Goal: Task Accomplishment & Management: Manage account settings

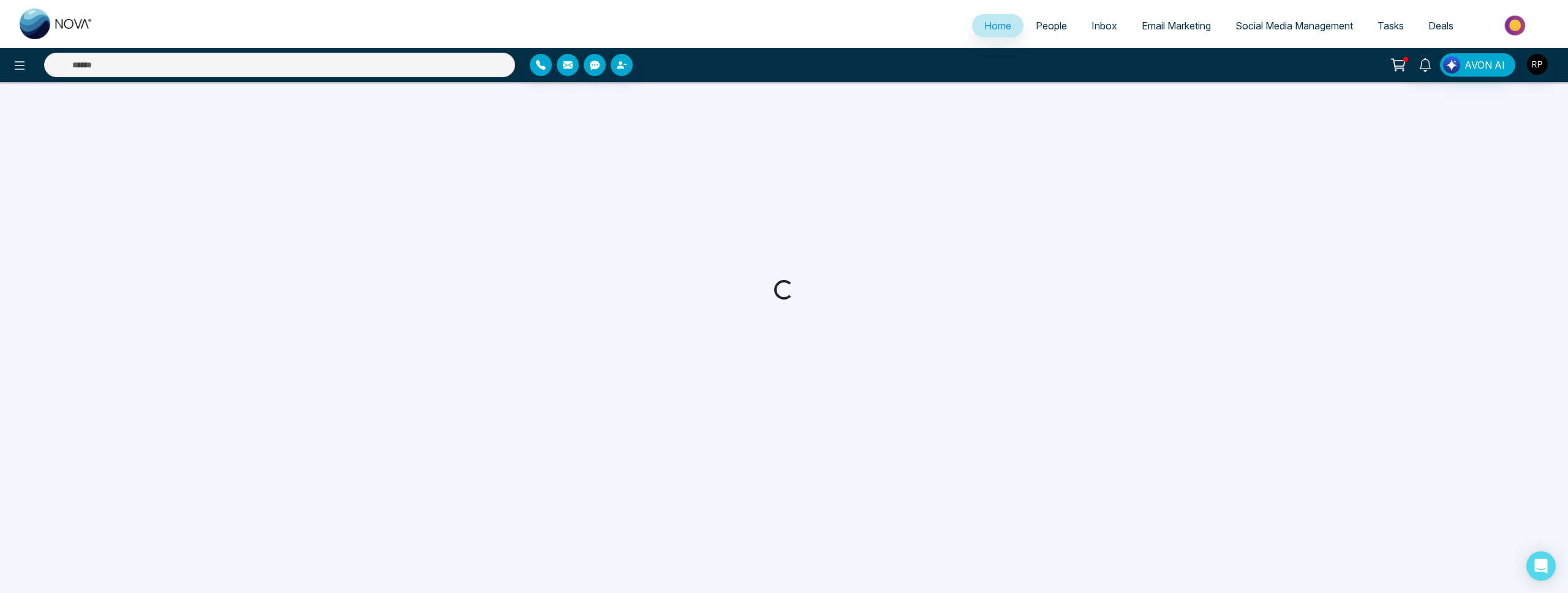
select select "*"
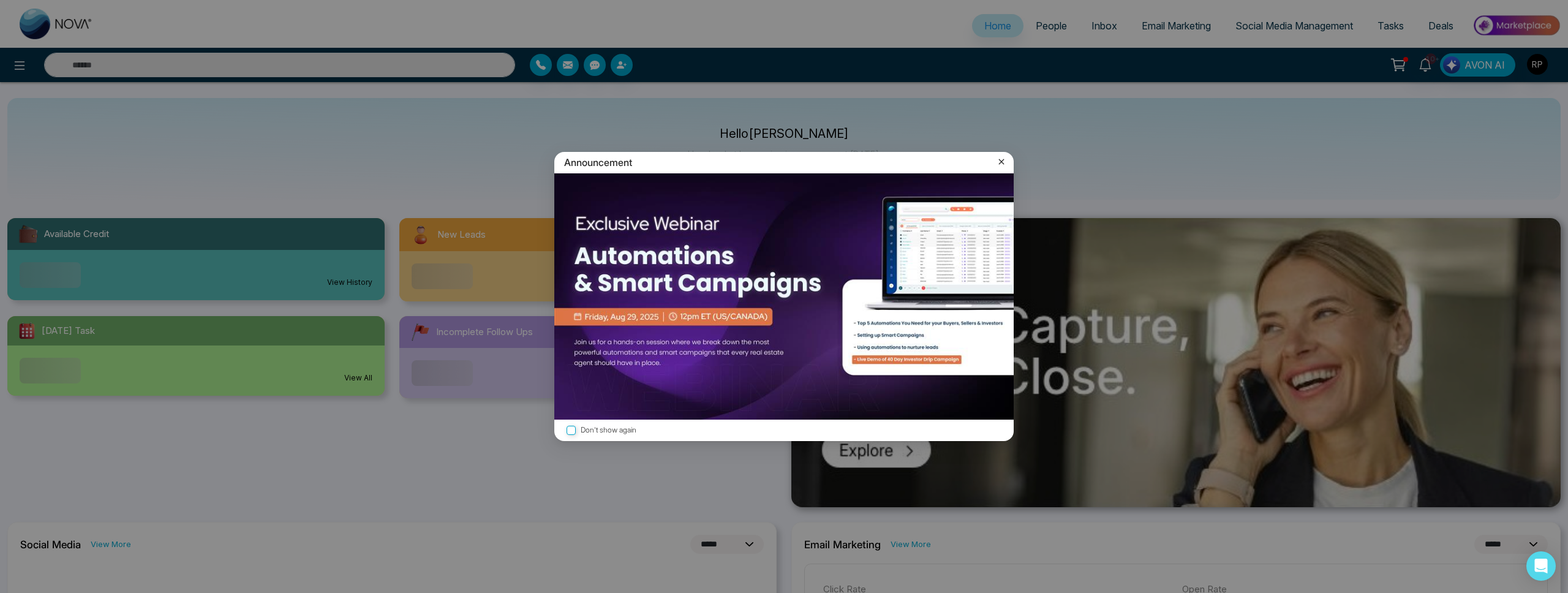
click at [23, 65] on div "Announcement Don't show again" at bounding box center [784, 296] width 1568 height 593
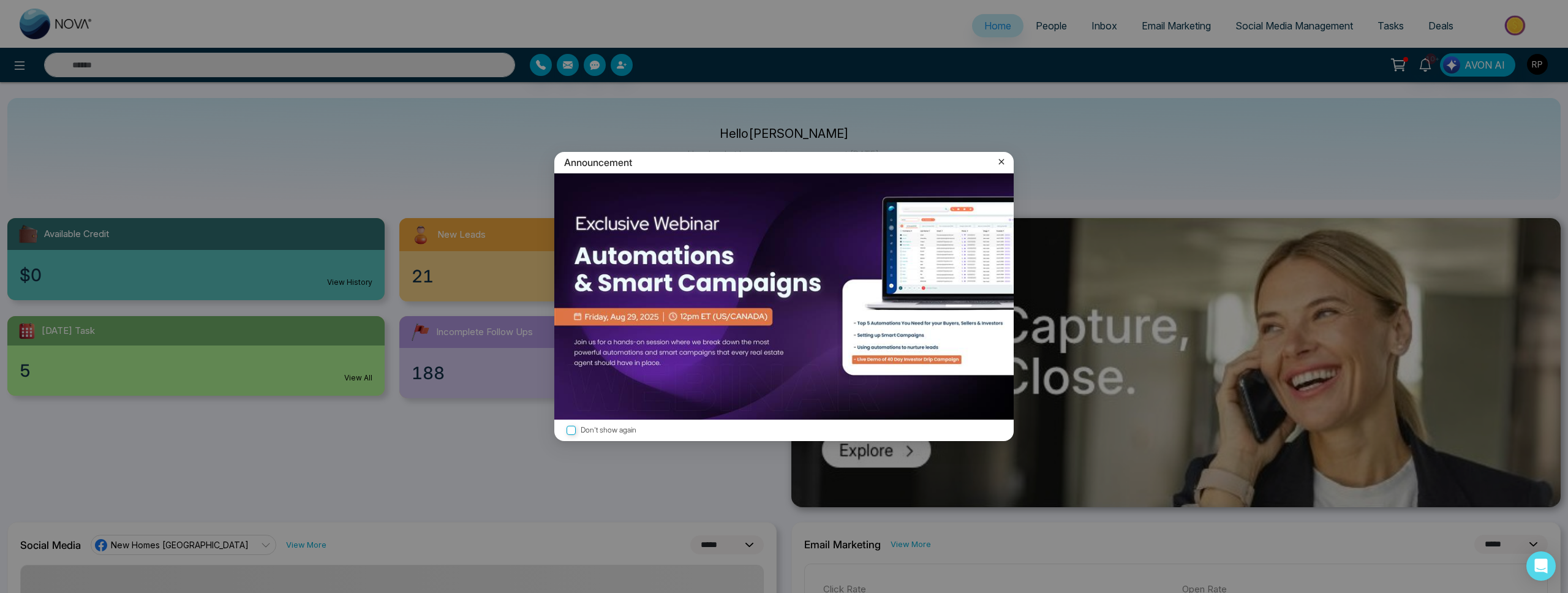
drag, startPoint x: 1002, startPoint y: 161, endPoint x: 942, endPoint y: 160, distance: 60.0
click at [1002, 161] on icon at bounding box center [1001, 162] width 13 height 13
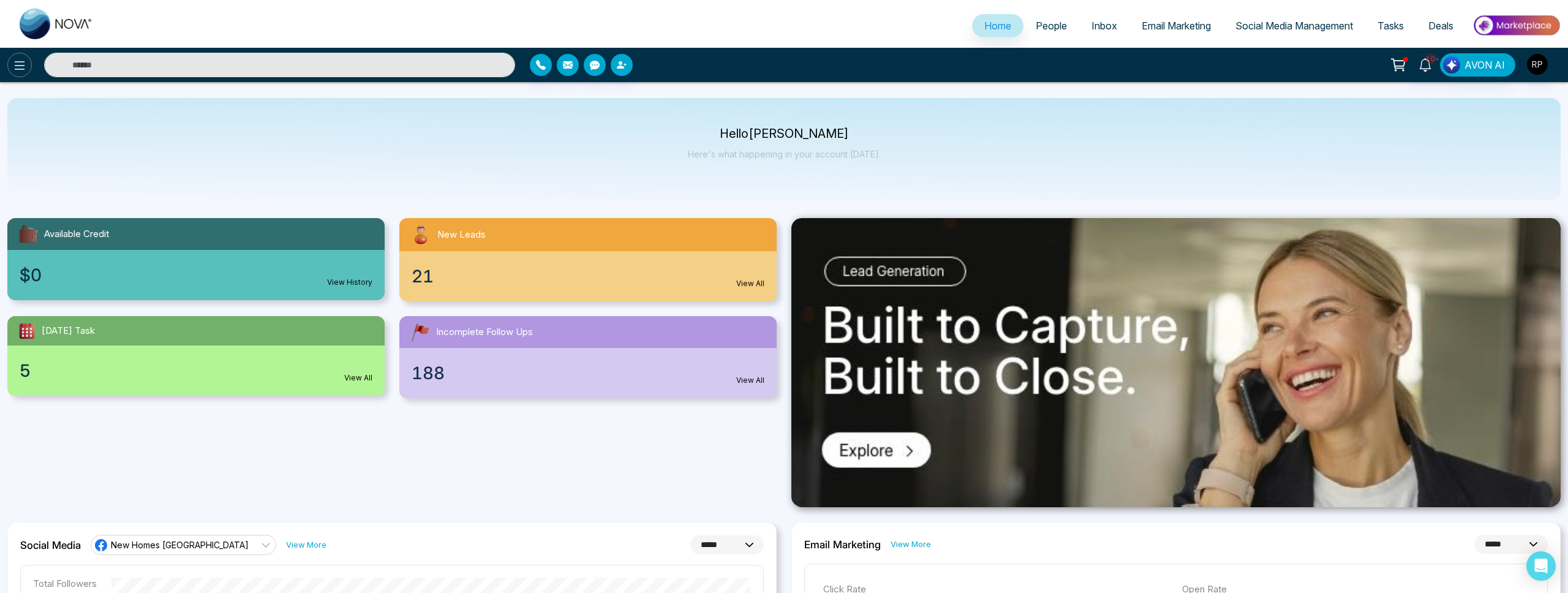
click at [13, 66] on icon at bounding box center [19, 64] width 14 height 14
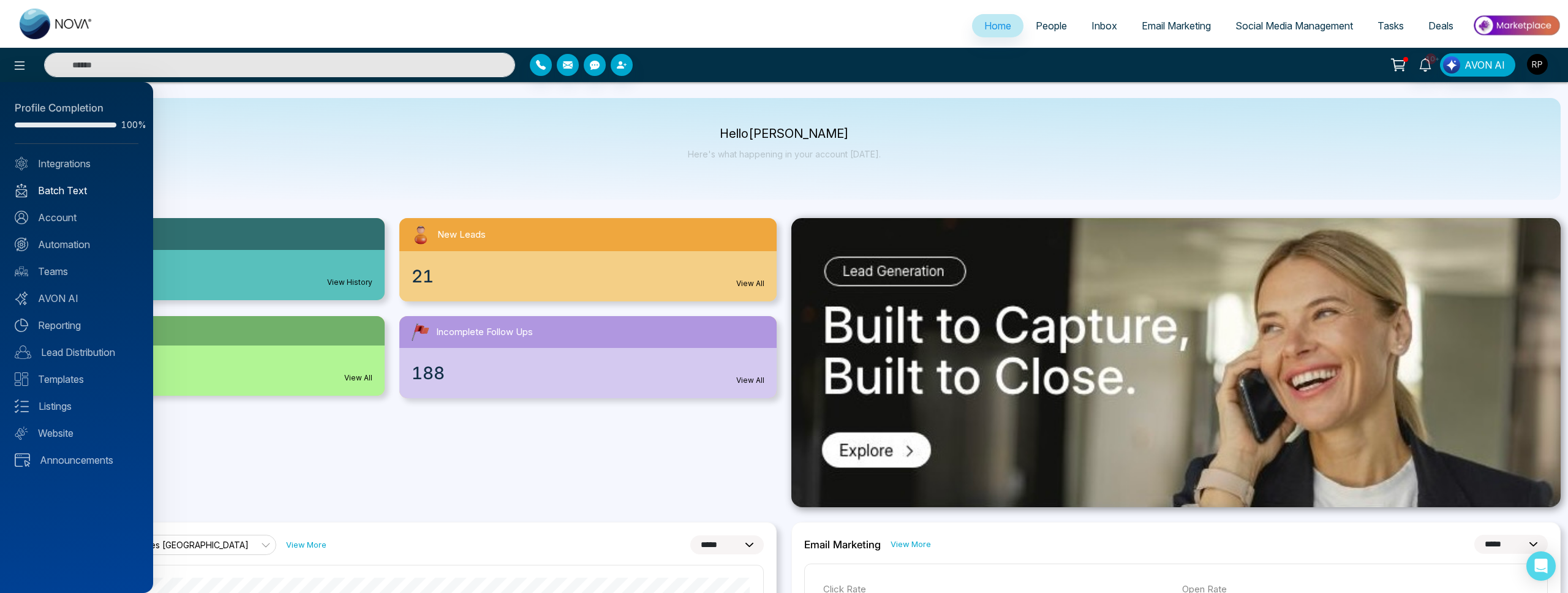
click at [67, 188] on link "Batch Text" at bounding box center [76, 190] width 124 height 14
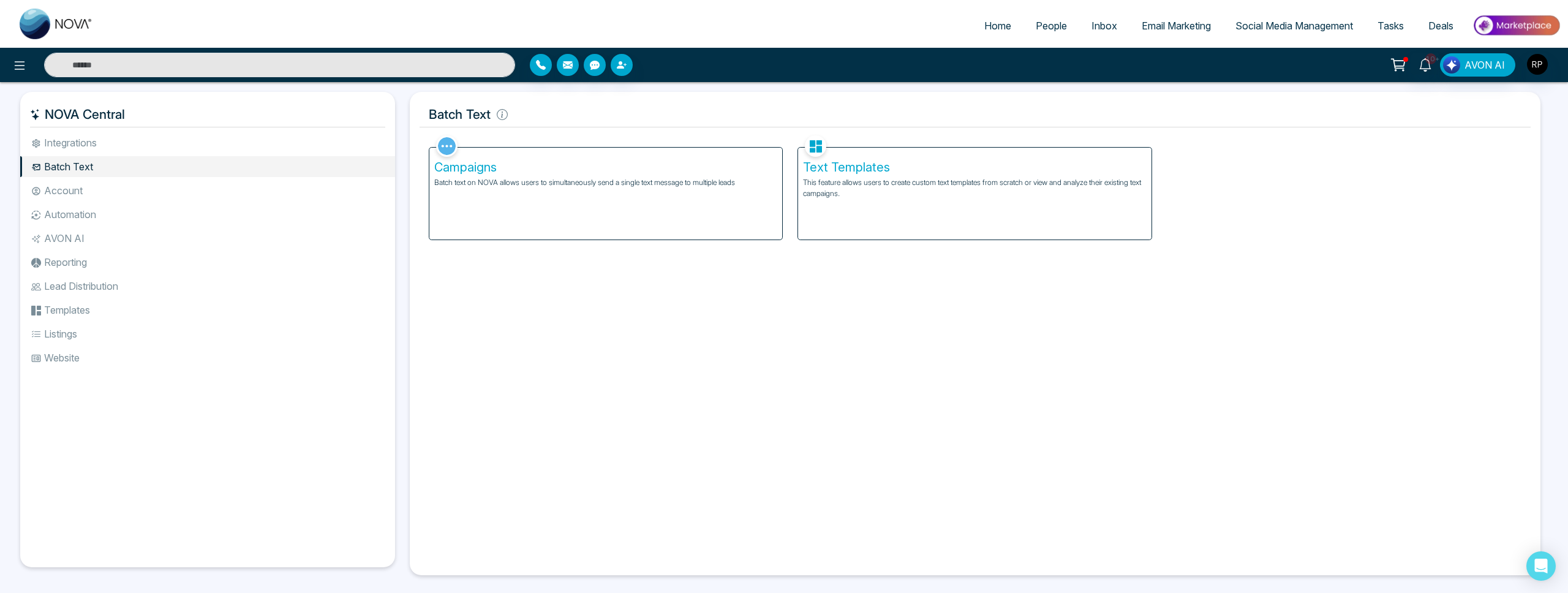
click at [619, 167] on h5 "Campaigns" at bounding box center [605, 167] width 344 height 14
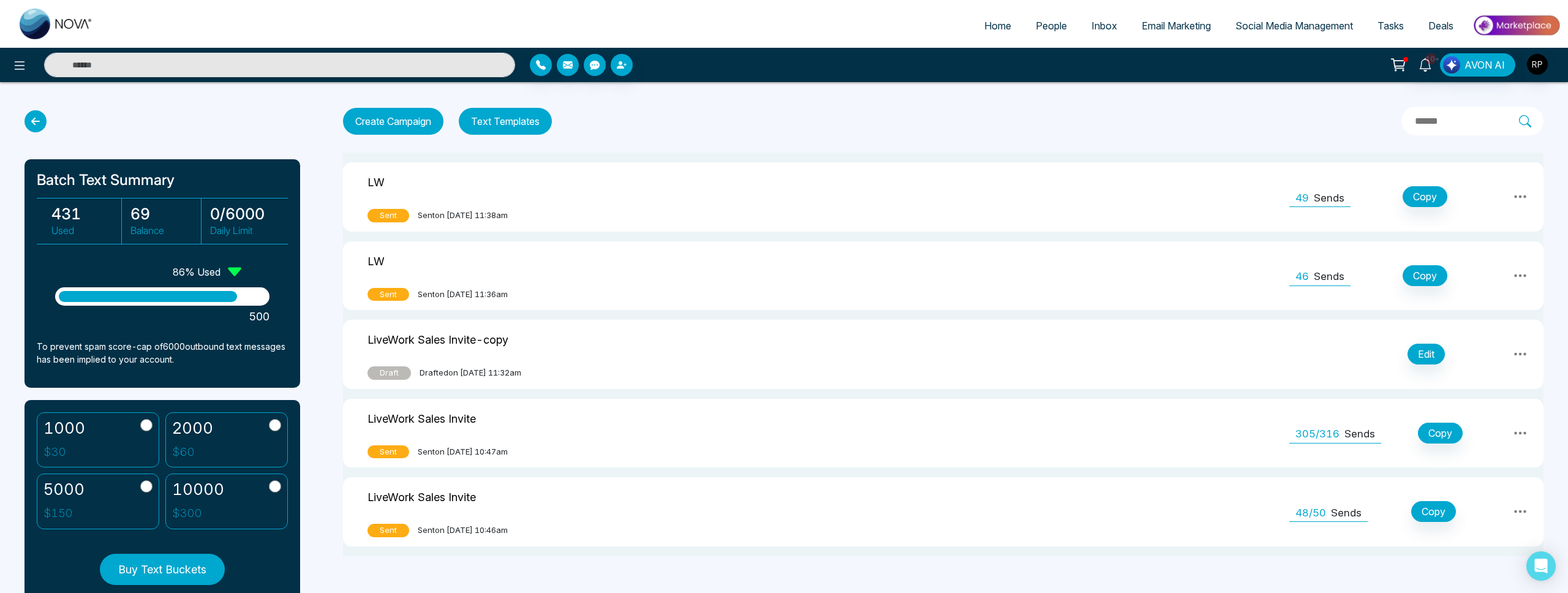
click at [1514, 197] on icon at bounding box center [1520, 196] width 14 height 14
click at [1492, 259] on link "View Analytics" at bounding box center [1494, 257] width 62 height 37
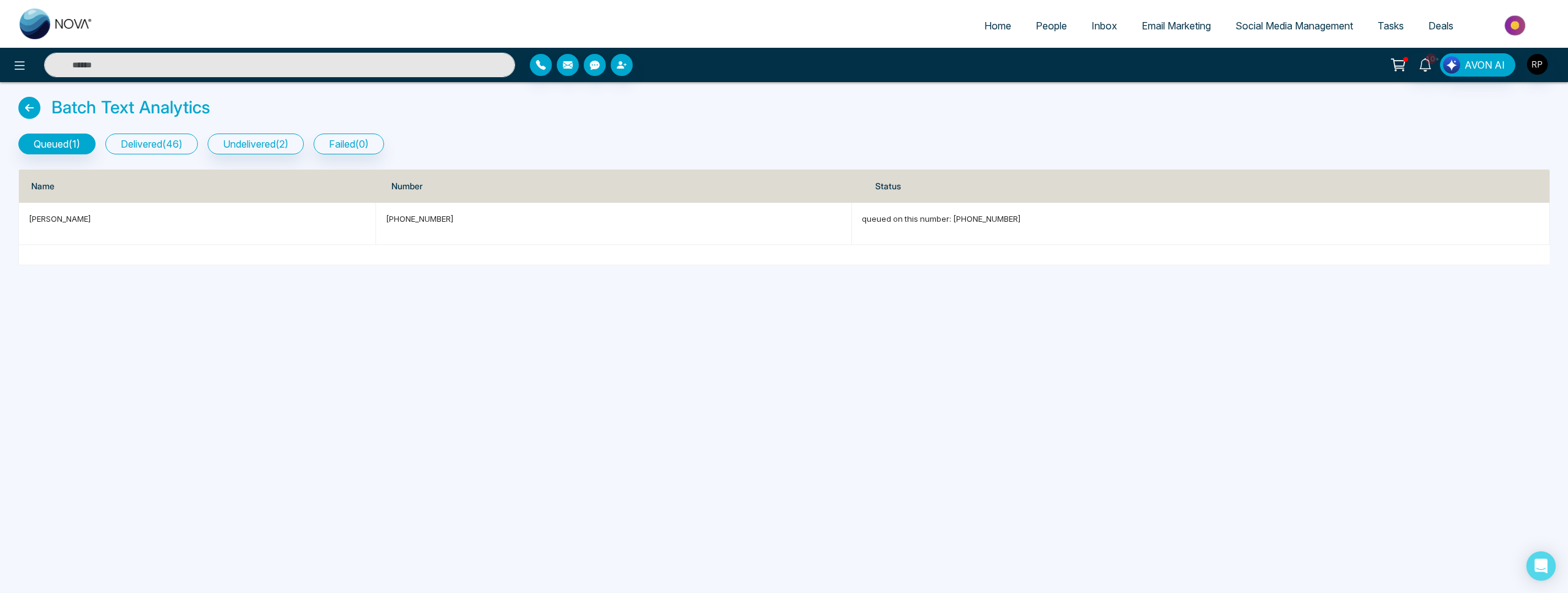
click at [149, 149] on button "delivered ( 46 )" at bounding box center [151, 144] width 92 height 21
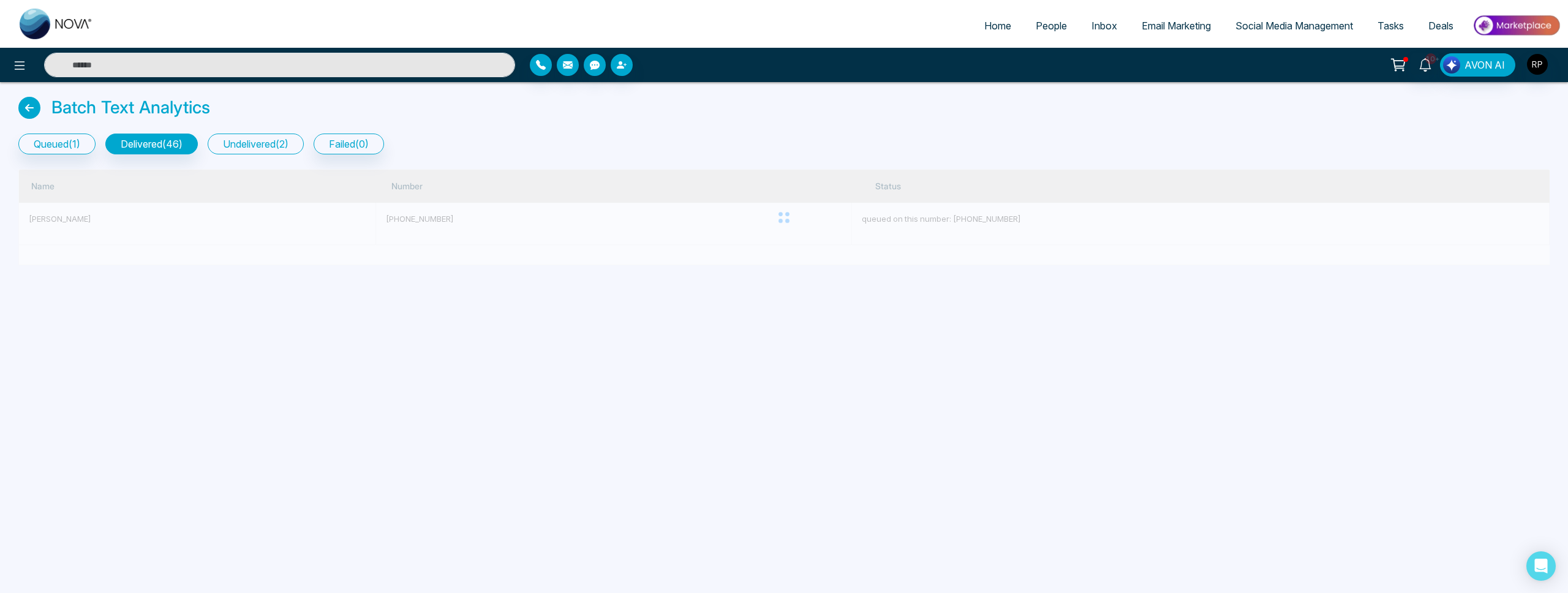
click at [285, 144] on button "undelivered ( 2 )" at bounding box center [256, 144] width 96 height 21
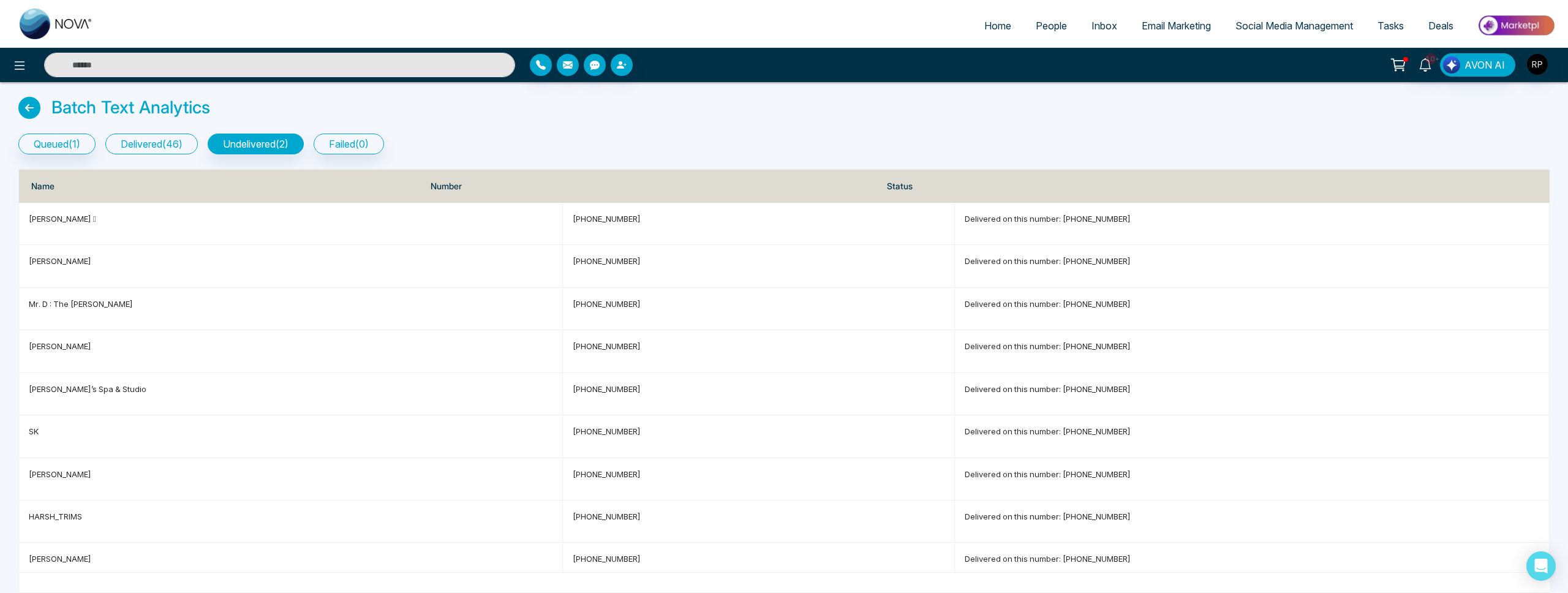
click at [134, 142] on button "delivered ( 46 )" at bounding box center [151, 144] width 92 height 21
click at [992, 28] on span "Home" at bounding box center [998, 25] width 27 height 13
select select "*"
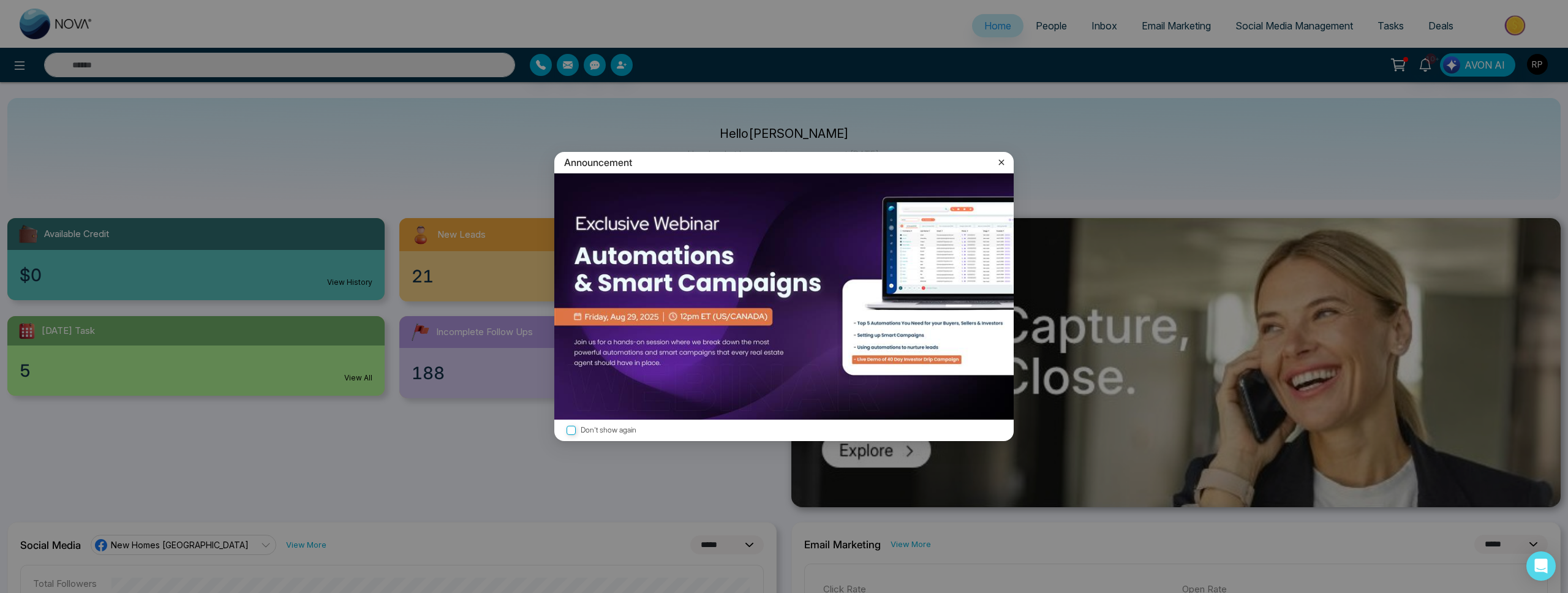
click at [1047, 28] on div "Announcement Don't show again" at bounding box center [784, 296] width 1568 height 593
click at [1000, 162] on icon at bounding box center [1001, 162] width 13 height 13
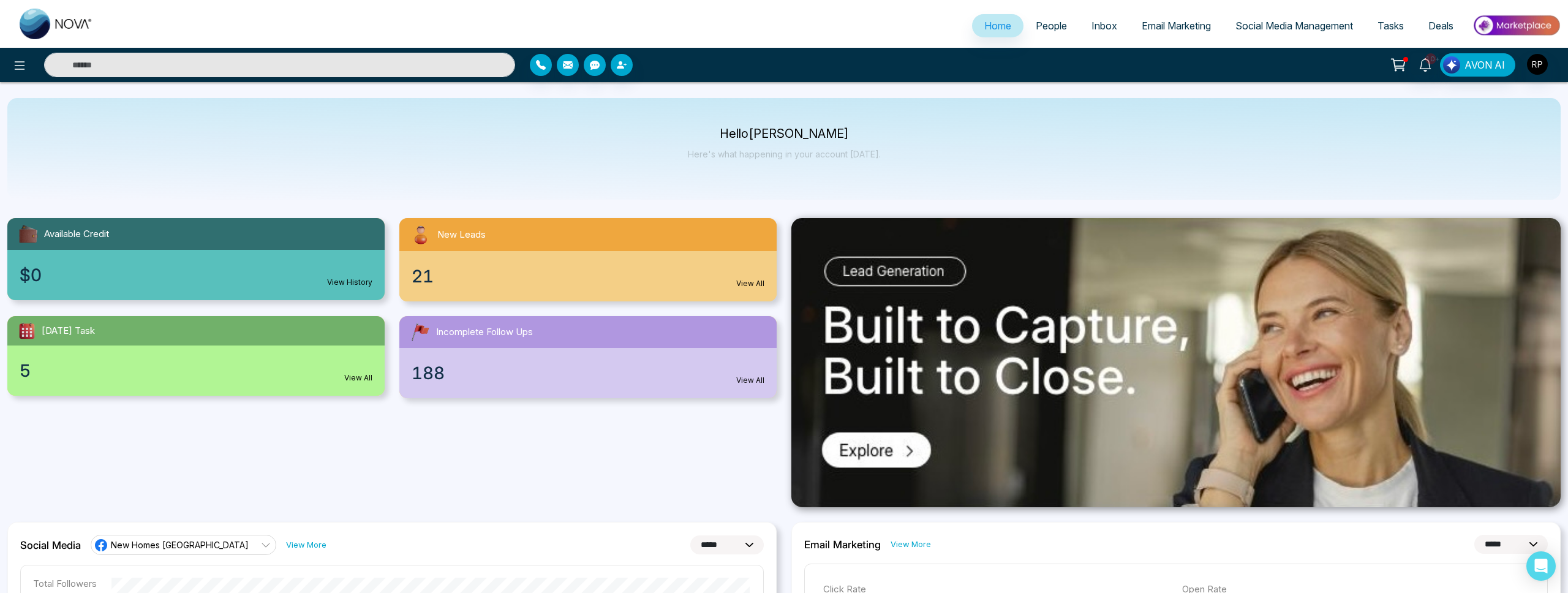
click at [1033, 36] on link "People" at bounding box center [1051, 26] width 56 height 23
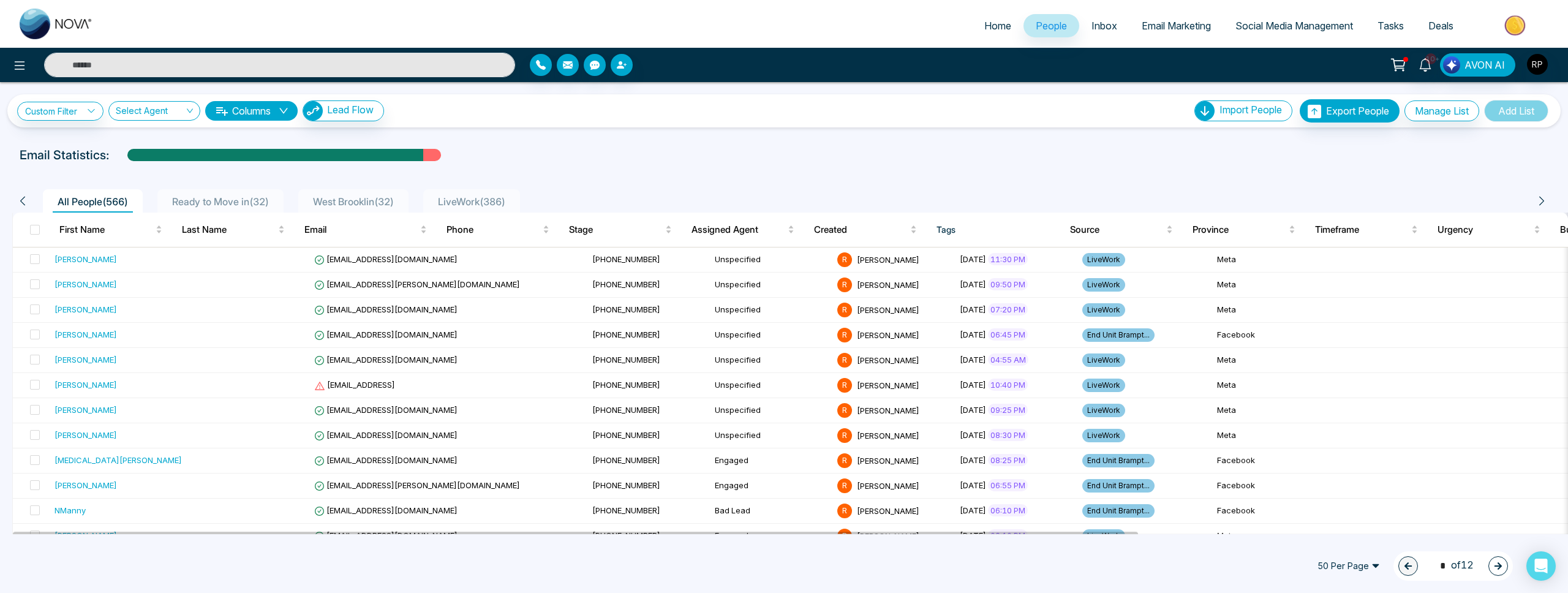
click at [495, 206] on span "LiveWork ( 386 )" at bounding box center [472, 201] width 77 height 13
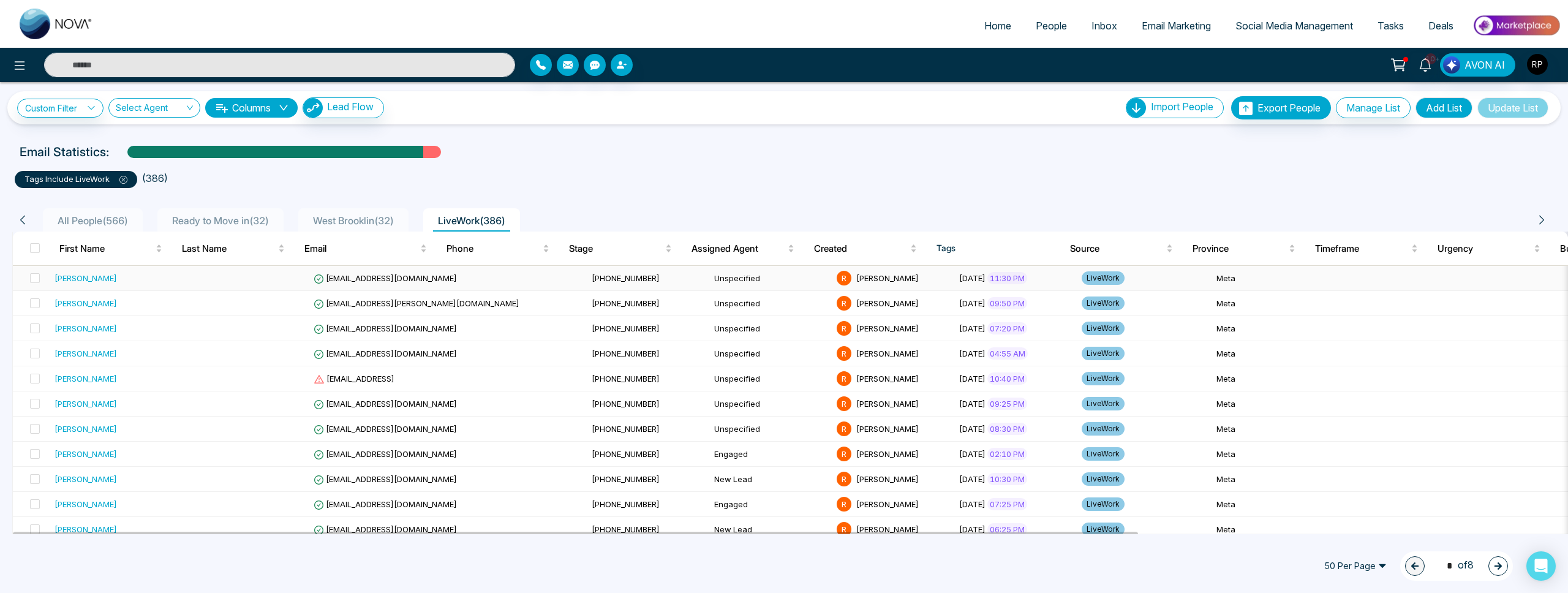
click at [94, 276] on div "[PERSON_NAME]" at bounding box center [86, 278] width 63 height 13
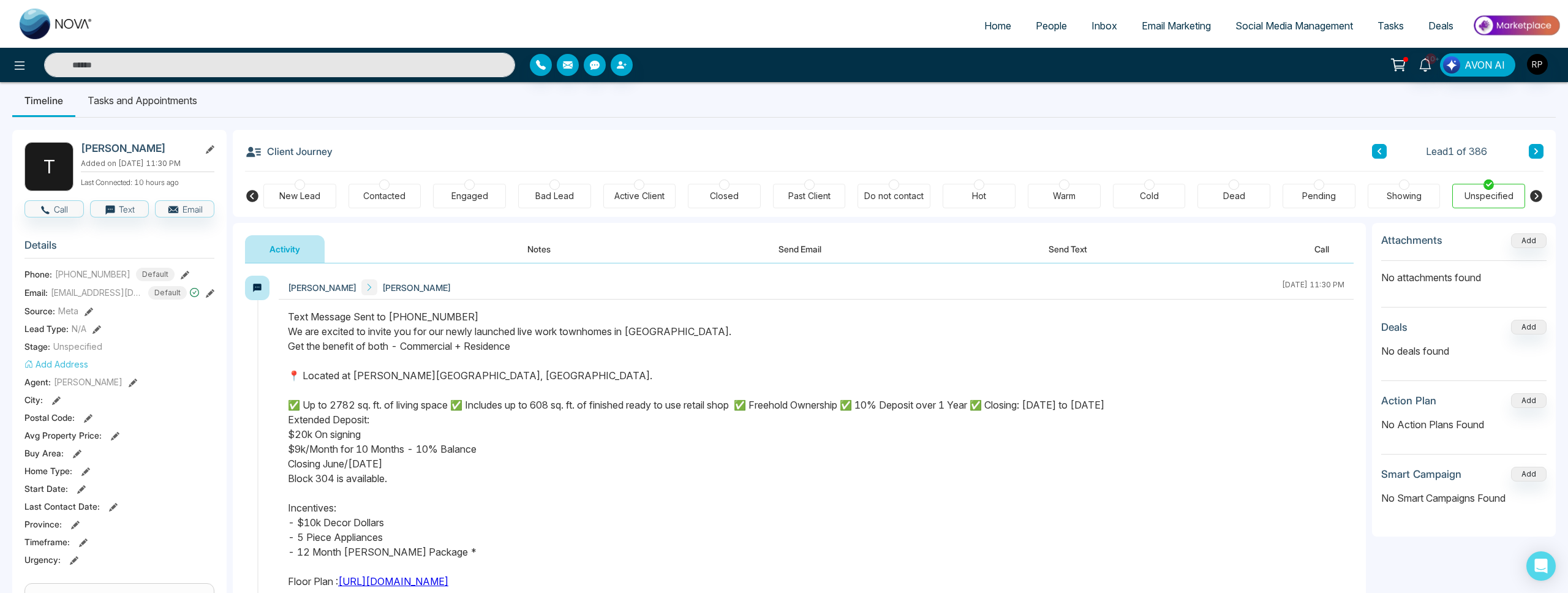
scroll to position [9, 0]
click at [553, 192] on div "Bad Lead" at bounding box center [554, 197] width 39 height 13
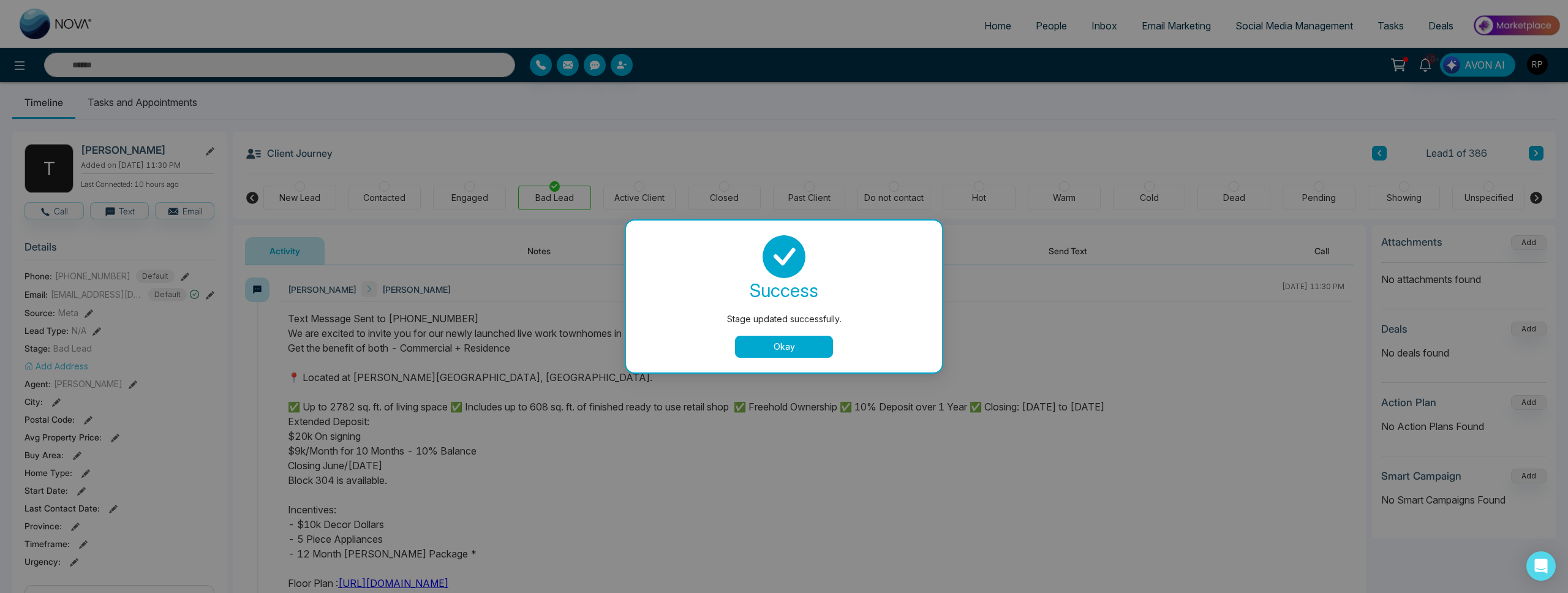
drag, startPoint x: 828, startPoint y: 343, endPoint x: 867, endPoint y: 337, distance: 39.5
click at [828, 343] on button "Okay" at bounding box center [784, 347] width 98 height 22
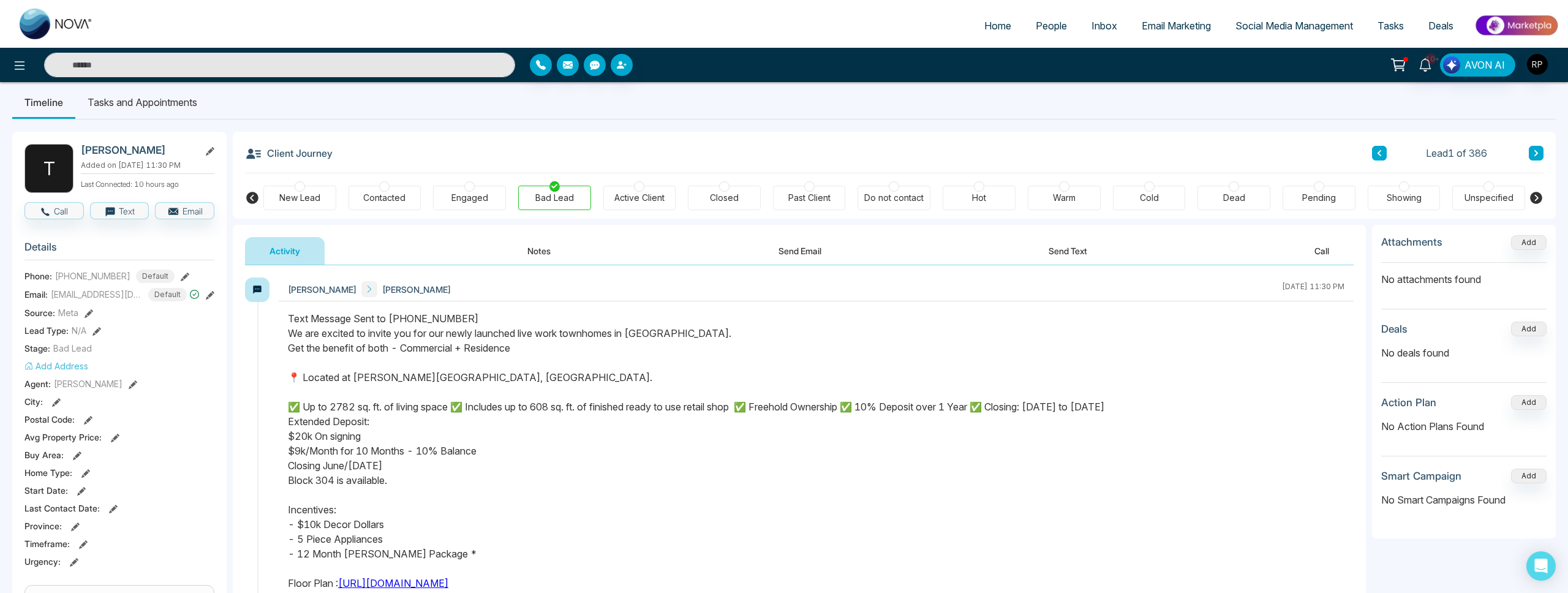
click at [1533, 154] on icon at bounding box center [1536, 153] width 6 height 8
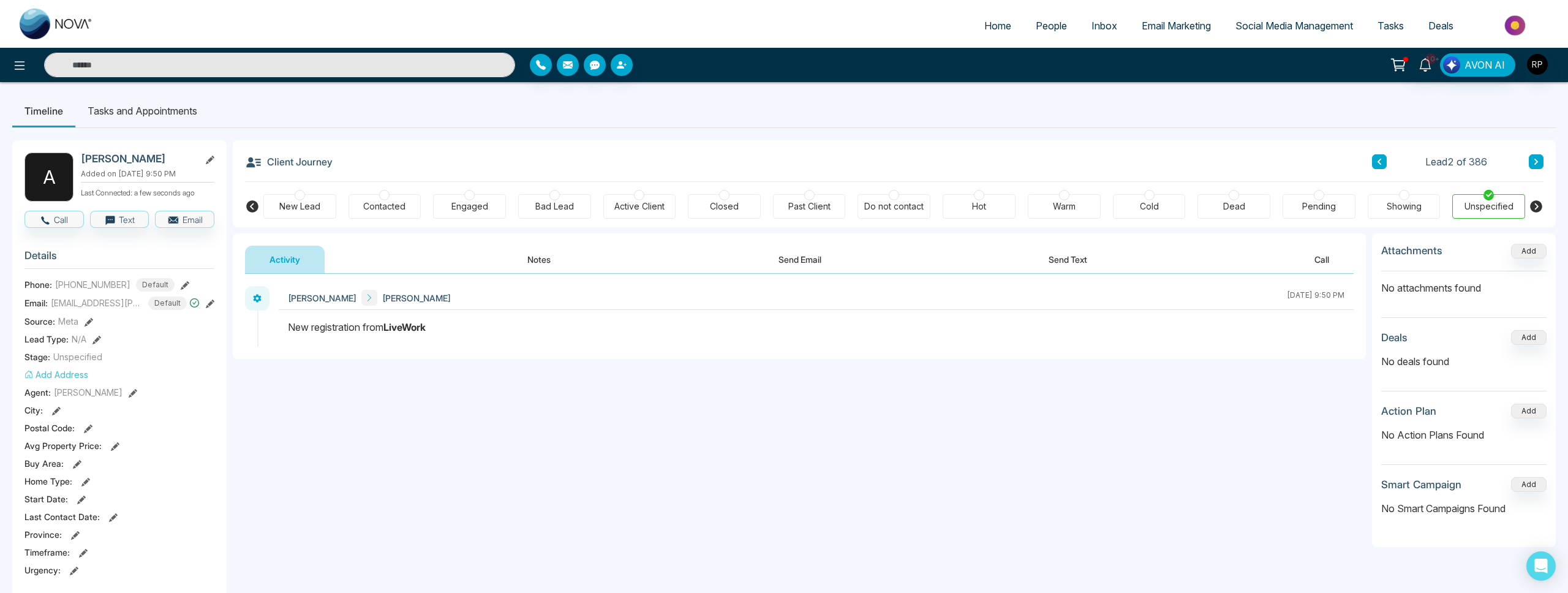
click at [183, 284] on icon at bounding box center [185, 285] width 9 height 9
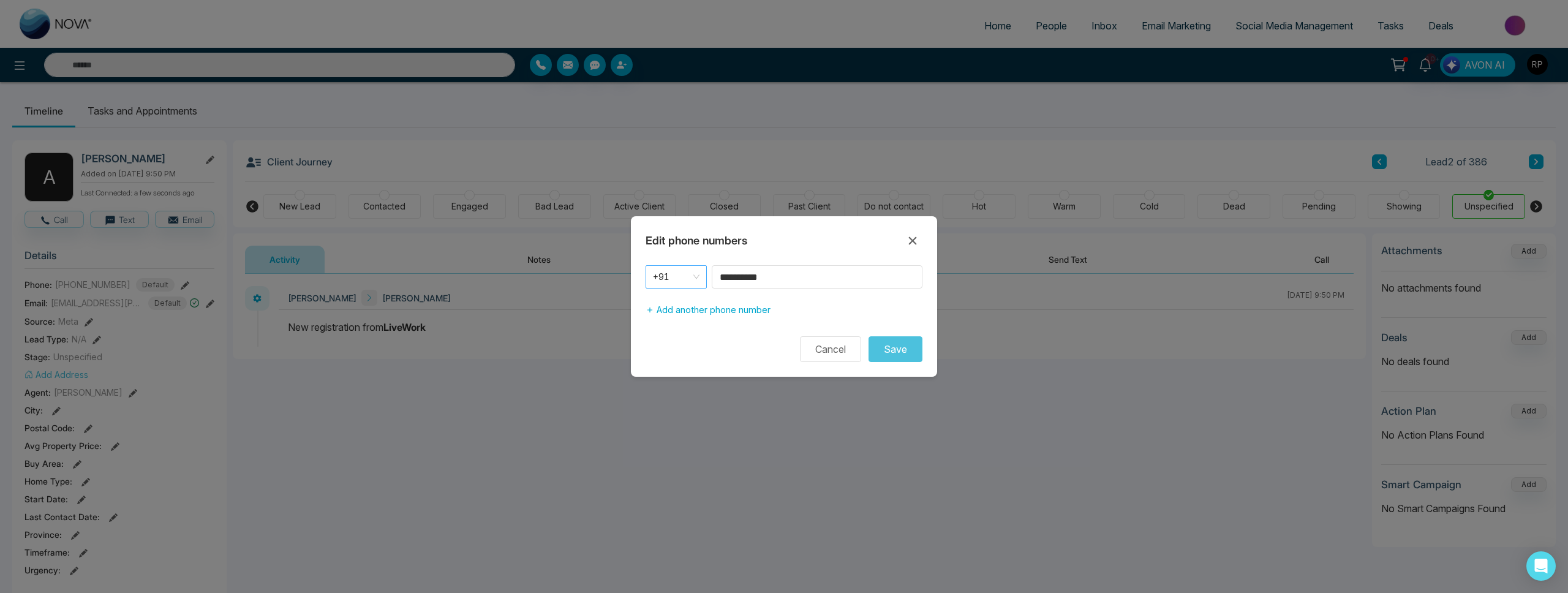
click at [684, 284] on span "+91" at bounding box center [676, 277] width 46 height 17
click at [680, 306] on div "+1" at bounding box center [676, 303] width 46 height 13
click at [897, 352] on button "Save" at bounding box center [895, 348] width 54 height 26
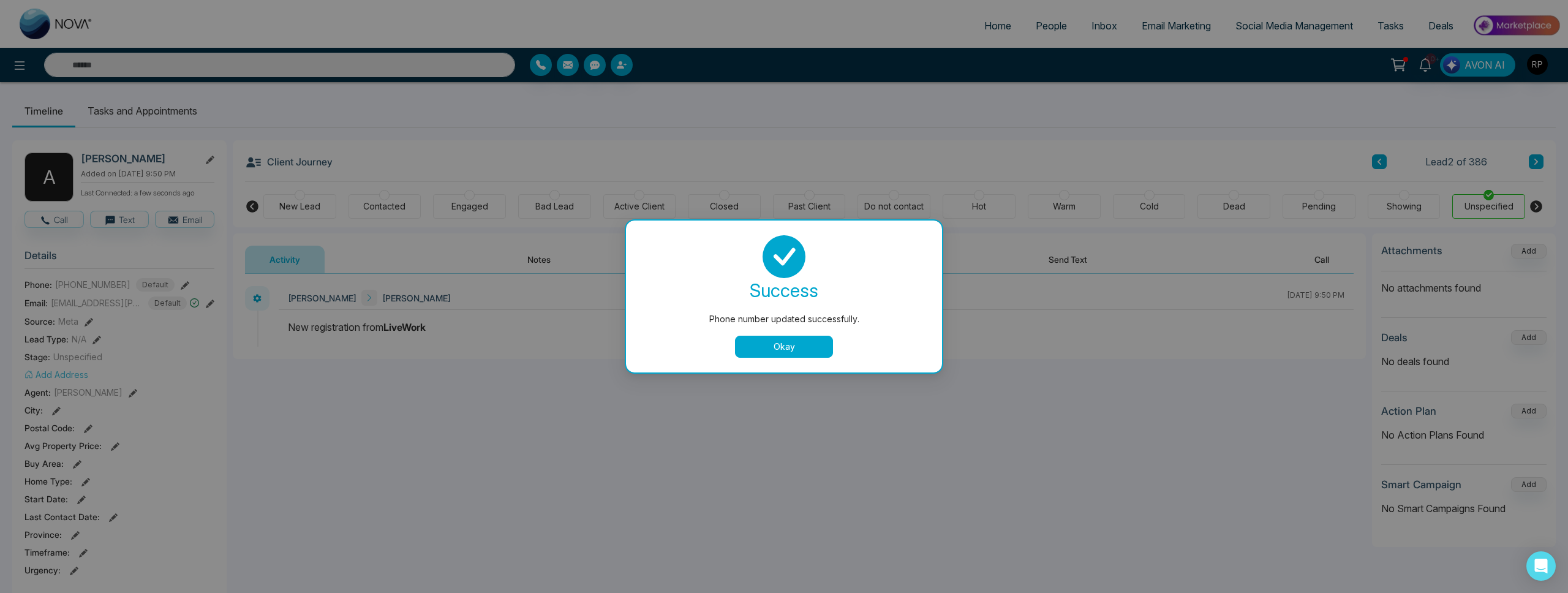
click at [815, 344] on button "Okay" at bounding box center [784, 347] width 98 height 22
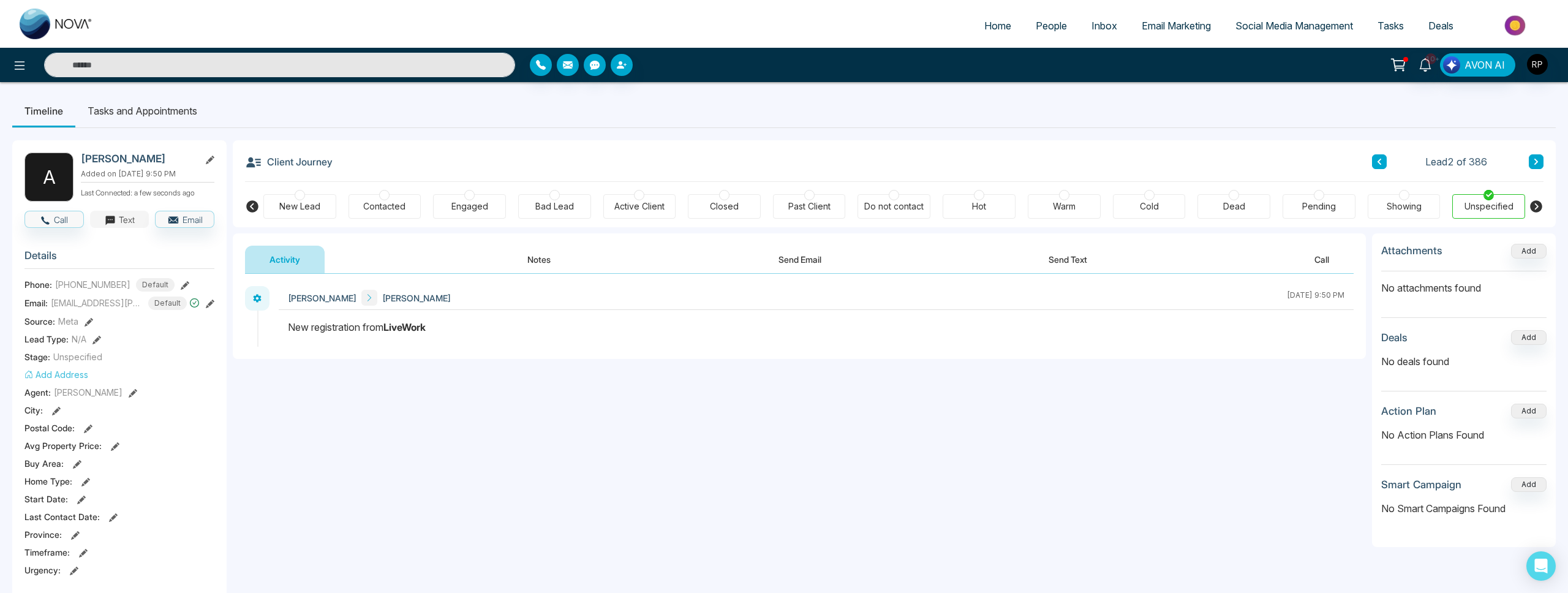
click at [112, 221] on icon "button" at bounding box center [110, 220] width 10 height 10
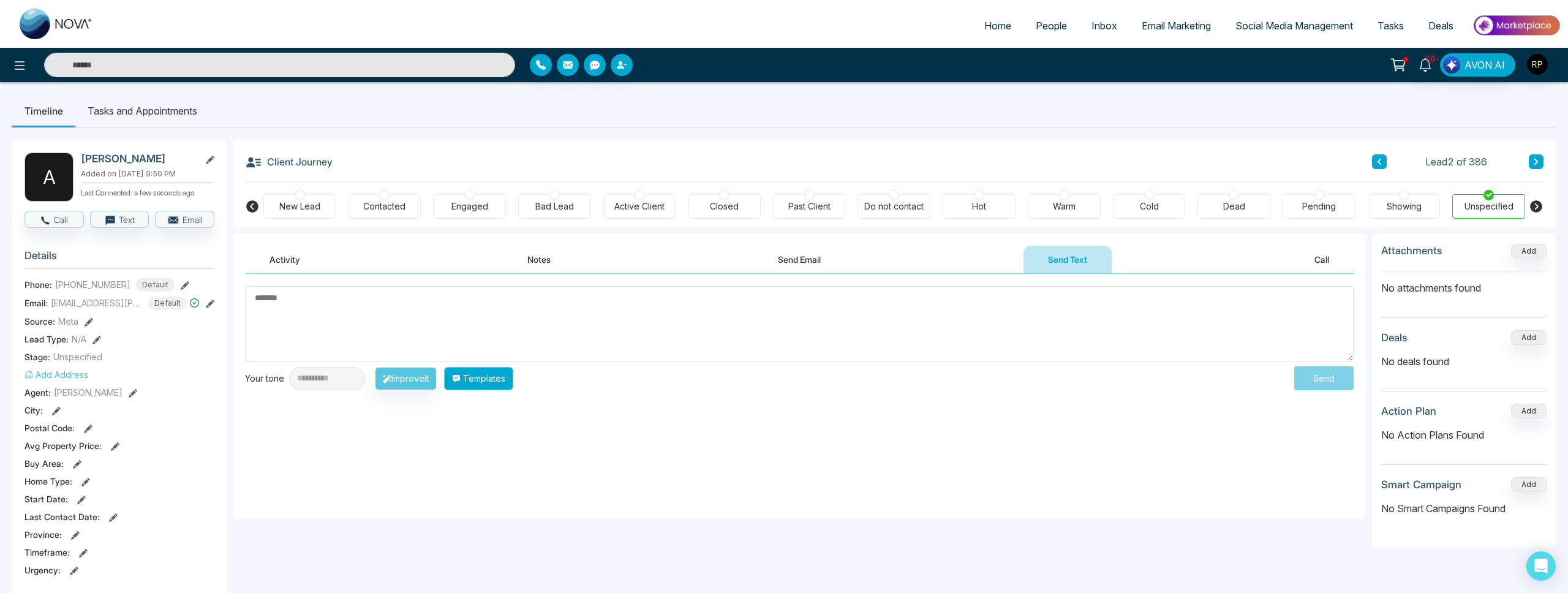
click at [511, 380] on button "Templates" at bounding box center [478, 378] width 69 height 23
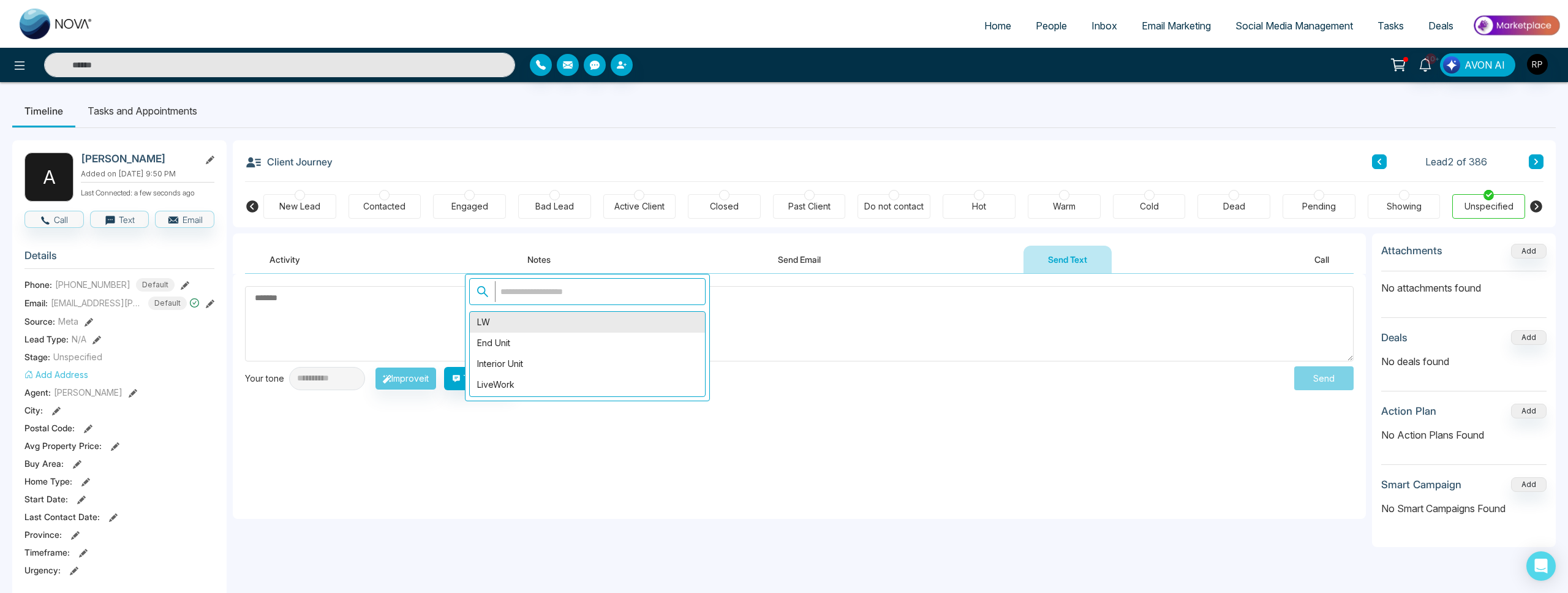
click at [505, 329] on div "LW" at bounding box center [587, 322] width 235 height 21
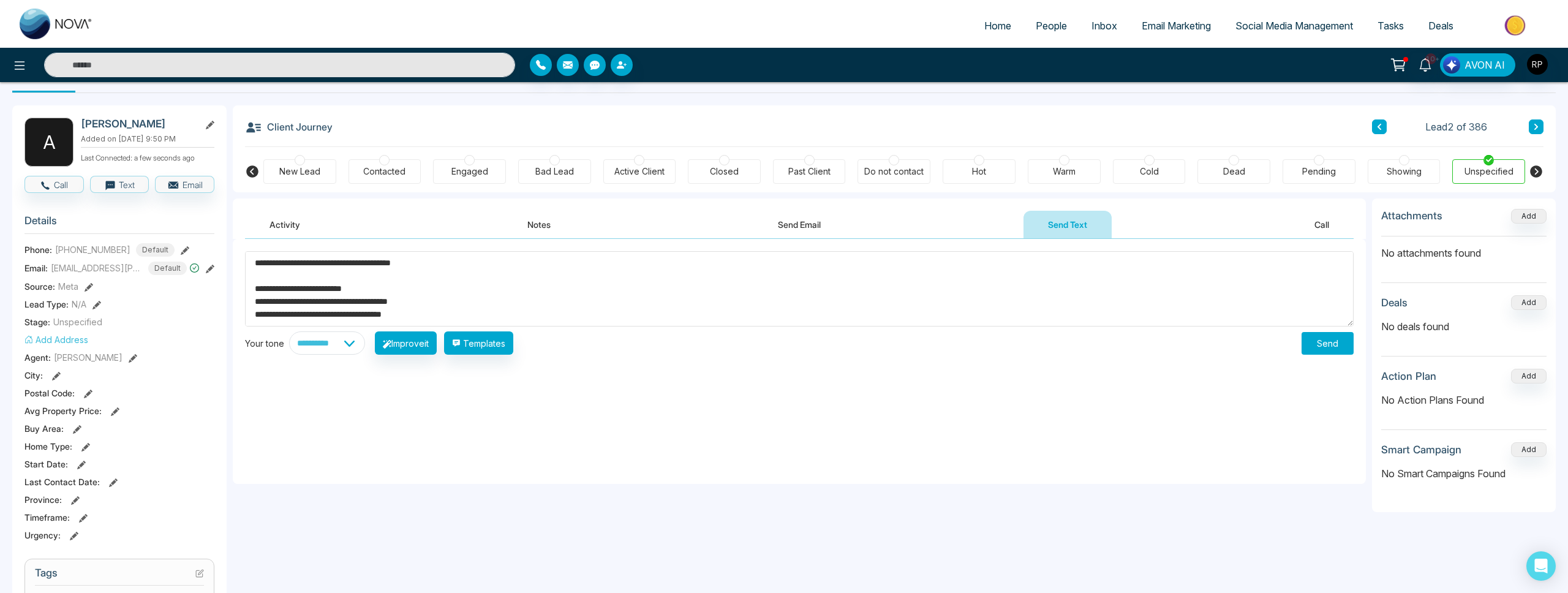
click at [505, 354] on div "**********" at bounding box center [799, 361] width 1133 height 245
click at [510, 348] on button "Templates" at bounding box center [478, 343] width 69 height 23
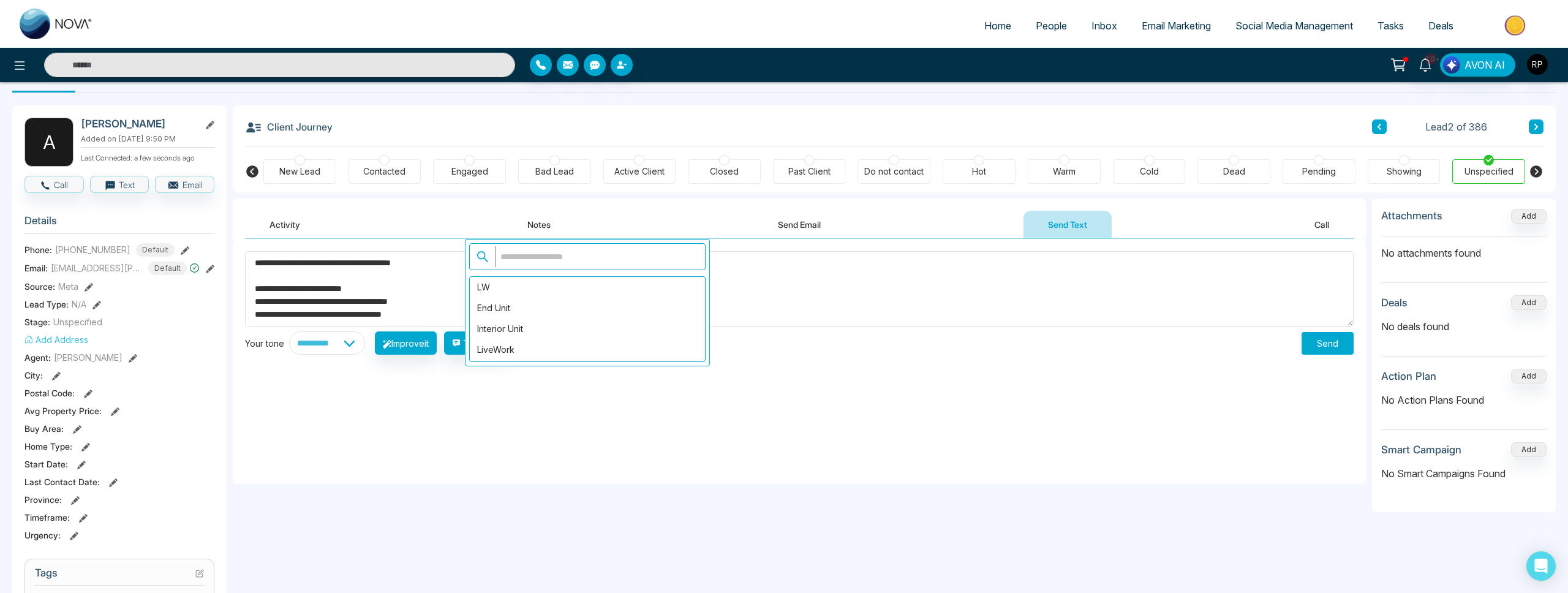
click at [518, 385] on div "**********" at bounding box center [799, 361] width 1133 height 245
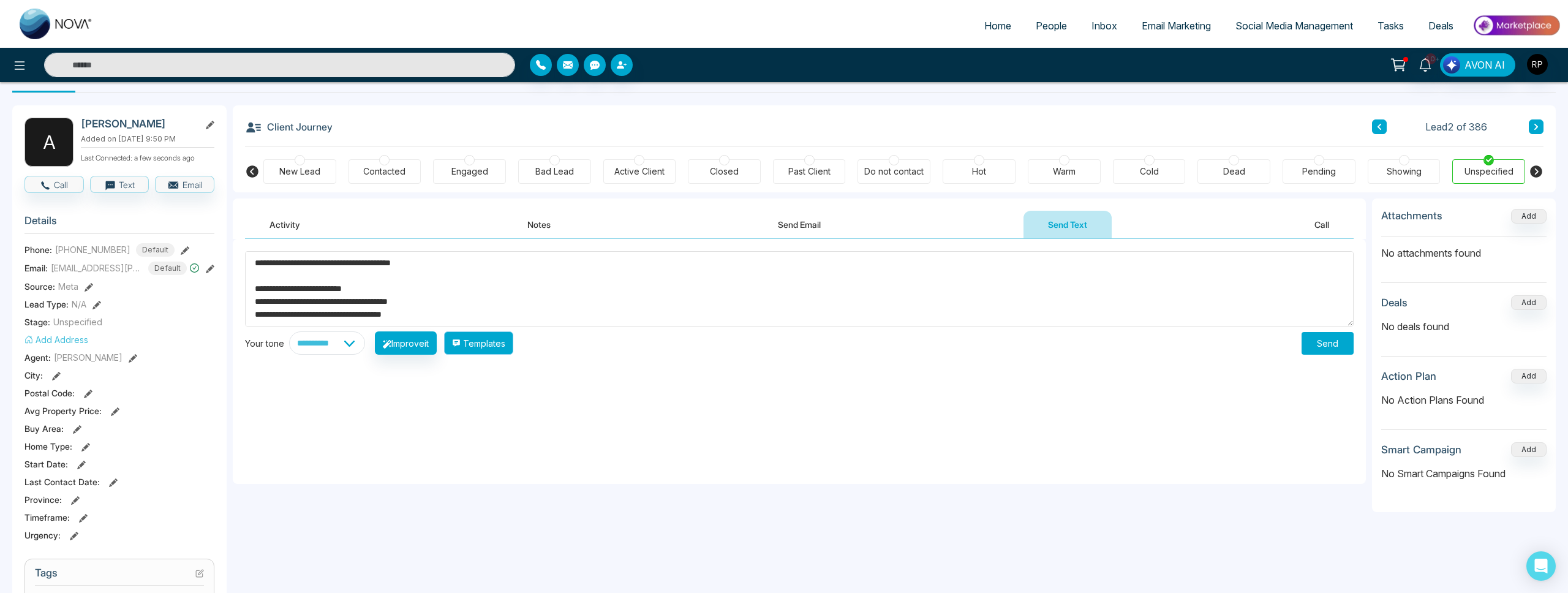
click at [503, 342] on button "Templates" at bounding box center [478, 343] width 69 height 23
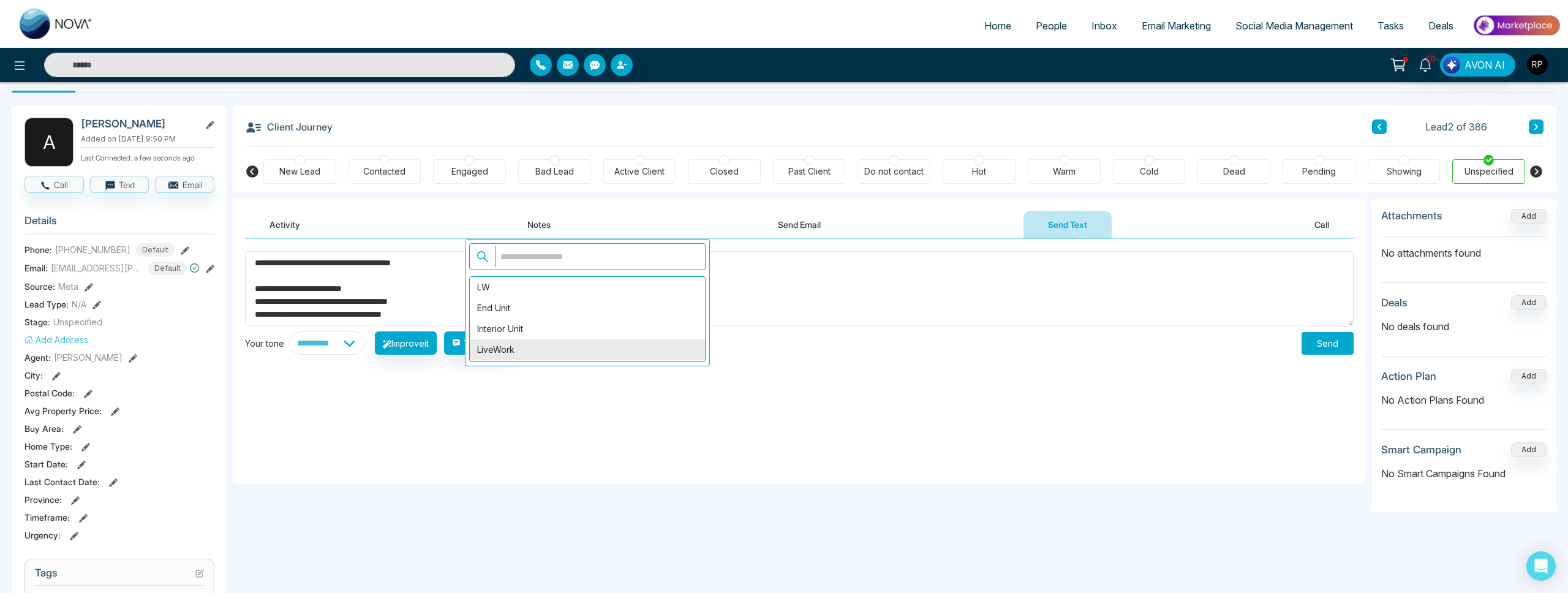
click at [501, 348] on div "LiveWork" at bounding box center [587, 350] width 235 height 21
type textarea "**********"
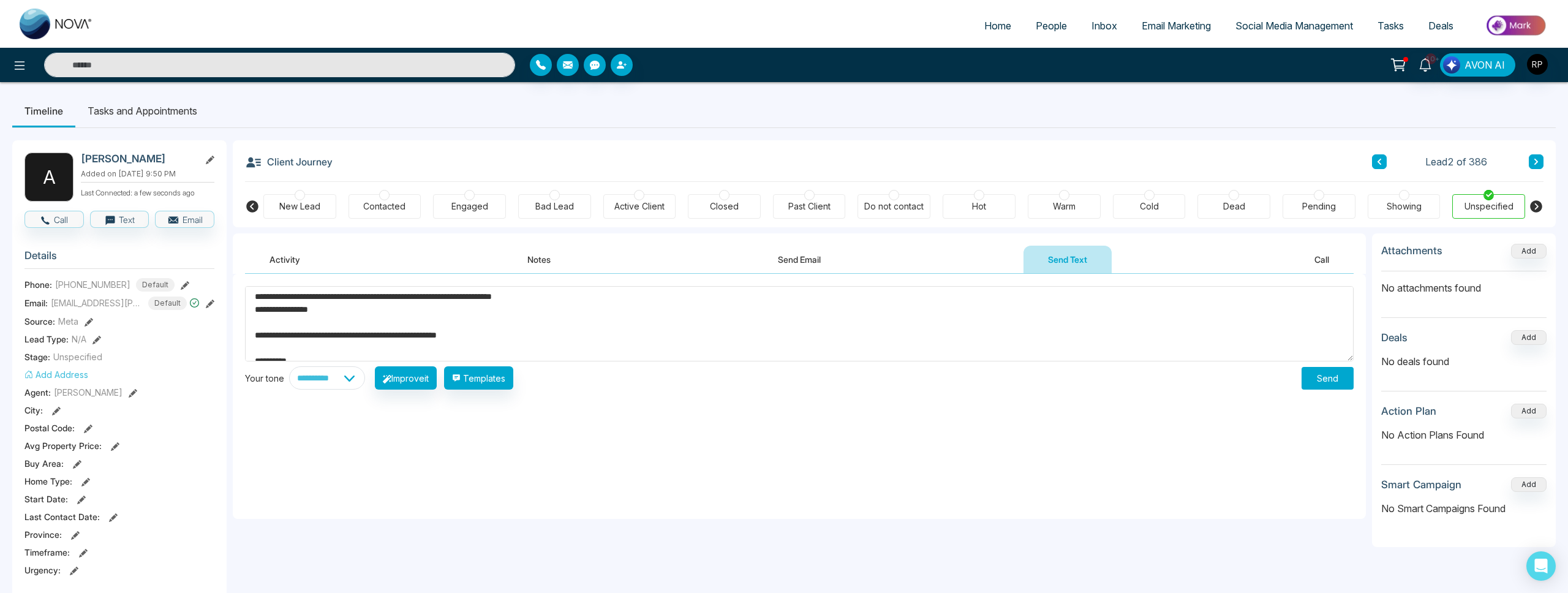
scroll to position [283, 0]
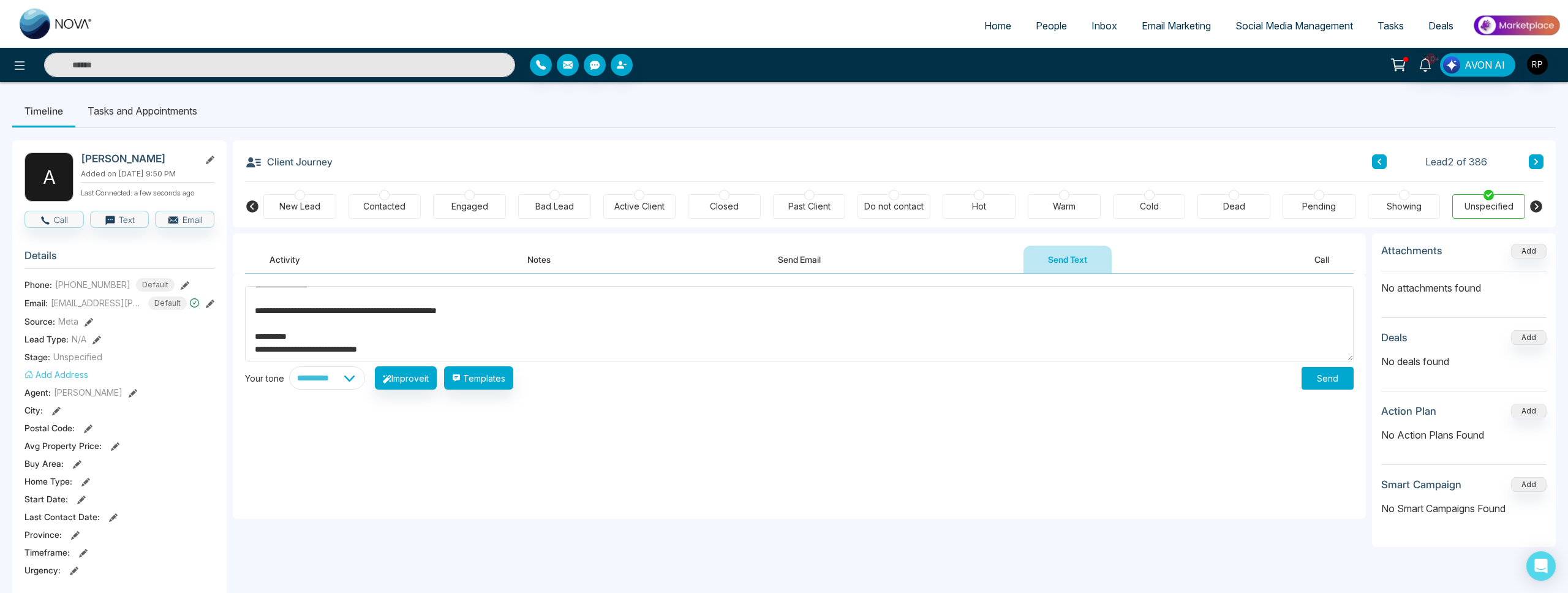
click at [1323, 383] on button "Send" at bounding box center [1327, 378] width 52 height 23
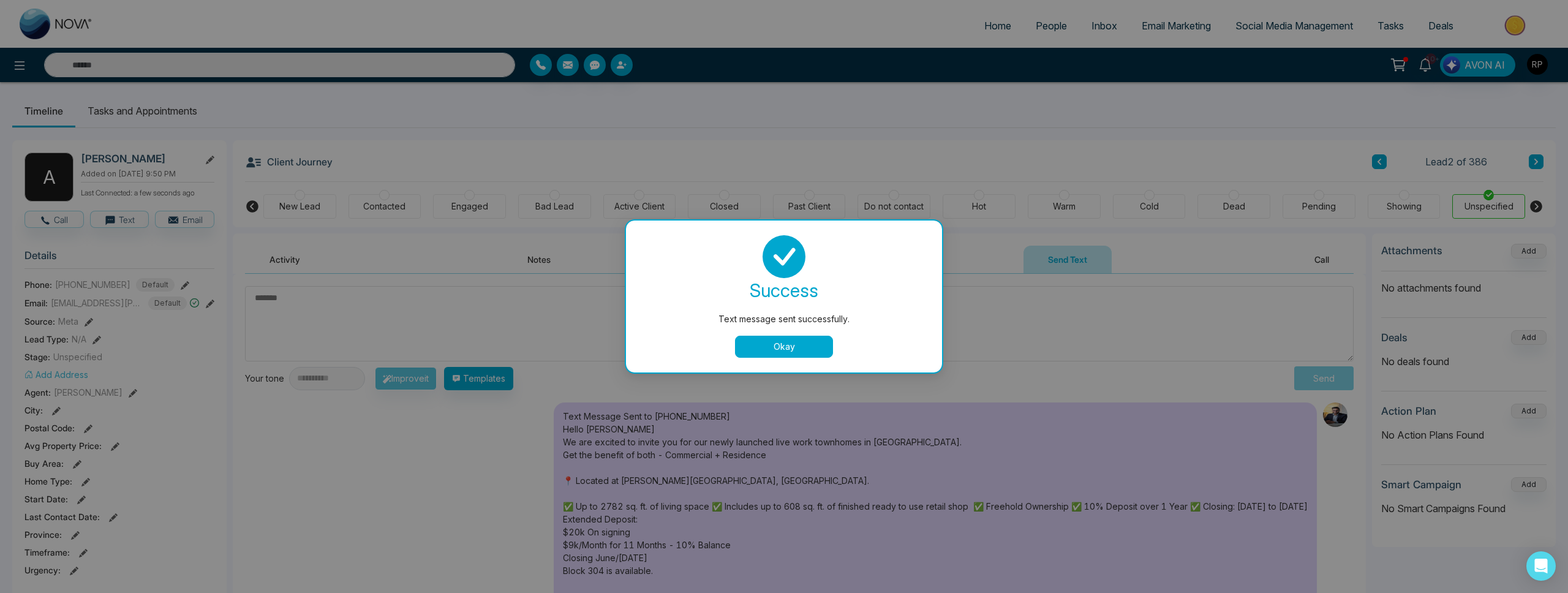
scroll to position [0, 0]
click at [799, 348] on button "Okay" at bounding box center [784, 347] width 98 height 22
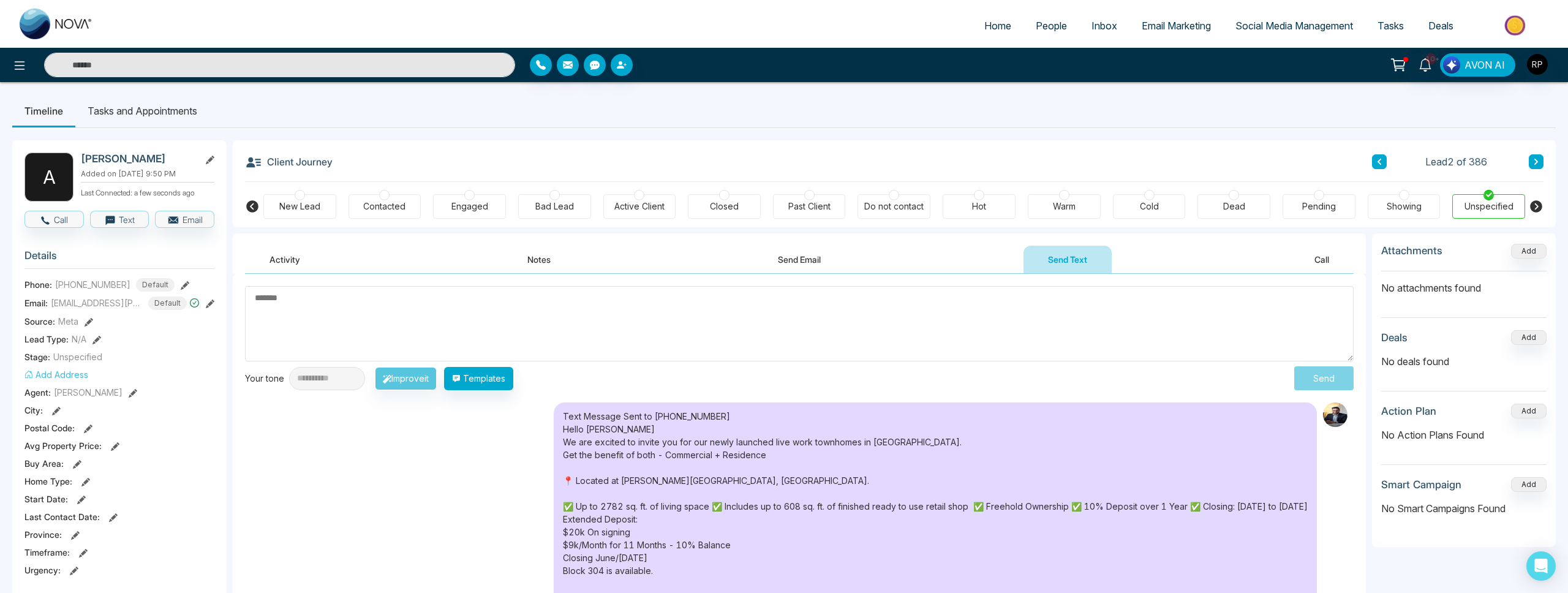
drag, startPoint x: 303, startPoint y: 198, endPoint x: 342, endPoint y: 199, distance: 39.0
click at [303, 198] on div "New Lead" at bounding box center [300, 206] width 73 height 24
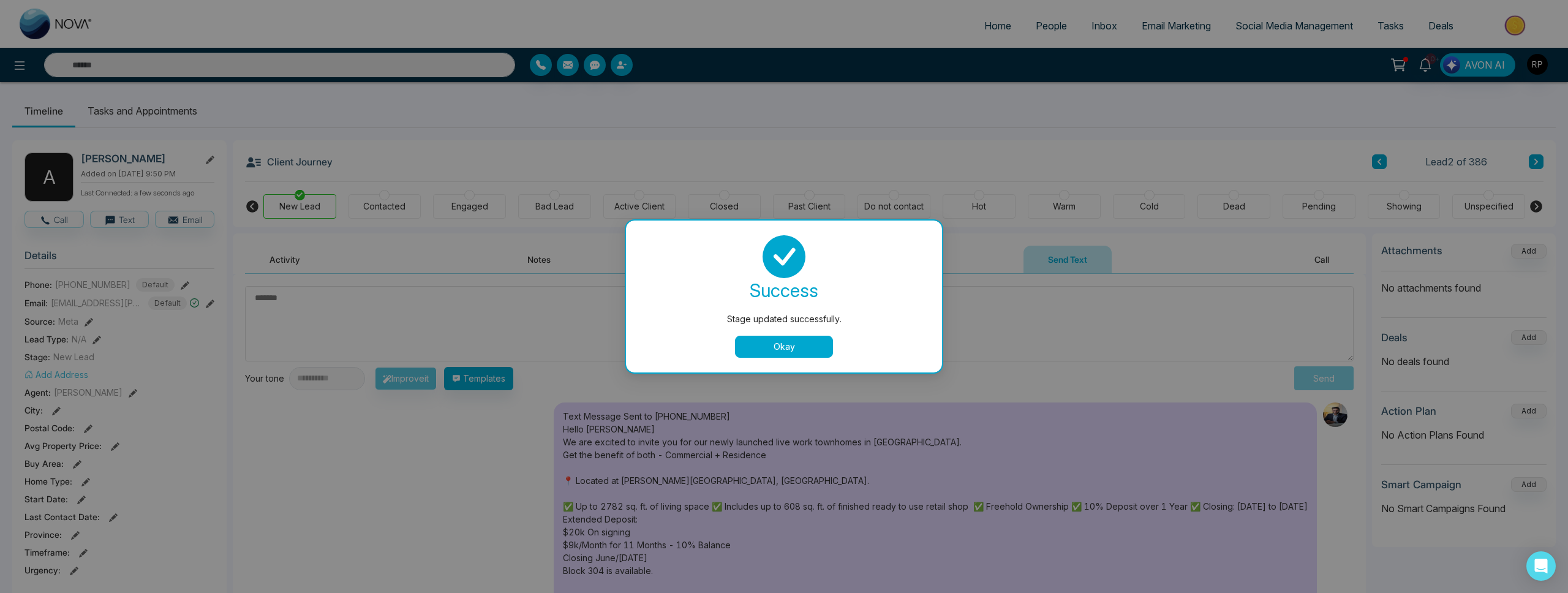
click at [1517, 164] on div "Stage updated successfully. success Stage updated successfully. Okay" at bounding box center [784, 296] width 1568 height 593
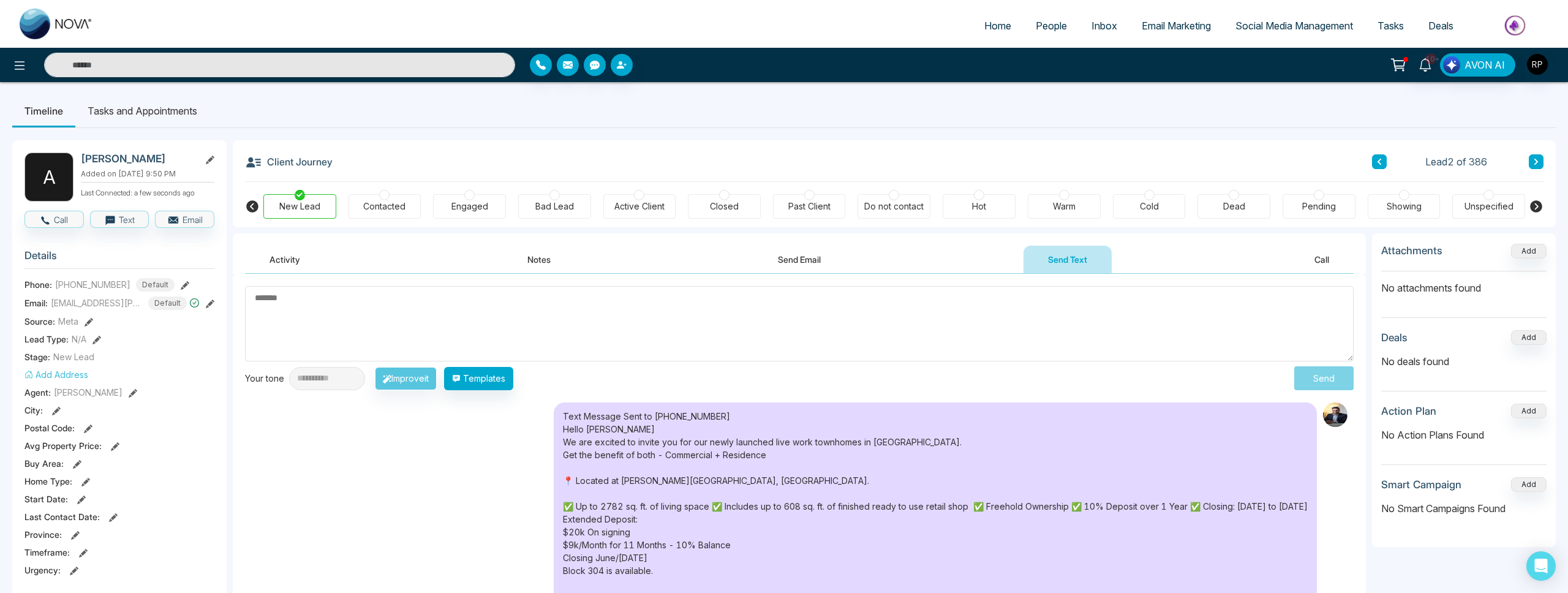
click at [1533, 161] on icon at bounding box center [1536, 162] width 6 height 8
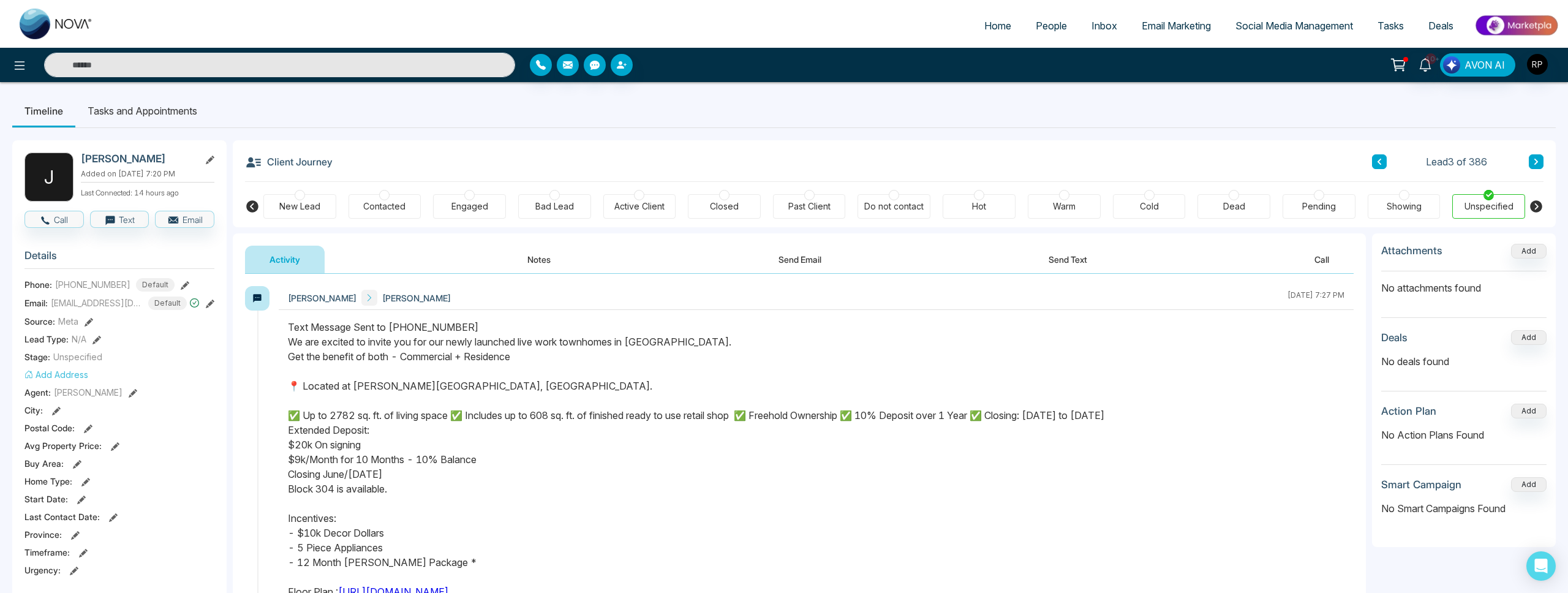
scroll to position [6, 0]
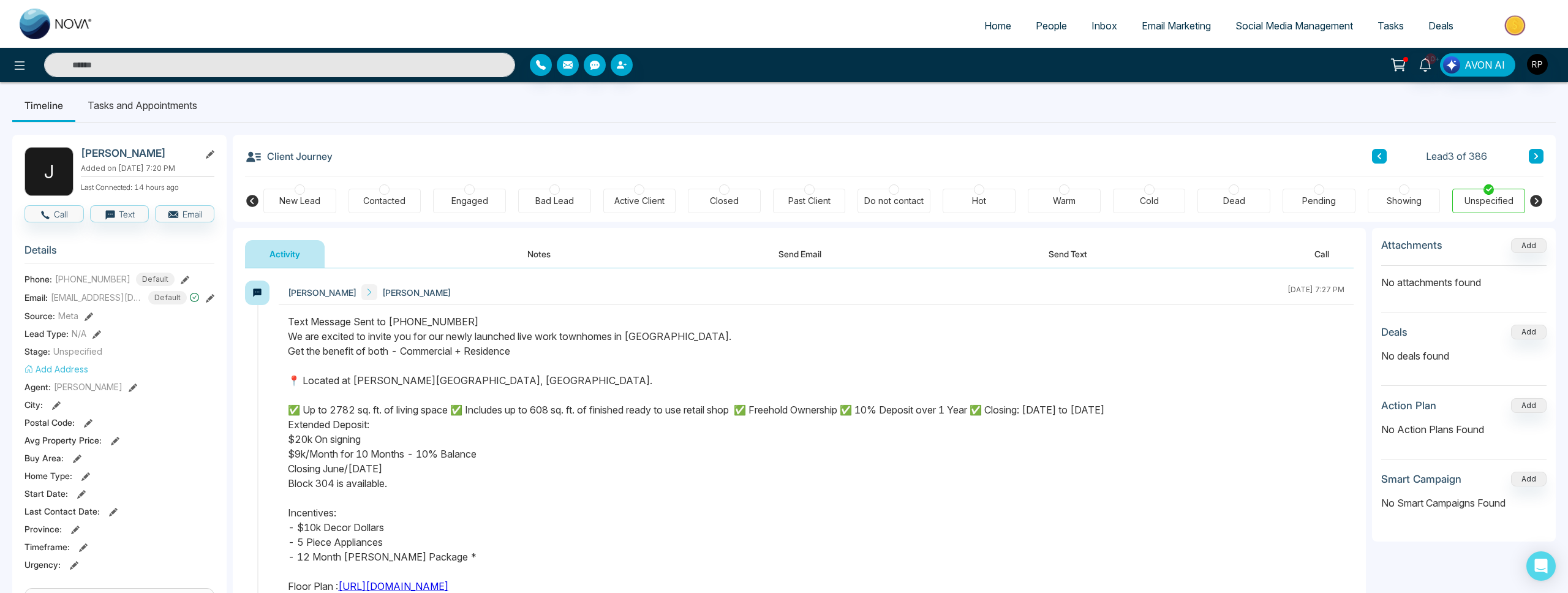
click at [1534, 162] on button at bounding box center [1536, 156] width 14 height 14
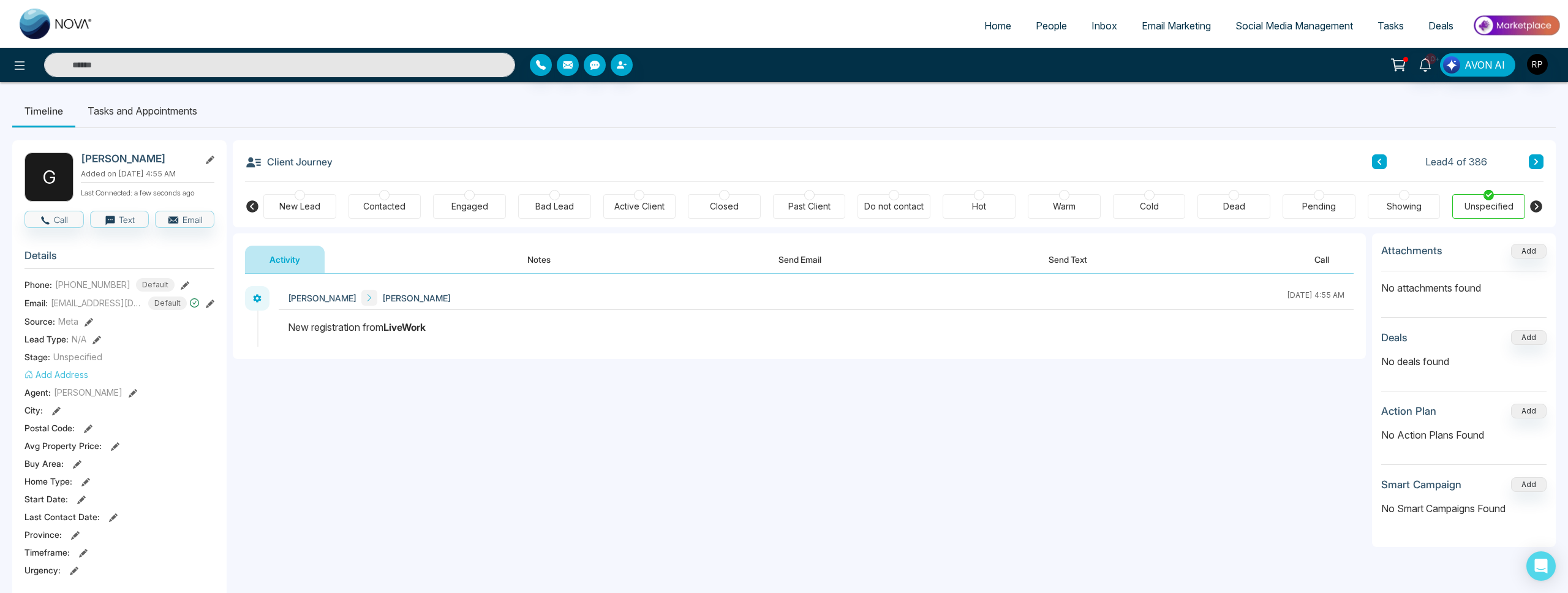
scroll to position [1, 0]
click at [119, 223] on button "Text" at bounding box center [120, 219] width 60 height 17
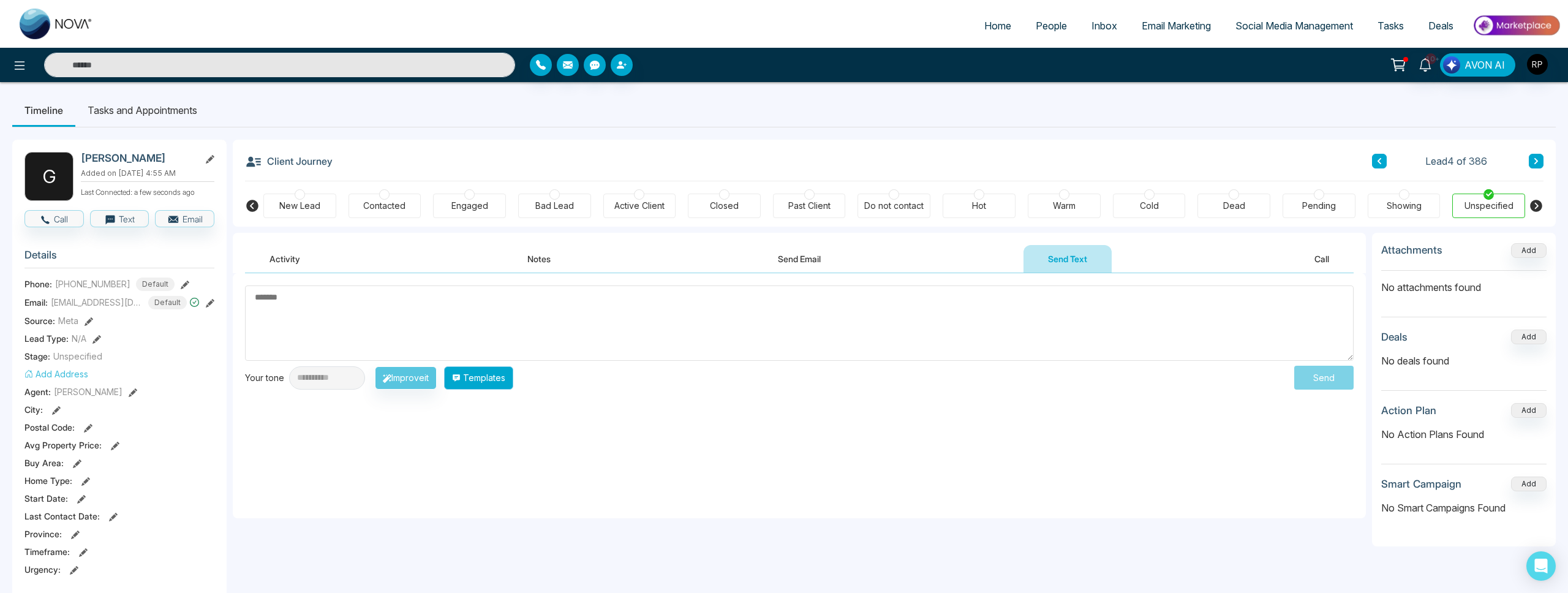
click at [493, 372] on button "Templates" at bounding box center [478, 378] width 69 height 23
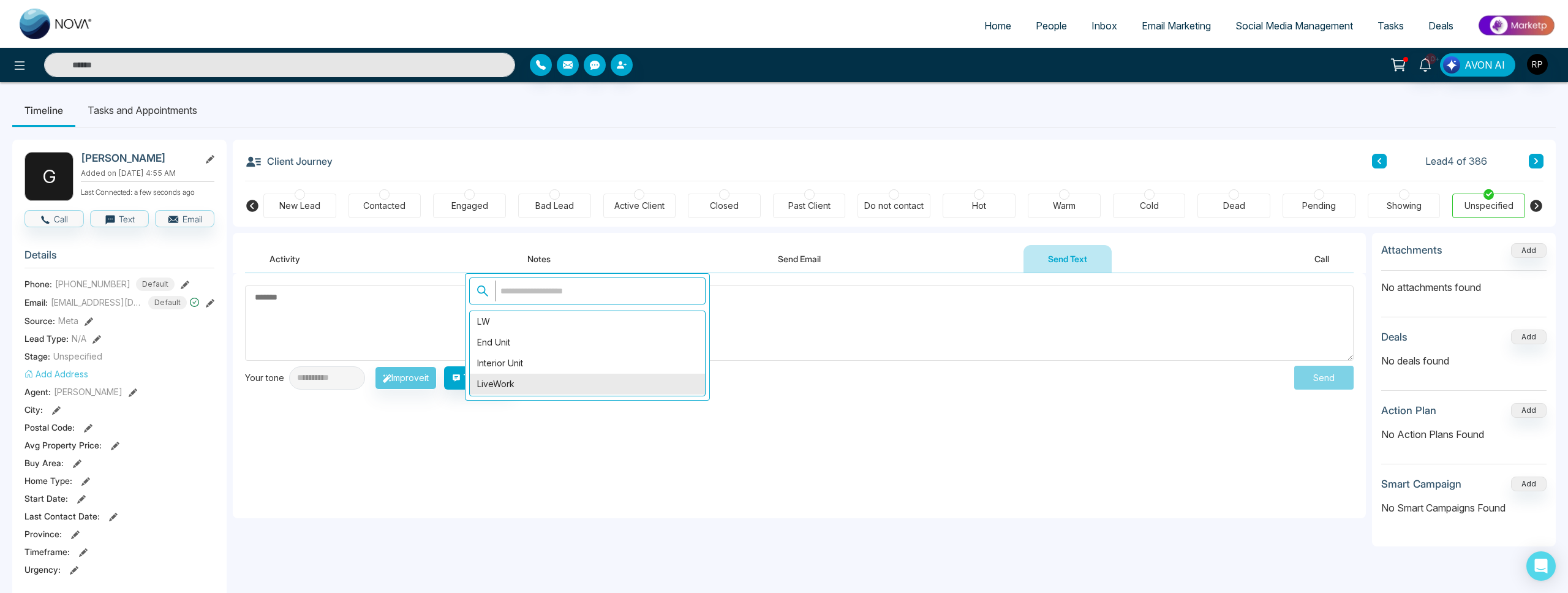
click at [527, 390] on div "LiveWork" at bounding box center [587, 384] width 235 height 21
type textarea "**********"
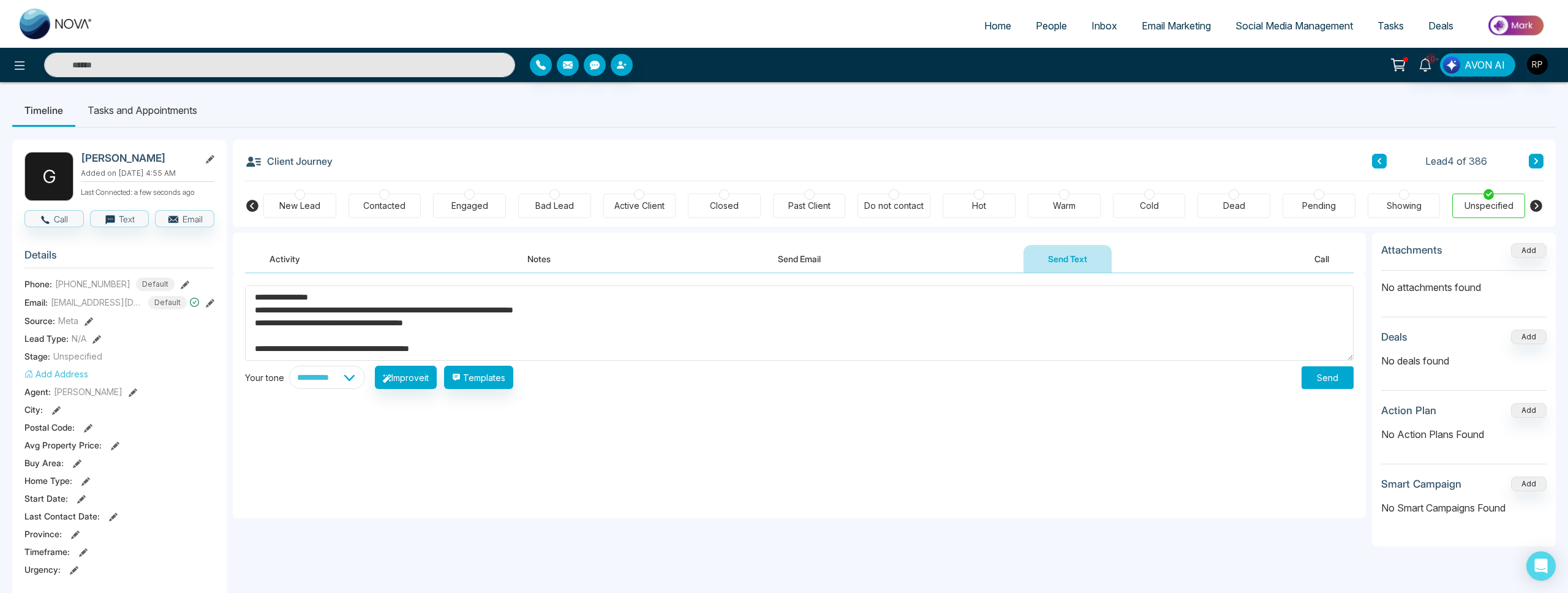
click at [1339, 383] on button "Send" at bounding box center [1327, 378] width 52 height 23
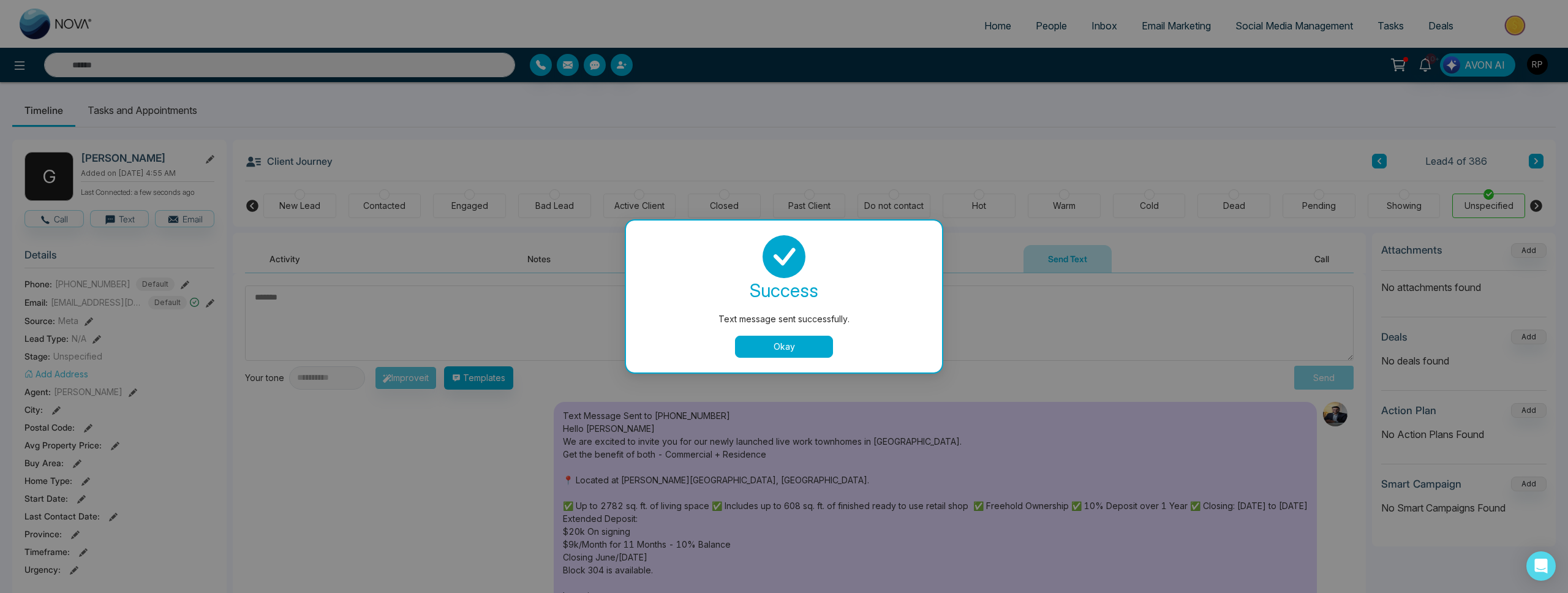
click at [760, 348] on button "Okay" at bounding box center [784, 347] width 98 height 22
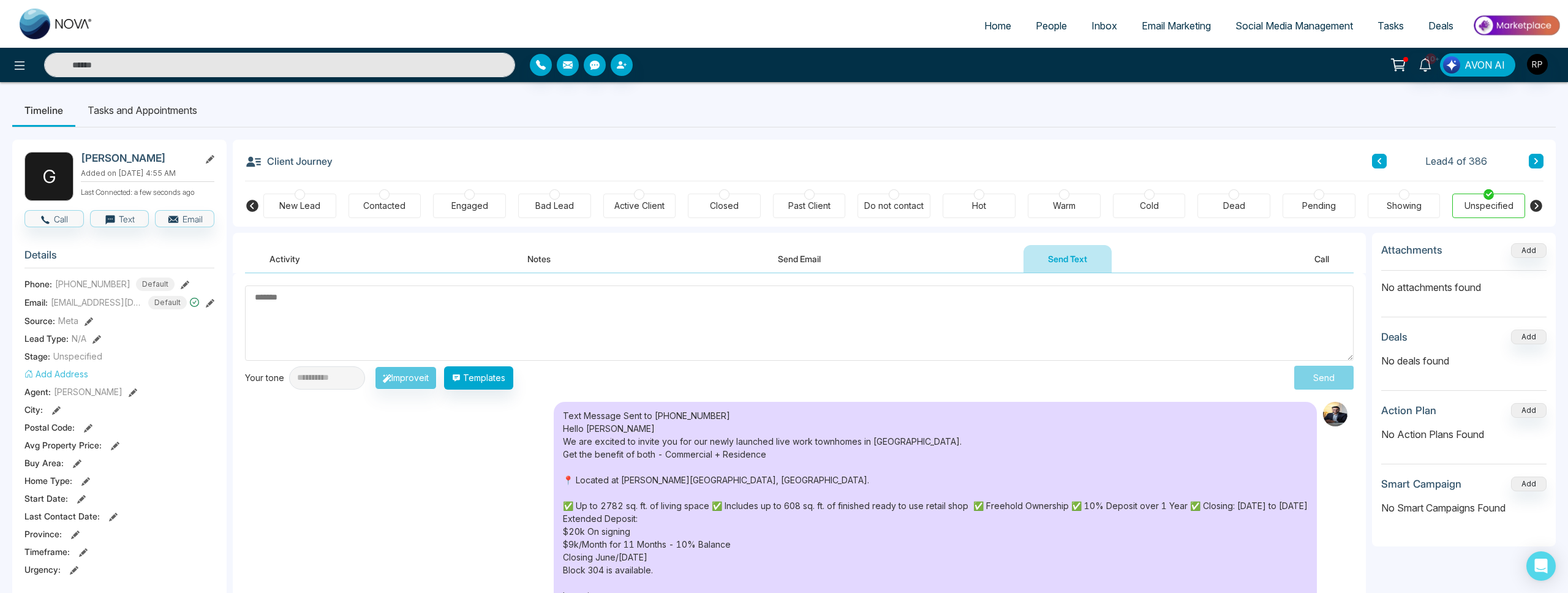
click at [1537, 155] on button at bounding box center [1536, 161] width 14 height 14
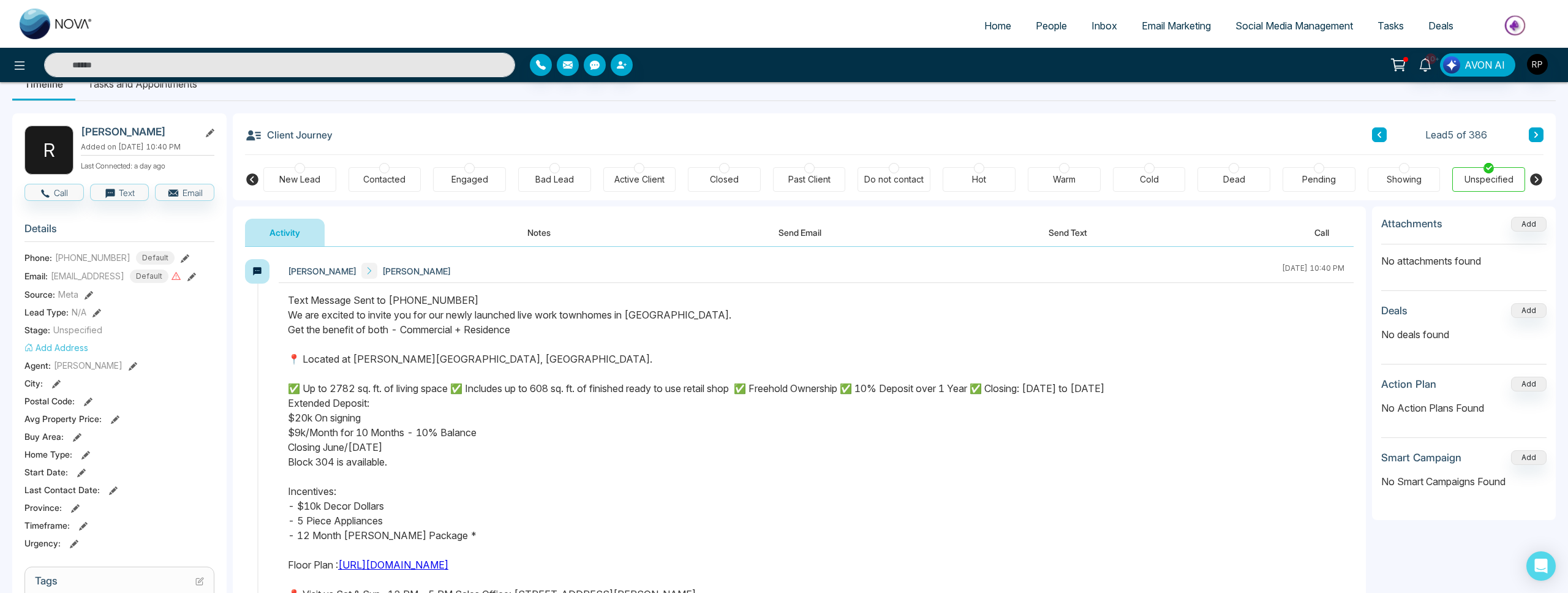
scroll to position [28, 0]
click at [1533, 141] on button at bounding box center [1536, 133] width 14 height 14
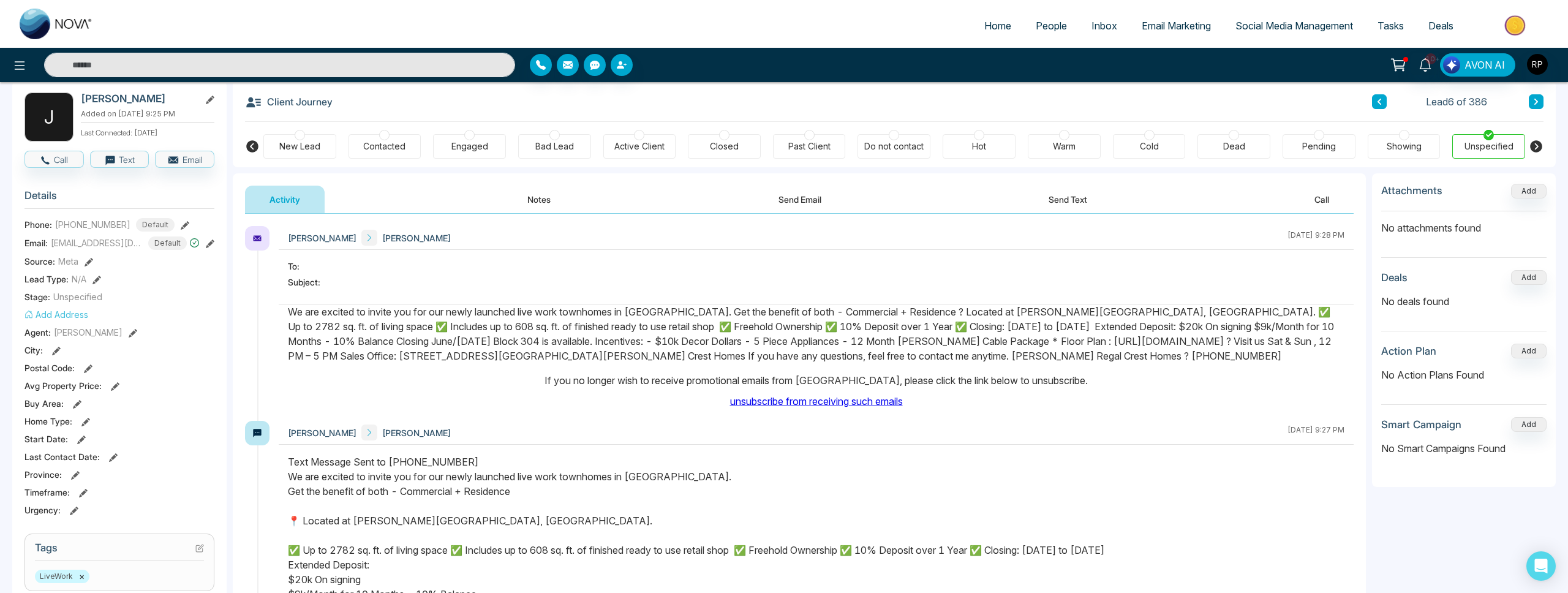
click at [182, 221] on icon at bounding box center [185, 225] width 9 height 9
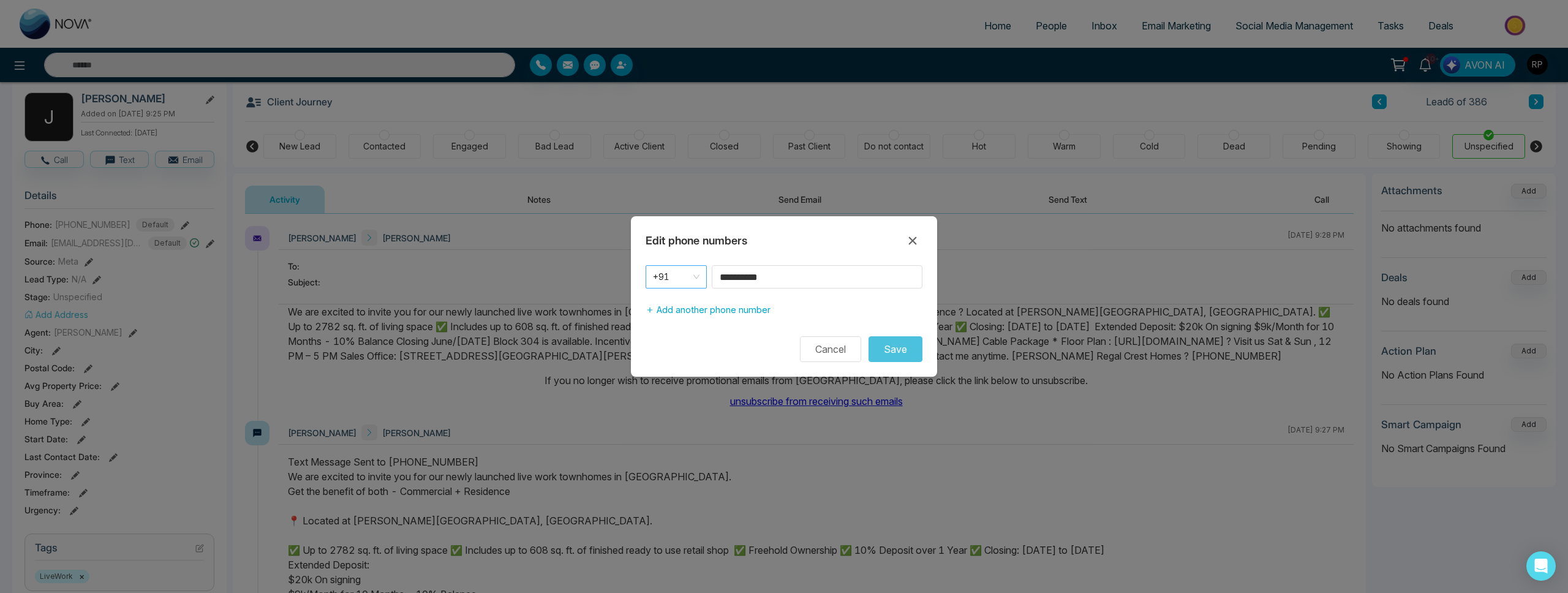
click at [685, 280] on span "+91" at bounding box center [676, 277] width 46 height 17
click at [670, 300] on div "+1" at bounding box center [676, 303] width 46 height 13
click at [816, 280] on input "**********" at bounding box center [817, 277] width 211 height 23
click at [892, 345] on button "Save" at bounding box center [895, 348] width 54 height 26
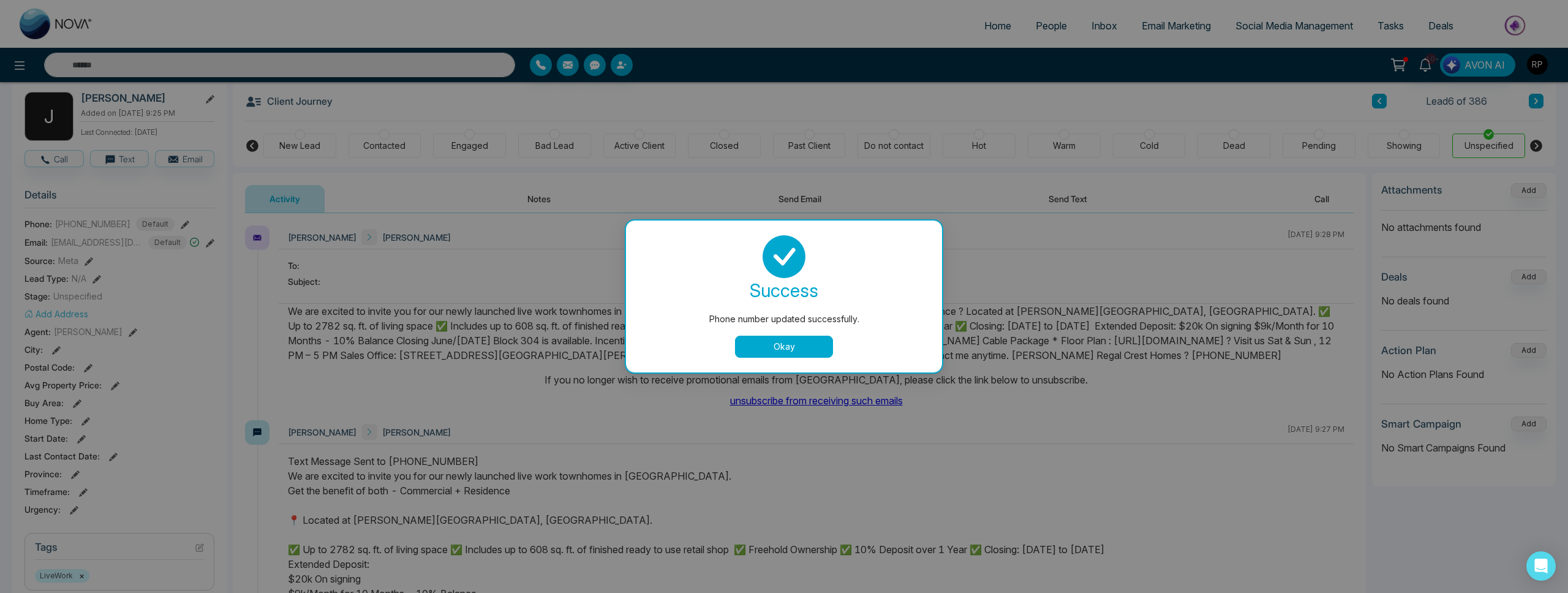
drag, startPoint x: 784, startPoint y: 343, endPoint x: 530, endPoint y: 316, distance: 255.4
click at [783, 343] on button "Okay" at bounding box center [784, 347] width 98 height 22
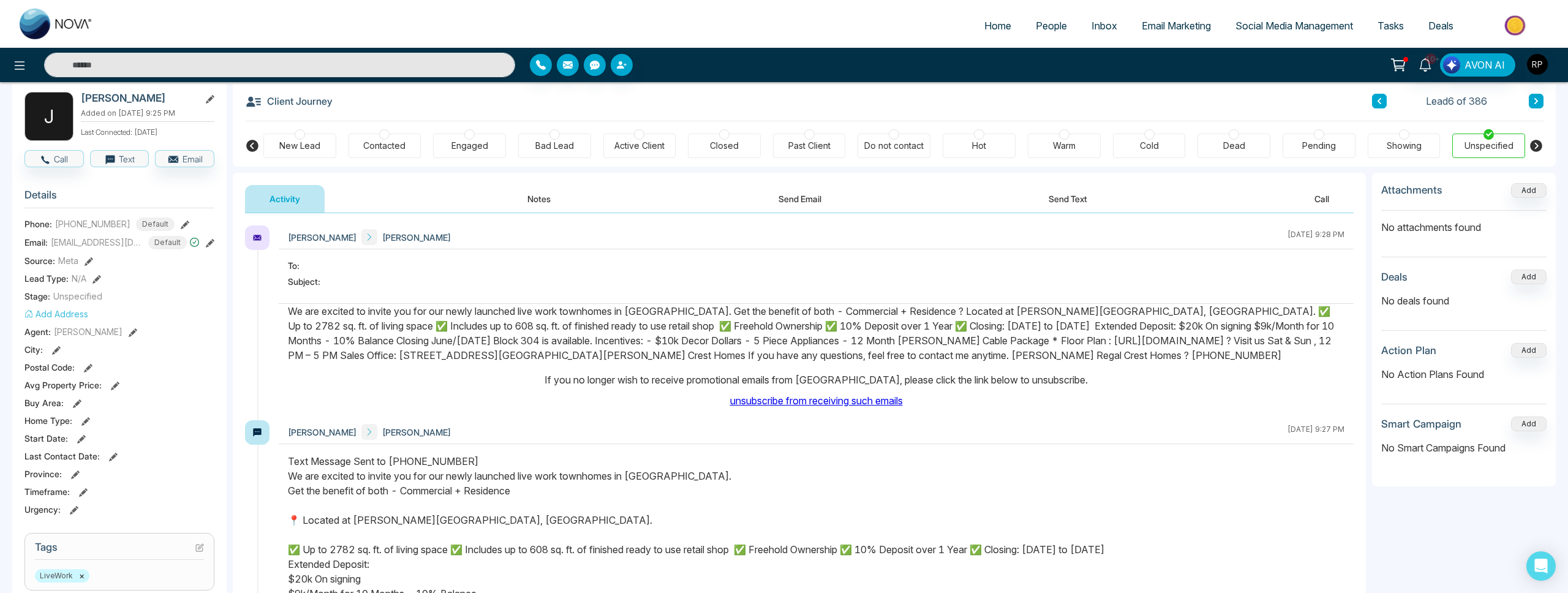
drag, startPoint x: 132, startPoint y: 163, endPoint x: 144, endPoint y: 168, distance: 13.0
click at [132, 163] on button "Text" at bounding box center [120, 159] width 60 height 17
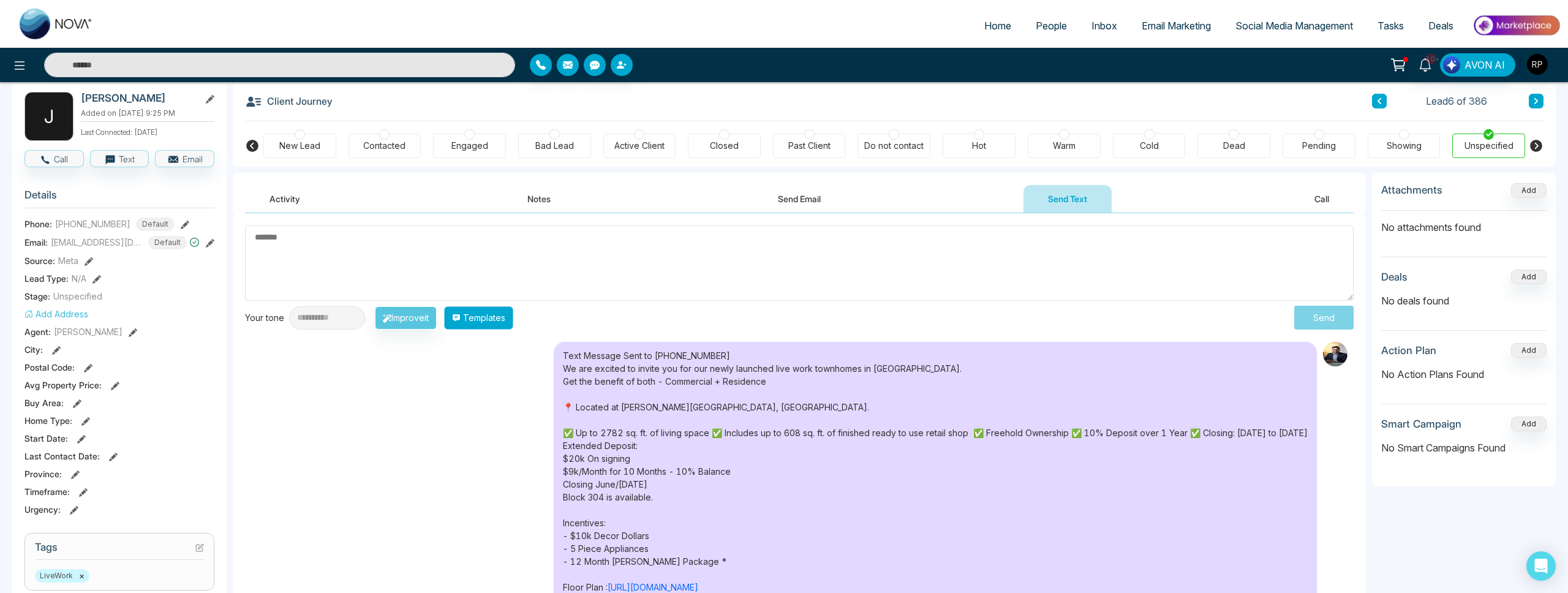
click at [512, 318] on button "Templates" at bounding box center [478, 318] width 69 height 23
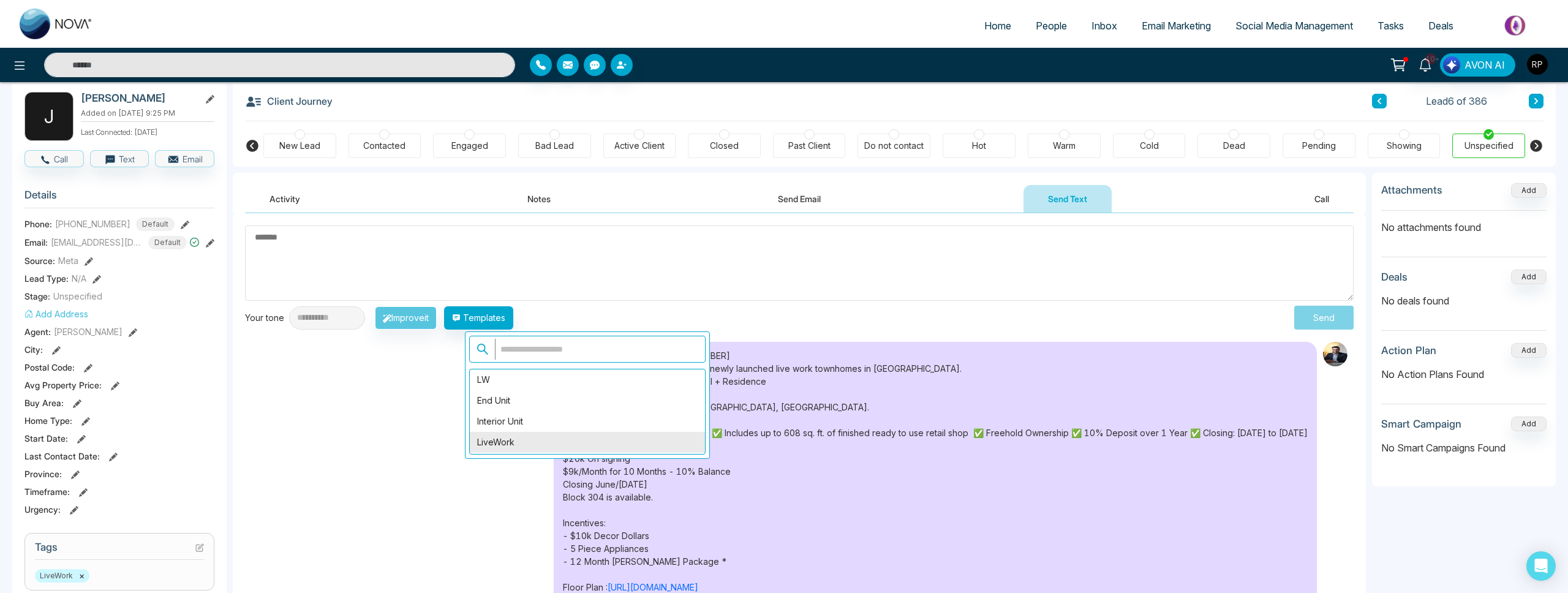
click at [524, 438] on div "LiveWork" at bounding box center [587, 443] width 235 height 21
type textarea "**********"
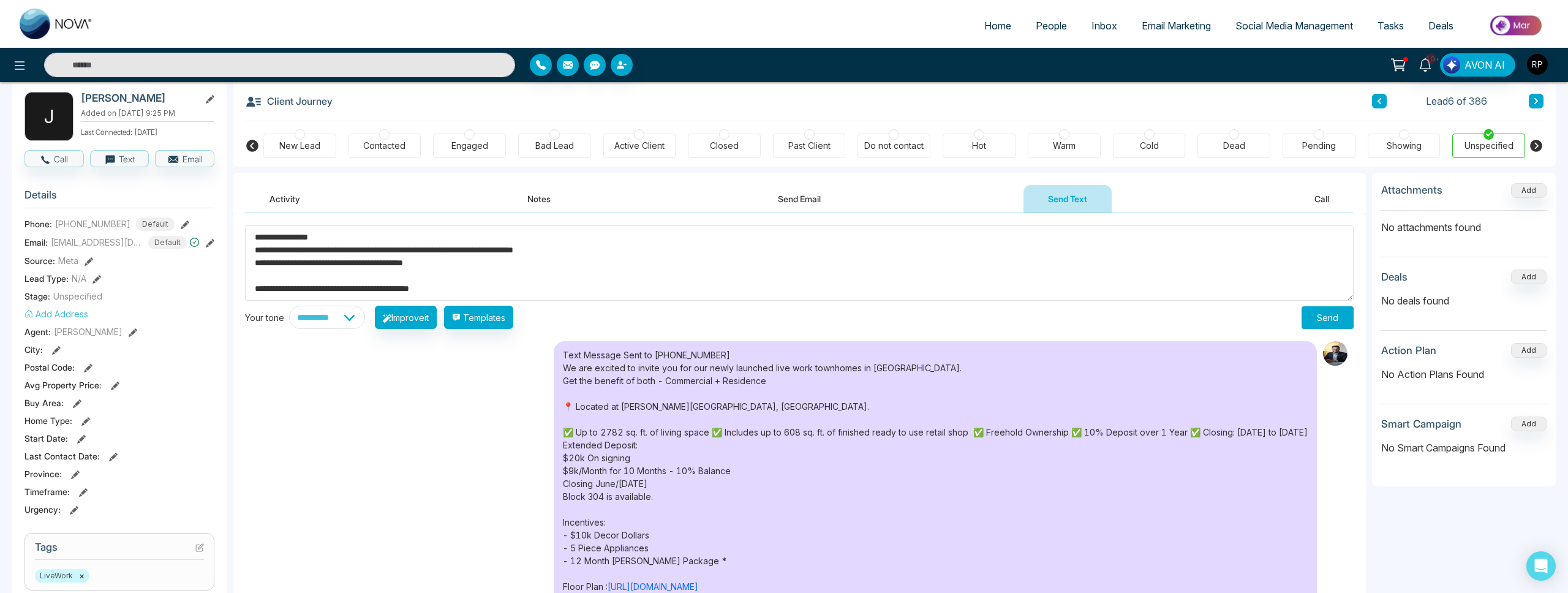
click at [1315, 316] on button "Send" at bounding box center [1327, 318] width 52 height 23
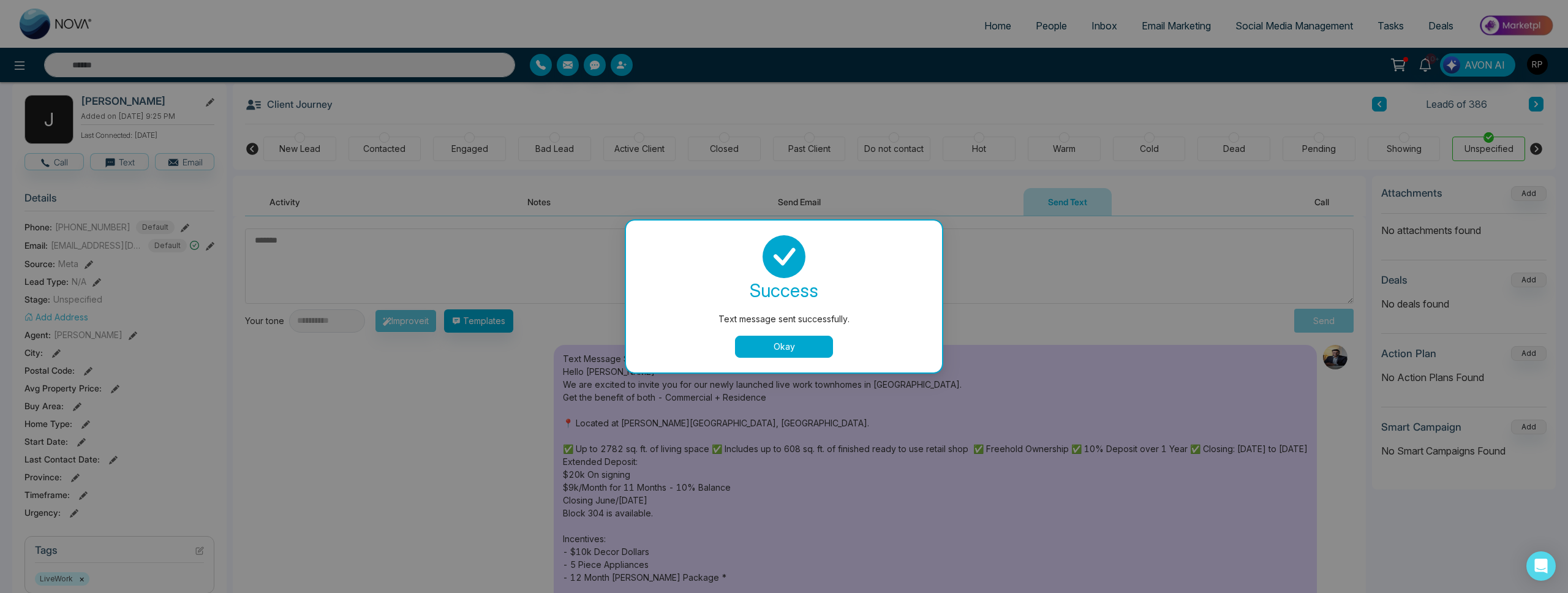
drag, startPoint x: 813, startPoint y: 343, endPoint x: 821, endPoint y: 342, distance: 8.1
click at [813, 343] on button "Okay" at bounding box center [784, 347] width 98 height 22
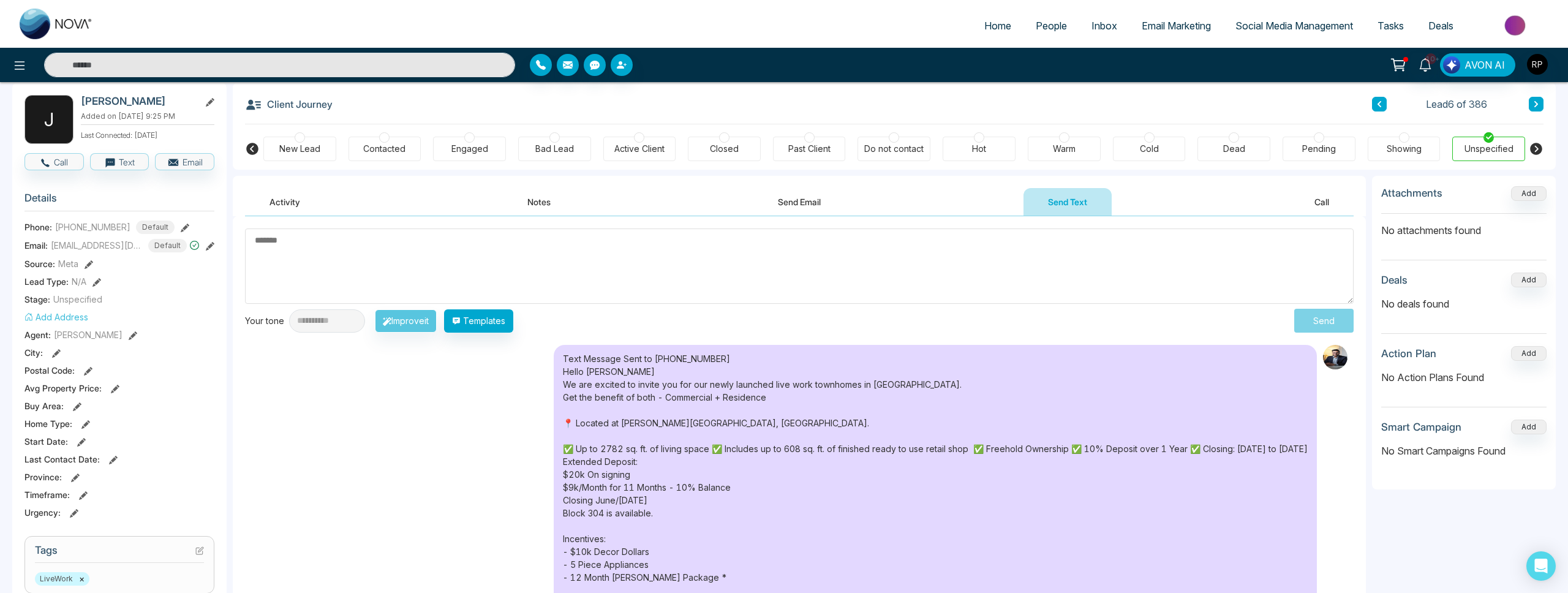
click at [1538, 100] on button at bounding box center [1536, 104] width 14 height 14
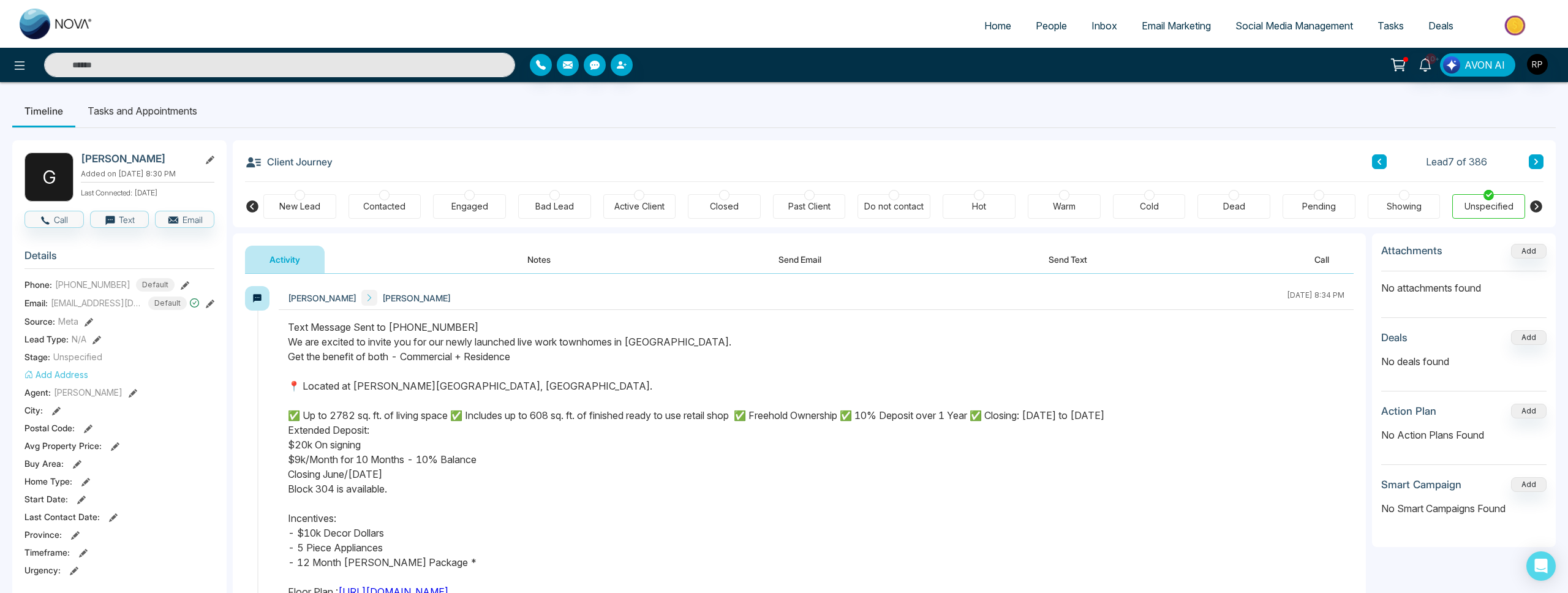
click at [1535, 163] on icon at bounding box center [1536, 162] width 6 height 8
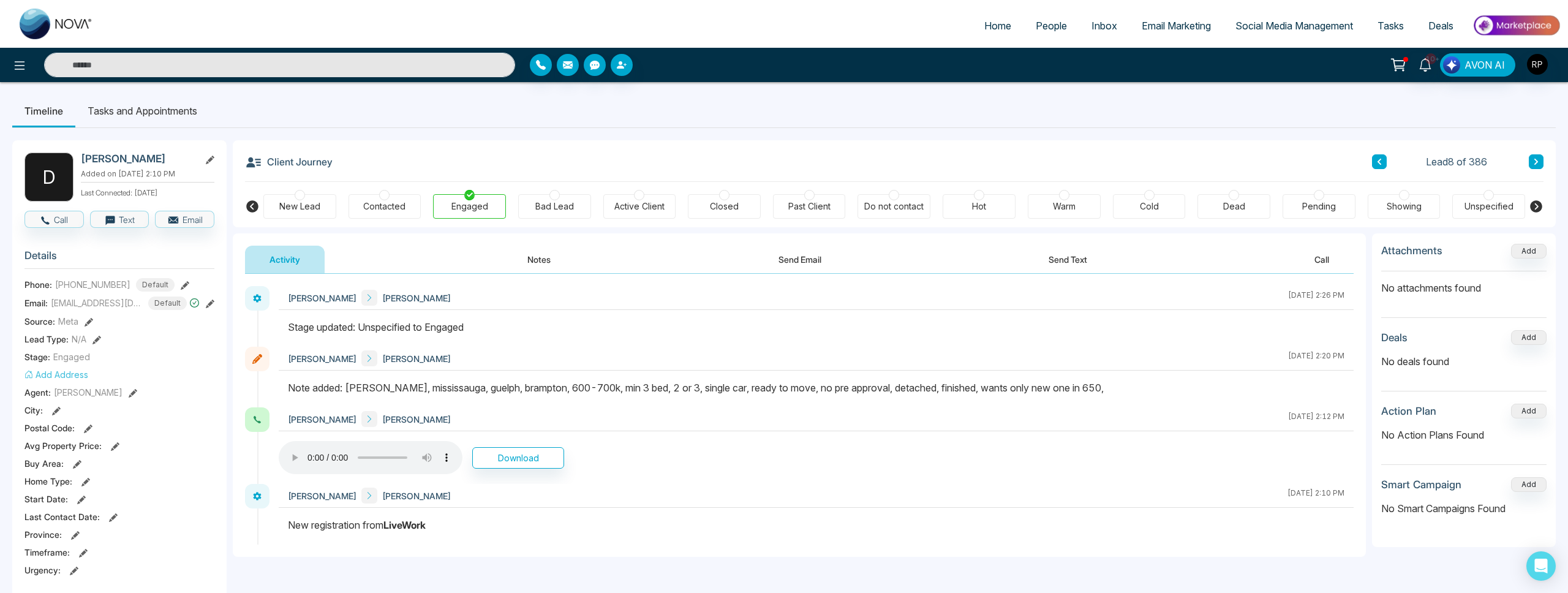
click at [1535, 163] on icon at bounding box center [1536, 162] width 6 height 8
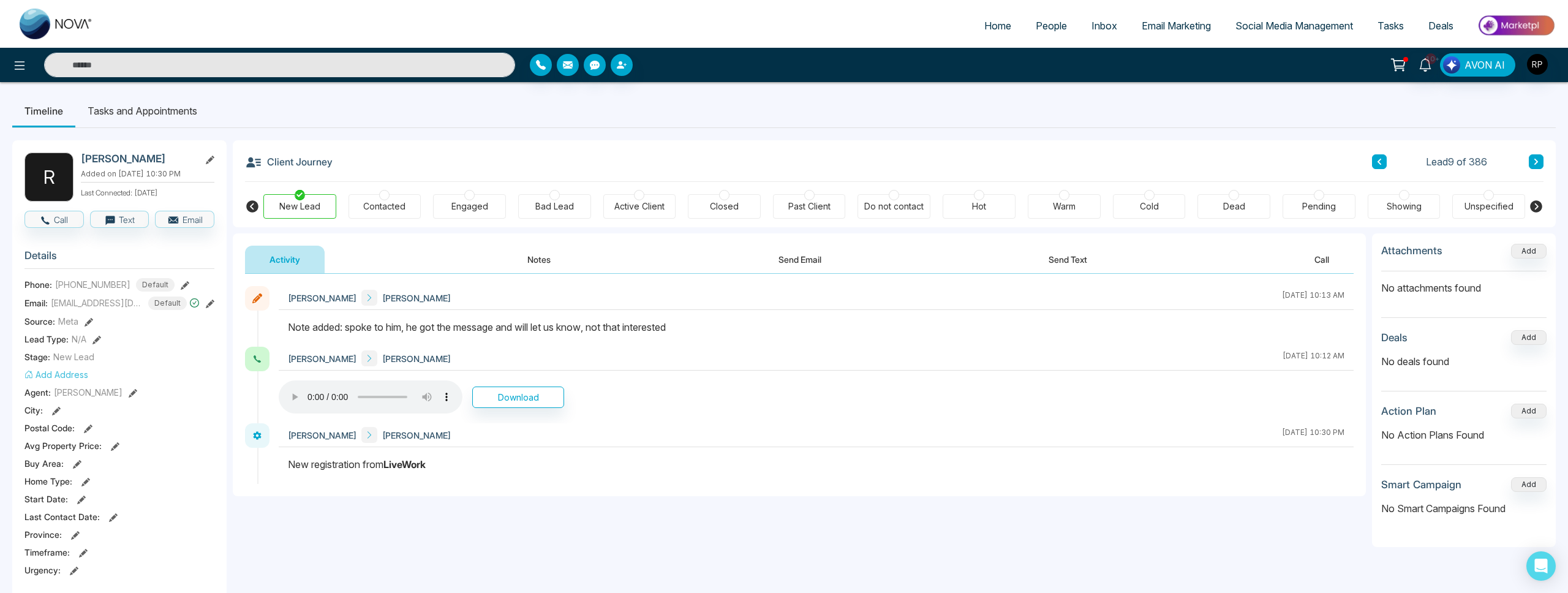
click at [1535, 163] on icon at bounding box center [1536, 162] width 6 height 8
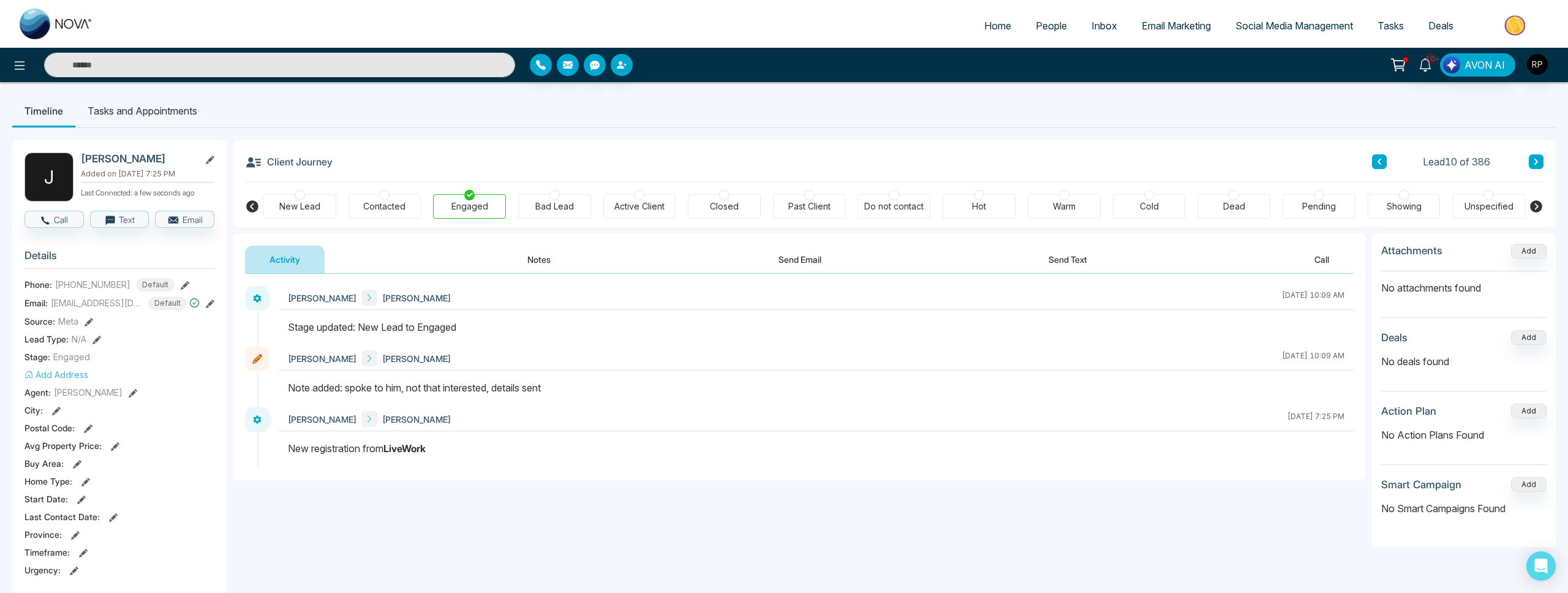
click at [1535, 163] on icon at bounding box center [1536, 162] width 6 height 8
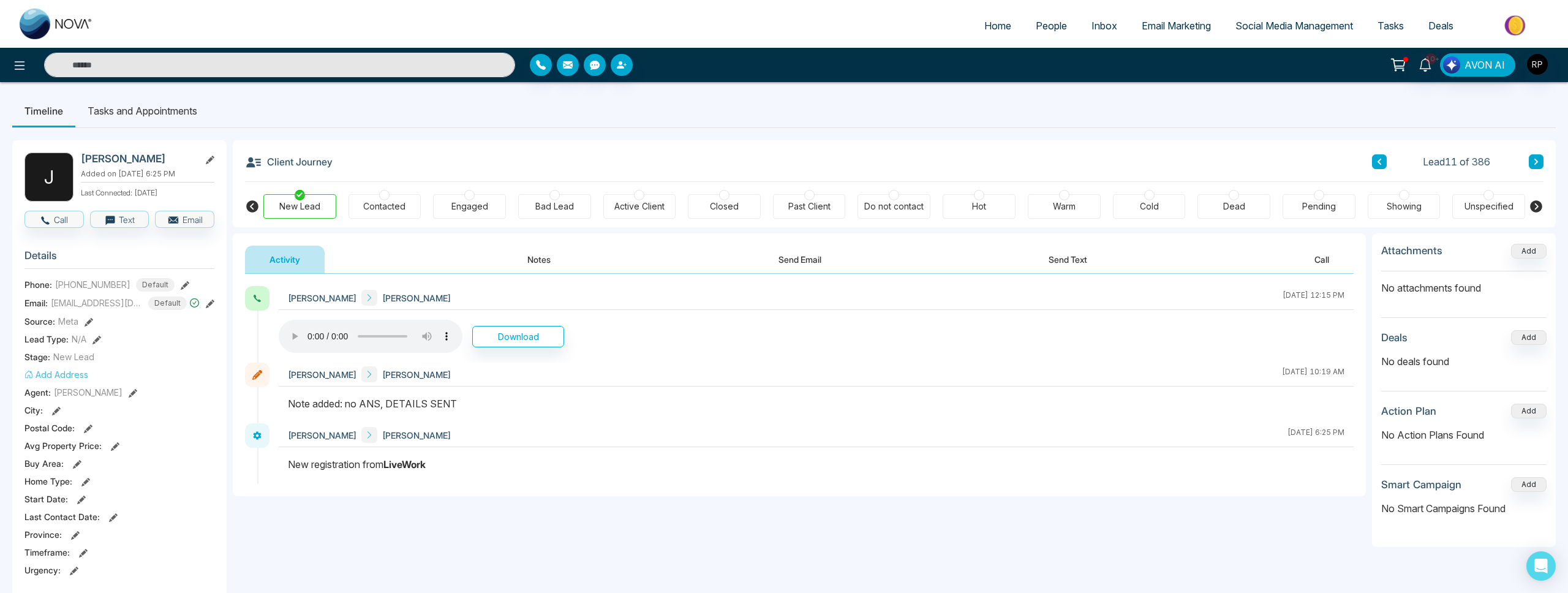
click at [1535, 163] on icon at bounding box center [1536, 162] width 6 height 8
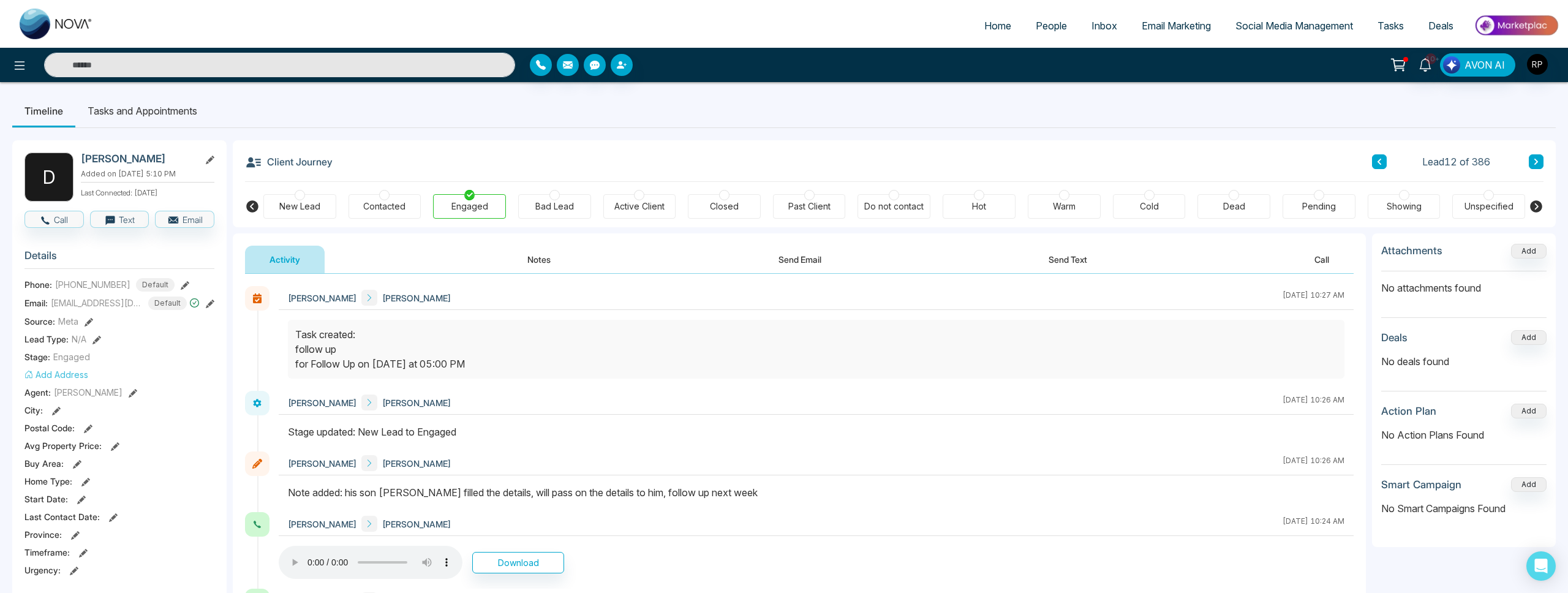
click at [1530, 165] on button at bounding box center [1536, 161] width 14 height 14
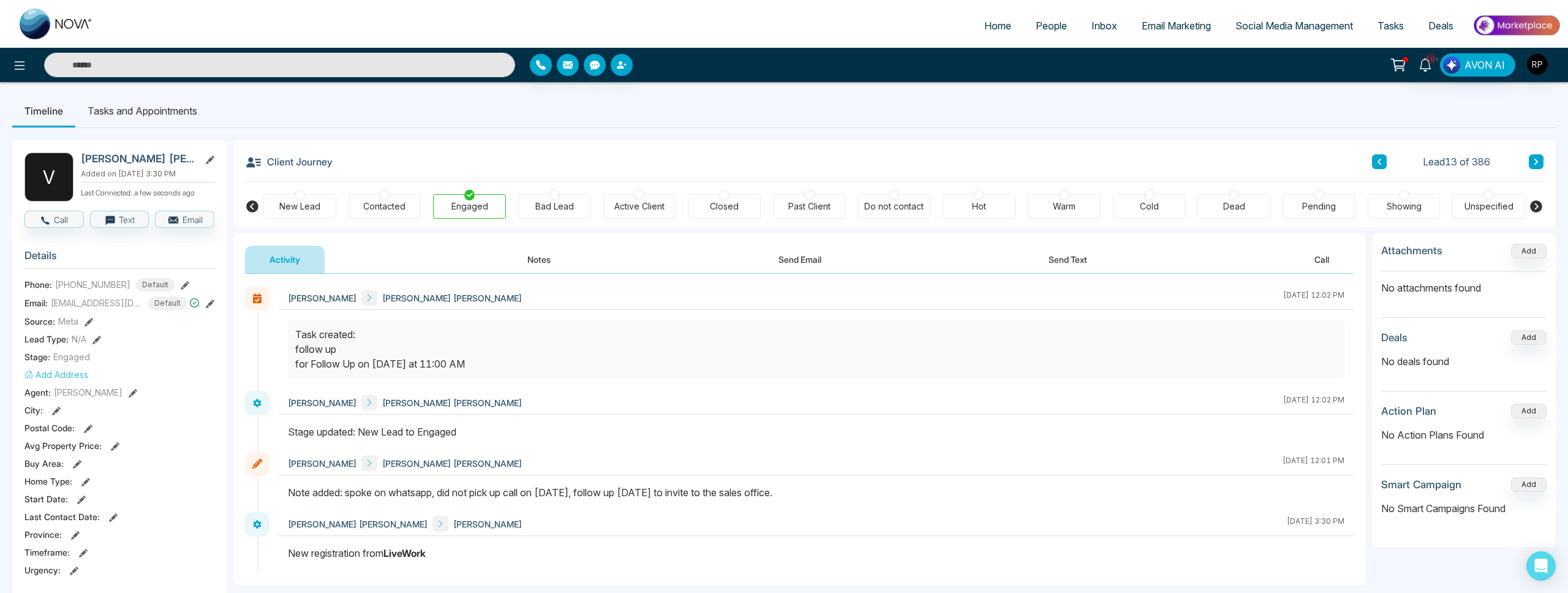
click at [1529, 161] on button at bounding box center [1536, 161] width 14 height 14
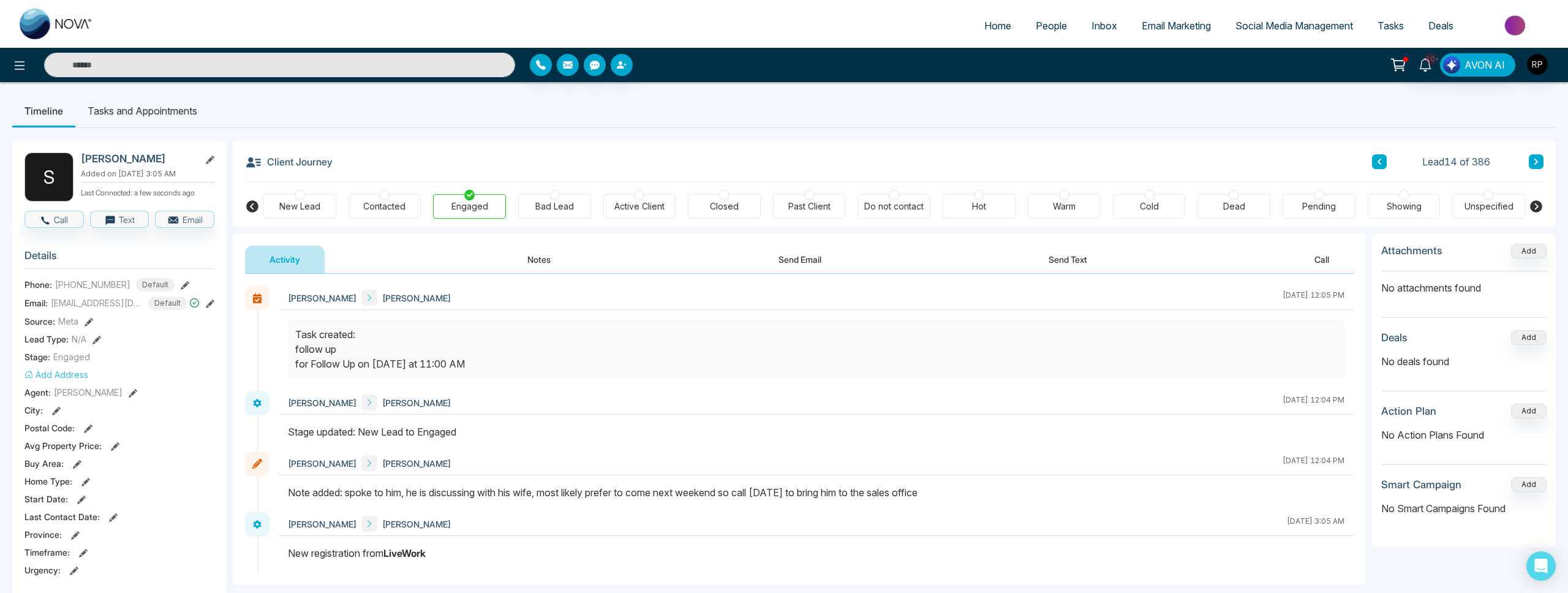
click at [1538, 163] on icon at bounding box center [1536, 162] width 6 height 8
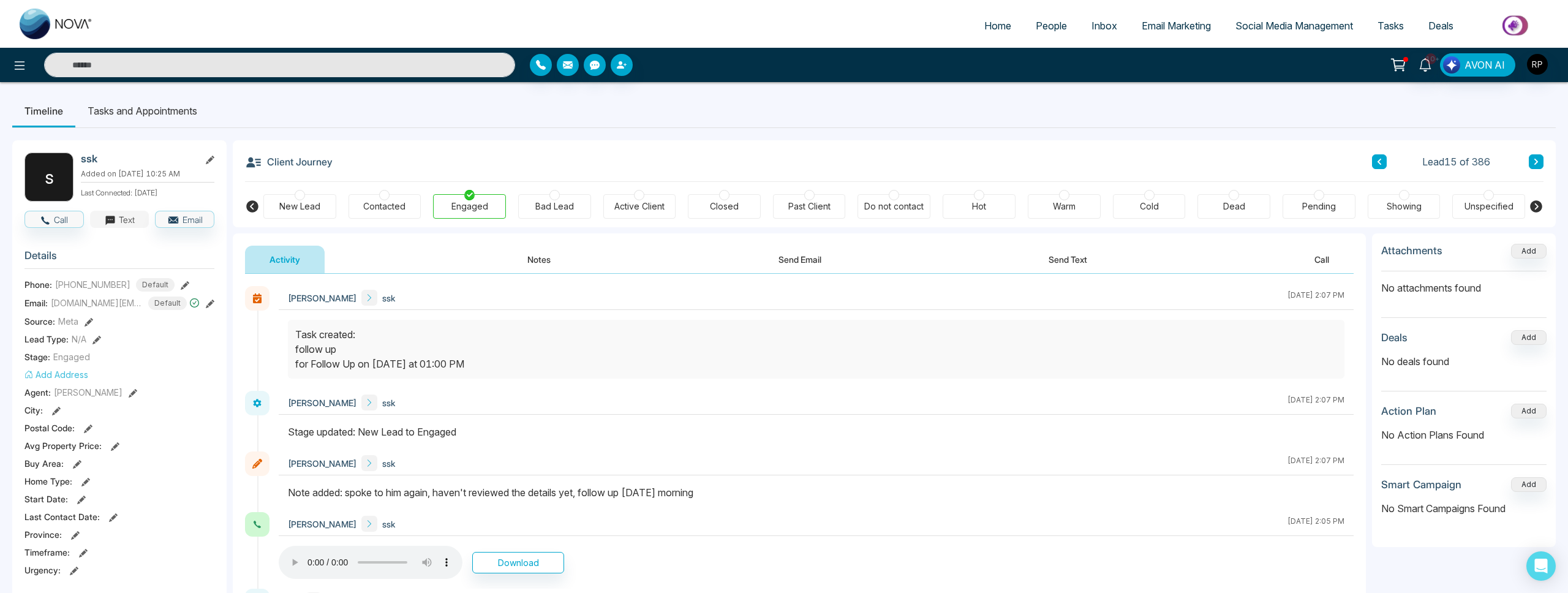
click at [117, 228] on button "Text" at bounding box center [120, 219] width 60 height 17
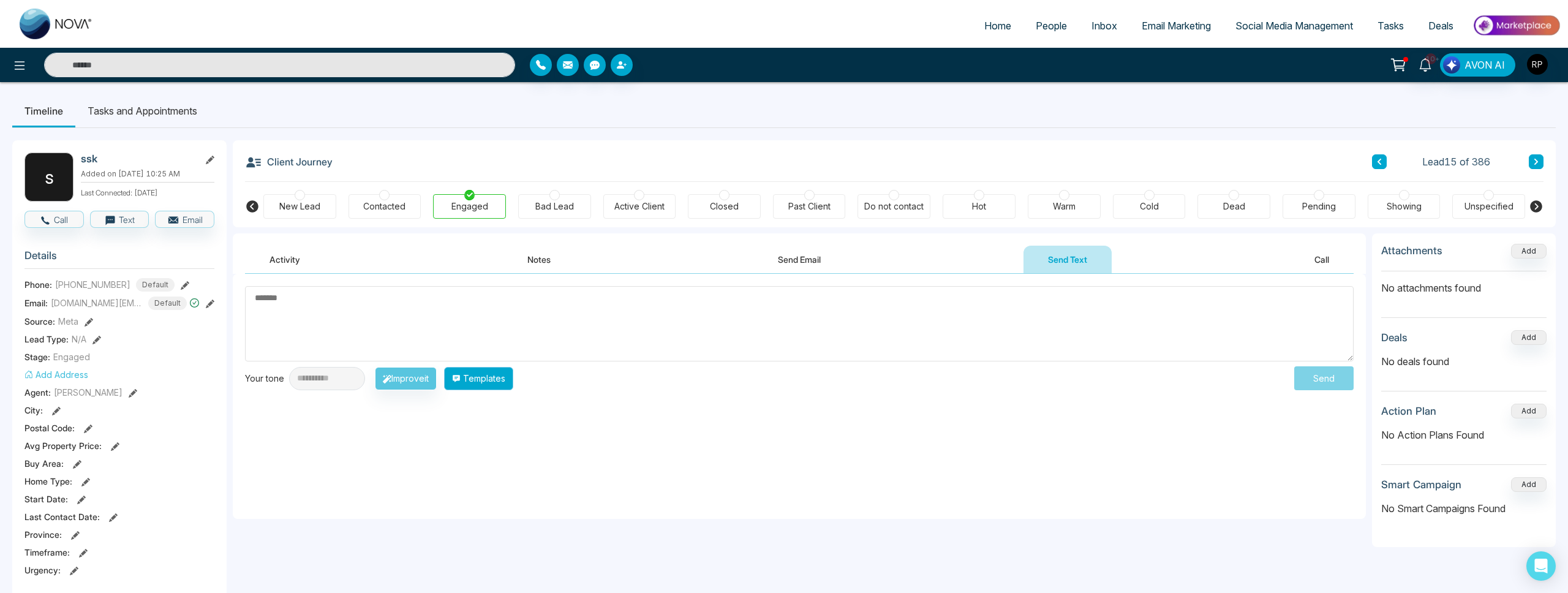
click at [483, 374] on button "Templates" at bounding box center [478, 378] width 69 height 23
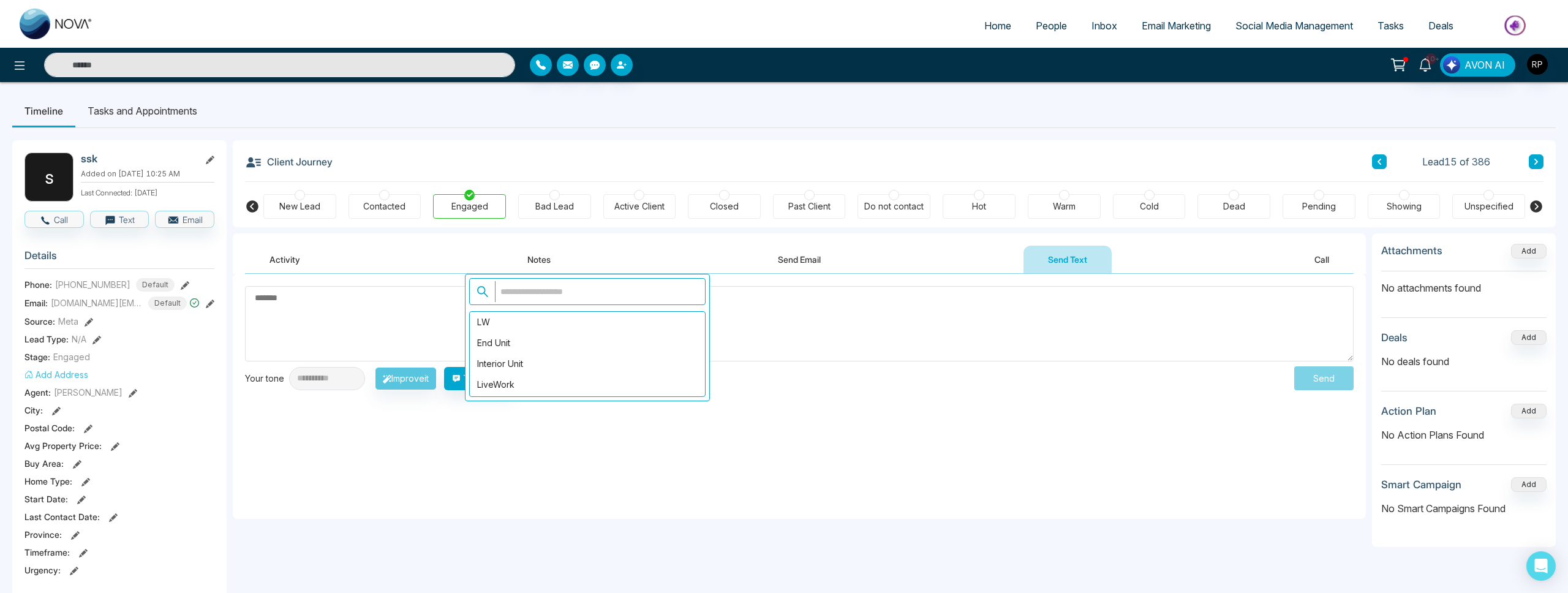
click at [481, 321] on div "LW" at bounding box center [587, 322] width 235 height 21
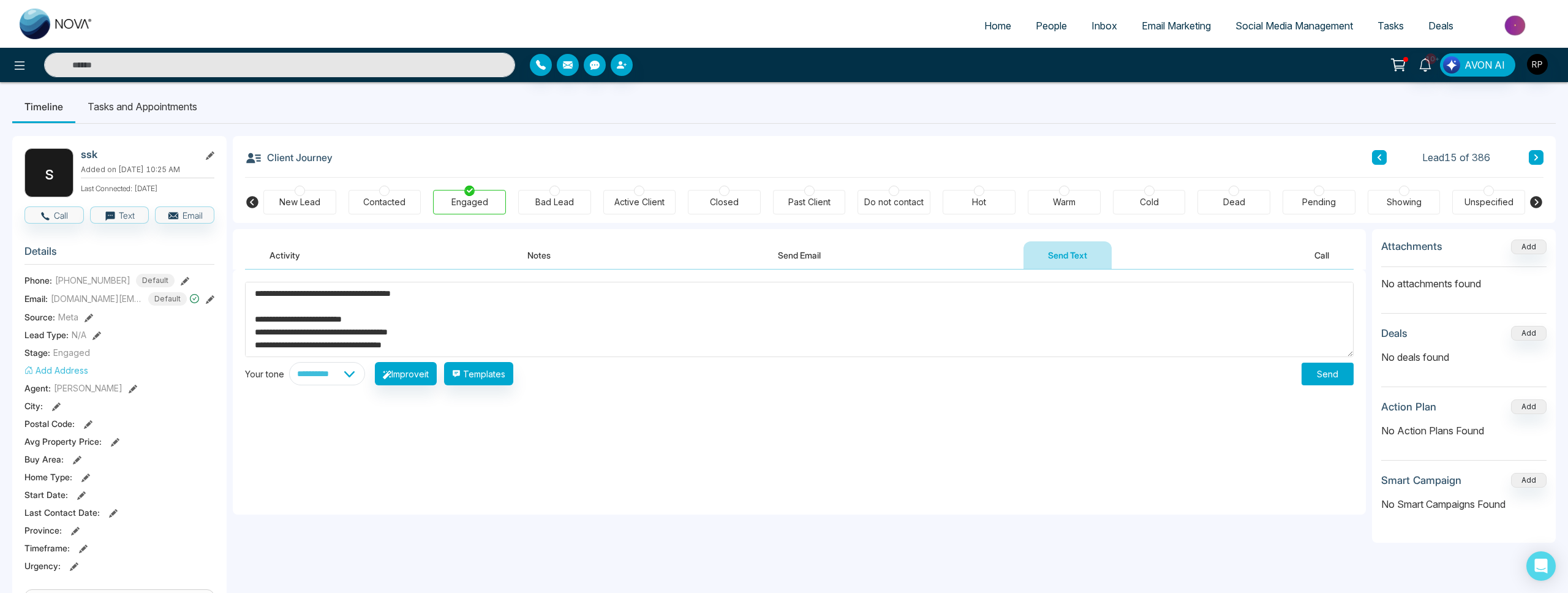
click at [253, 295] on textarea "**********" at bounding box center [800, 320] width 1109 height 75
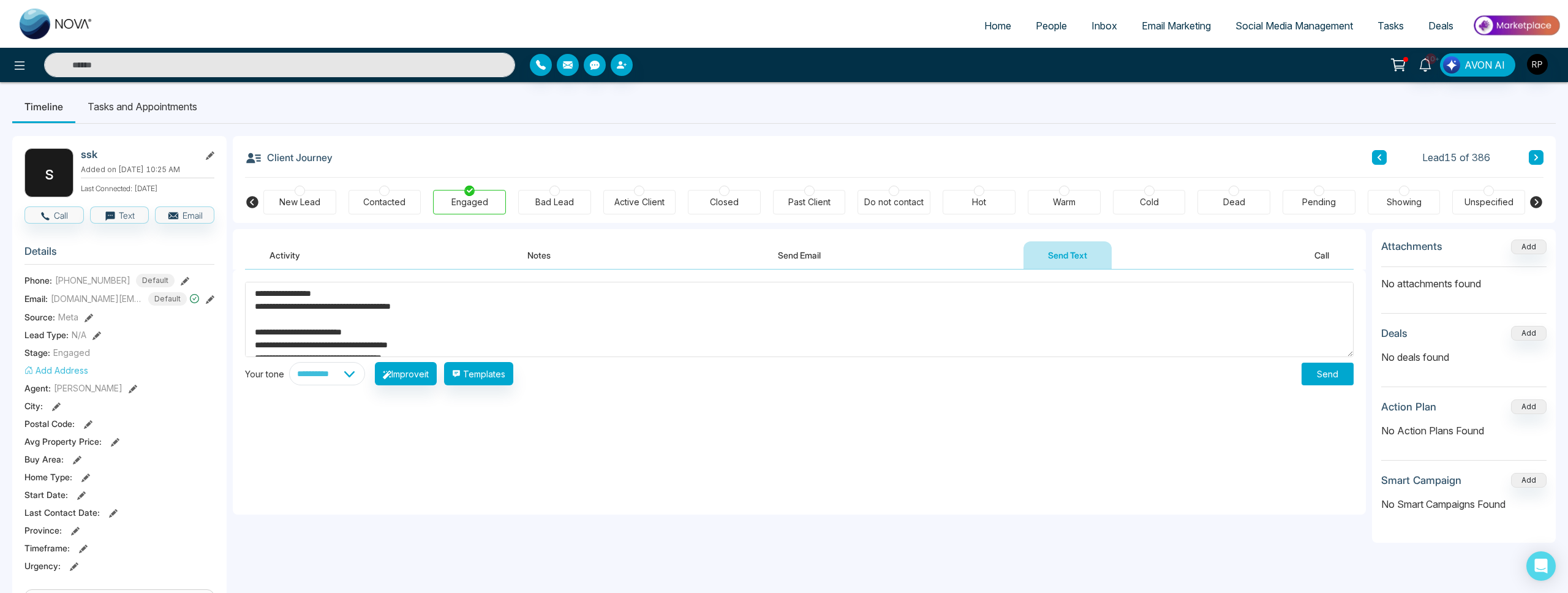
type textarea "**********"
click at [1327, 378] on button "Send" at bounding box center [1327, 374] width 52 height 23
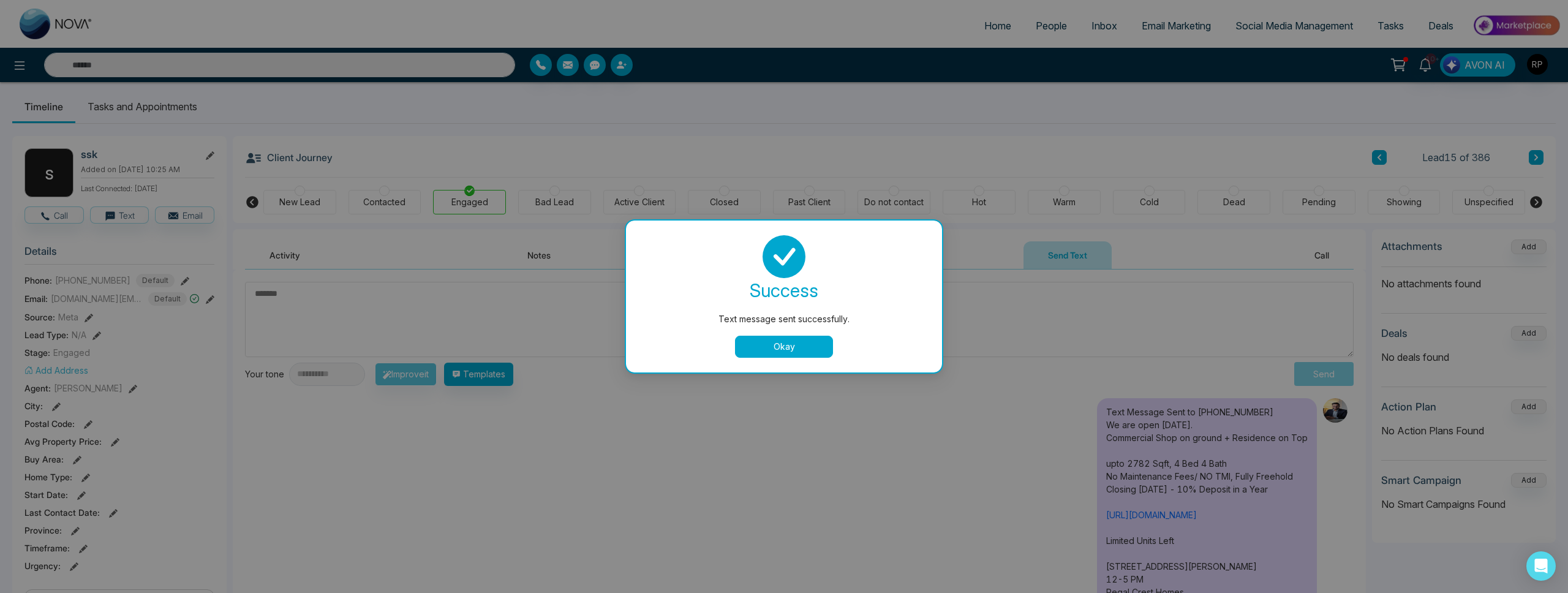
drag, startPoint x: 799, startPoint y: 348, endPoint x: 854, endPoint y: 348, distance: 55.0
click at [799, 348] on button "Okay" at bounding box center [784, 347] width 98 height 22
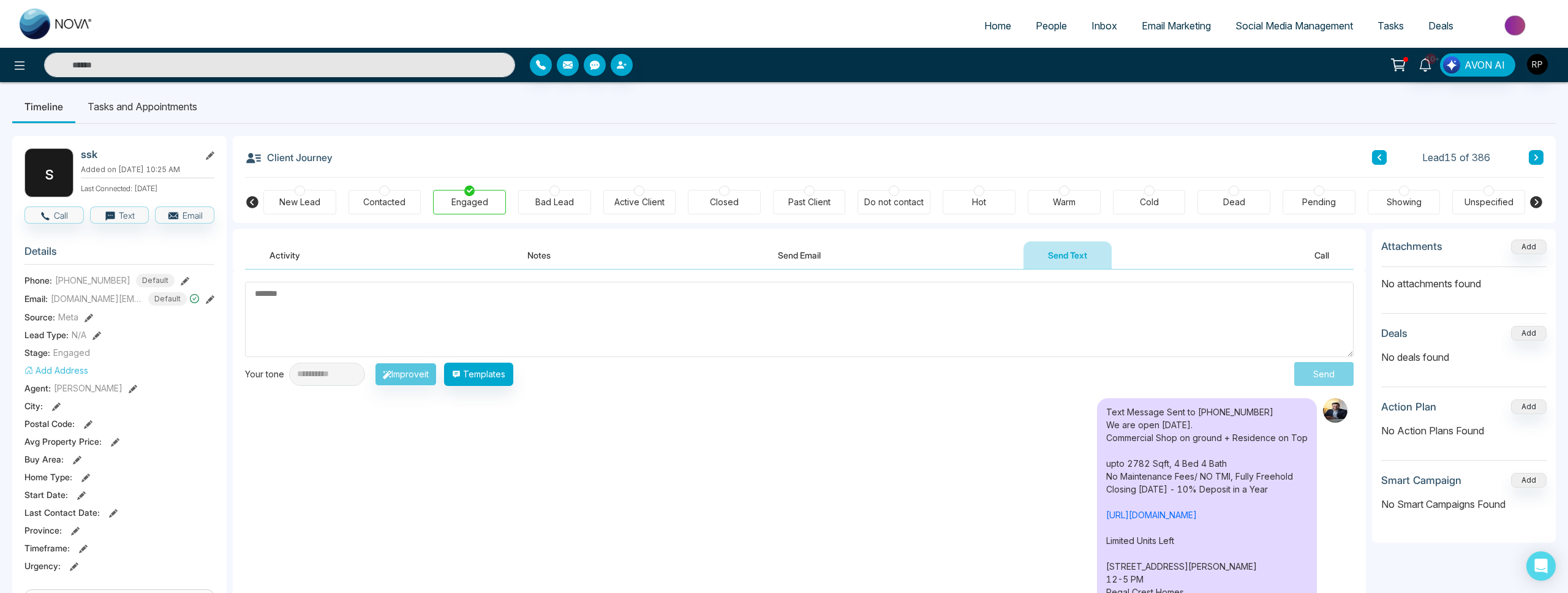
click at [1541, 162] on button at bounding box center [1536, 157] width 14 height 14
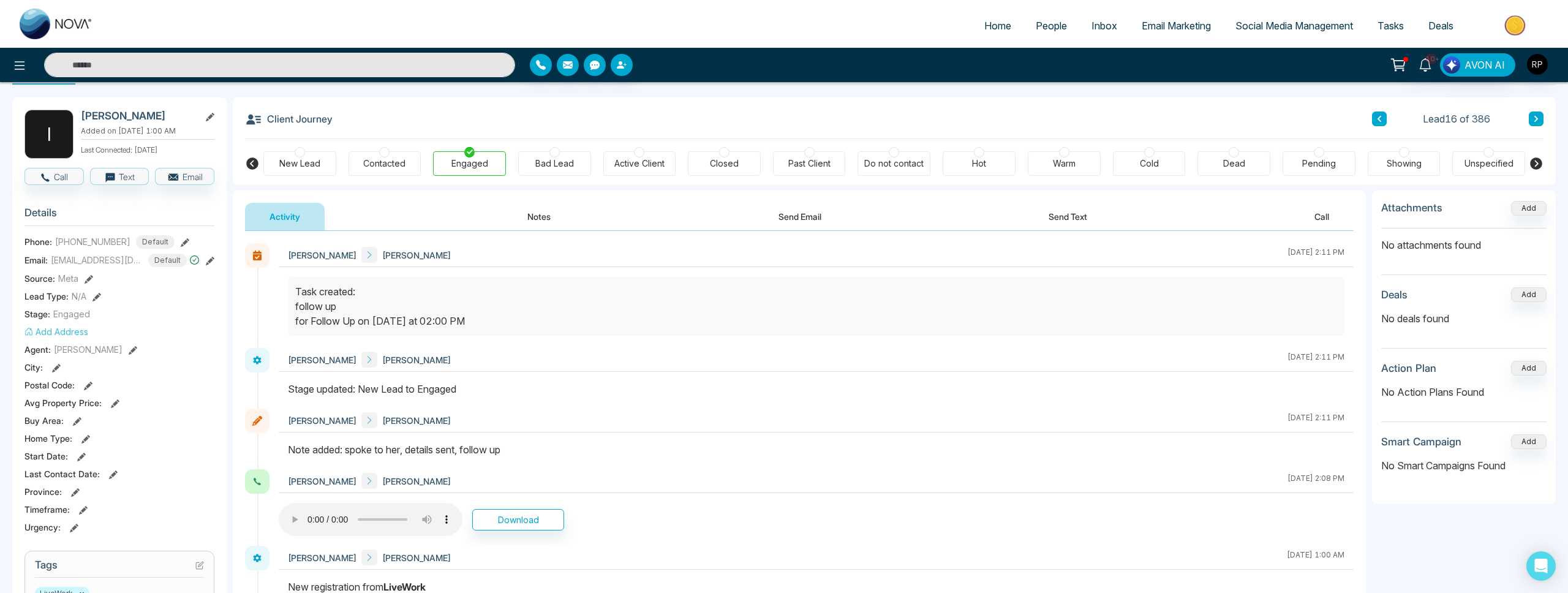
scroll to position [41, 0]
click at [1537, 117] on icon at bounding box center [1536, 121] width 6 height 8
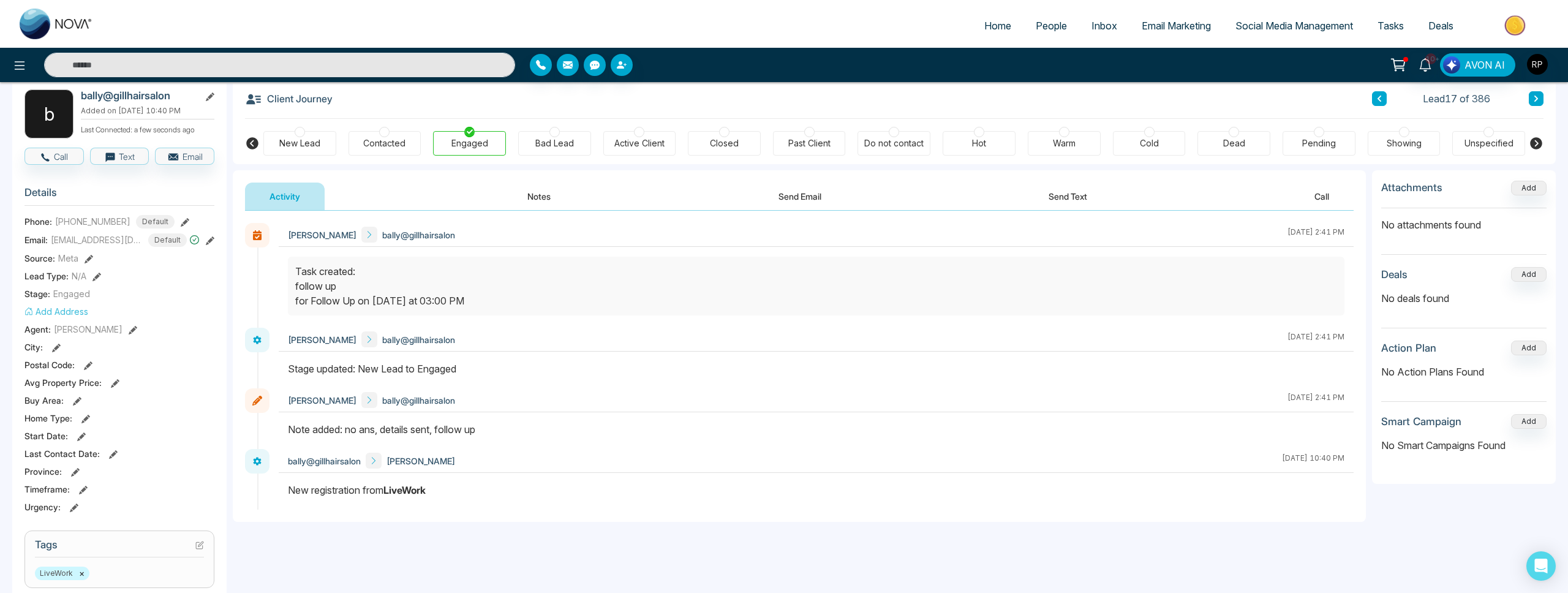
scroll to position [64, 0]
click at [1541, 102] on button at bounding box center [1536, 97] width 14 height 14
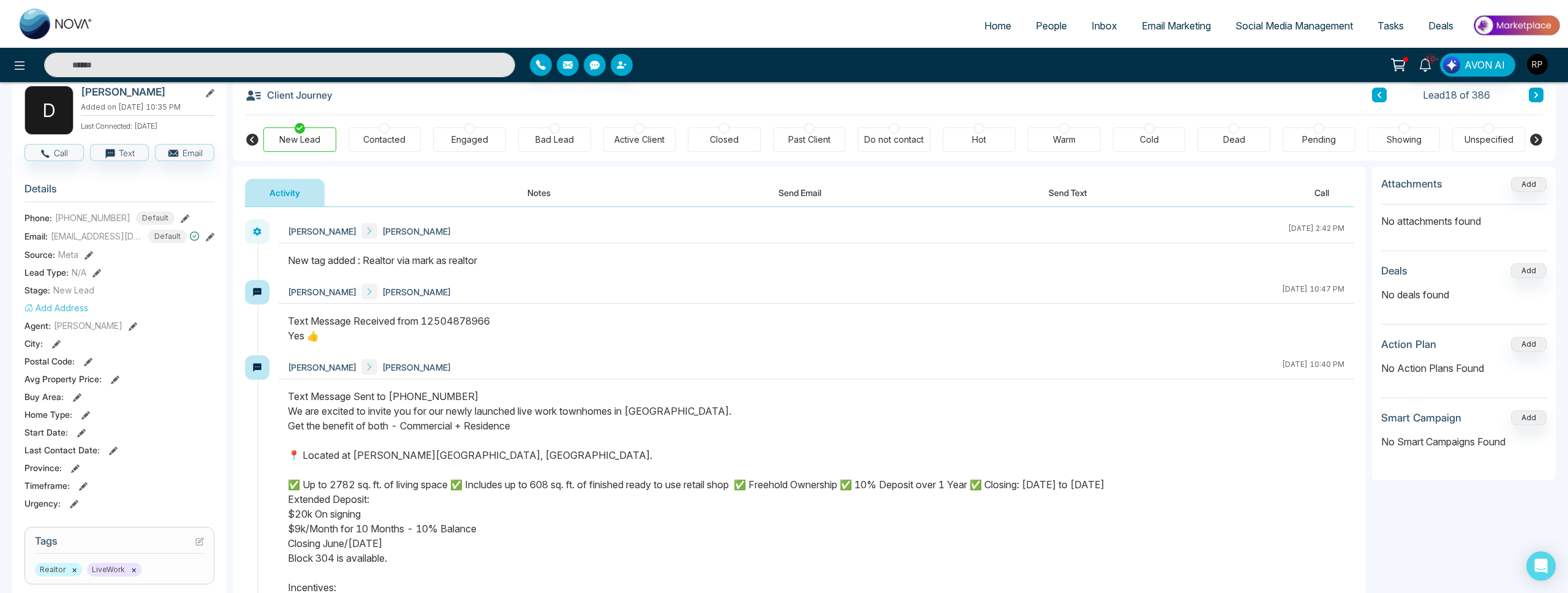
scroll to position [55, 0]
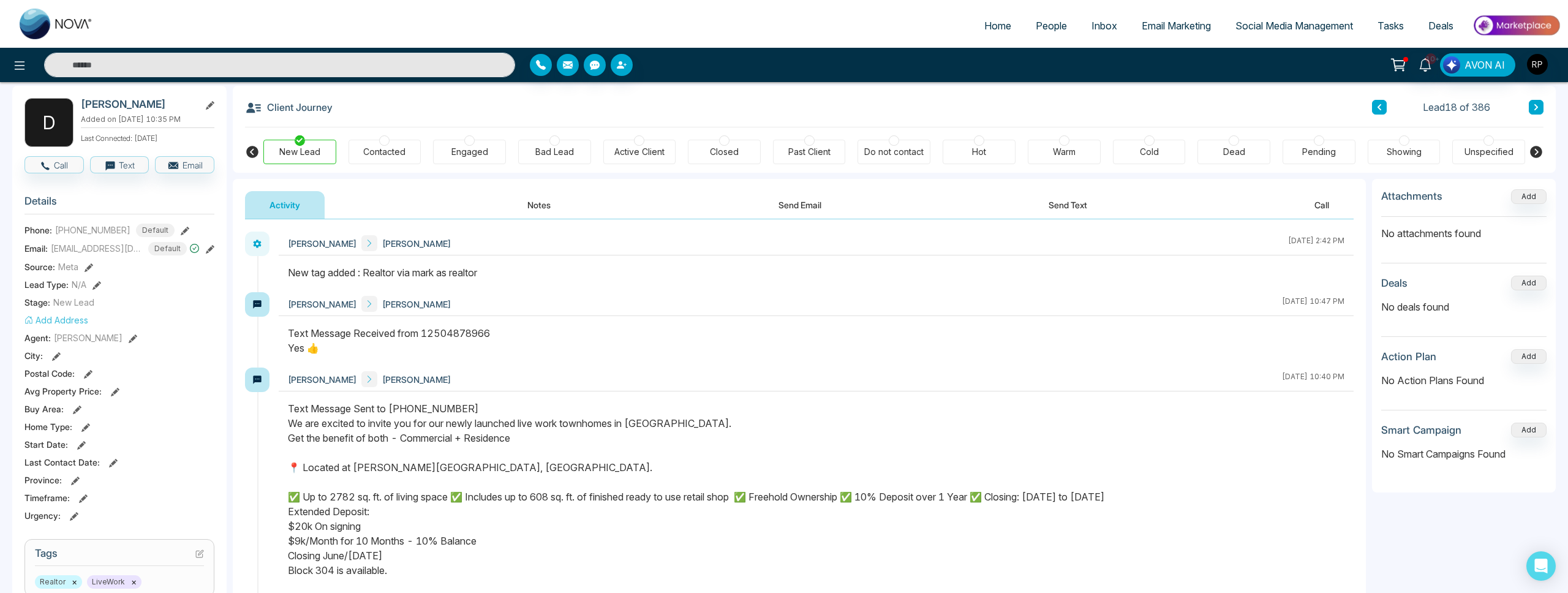
click at [1534, 106] on icon at bounding box center [1536, 108] width 6 height 8
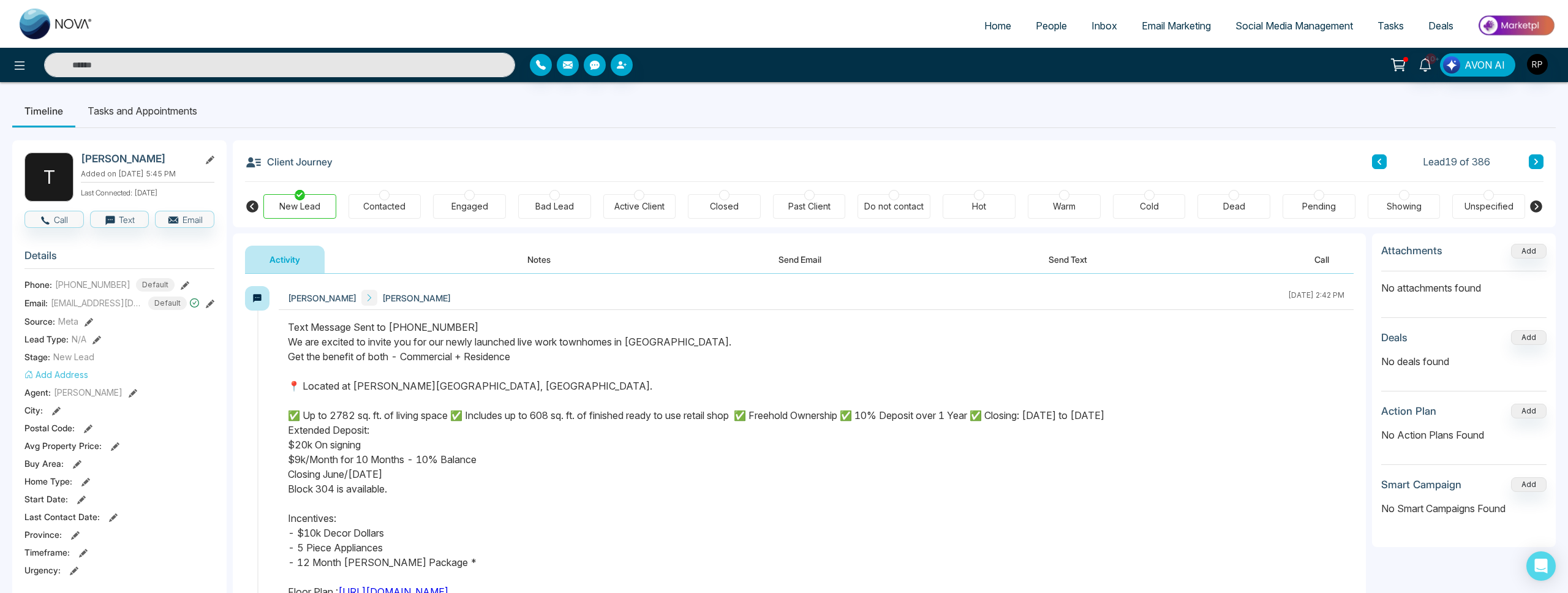
click at [1534, 156] on button at bounding box center [1536, 161] width 14 height 14
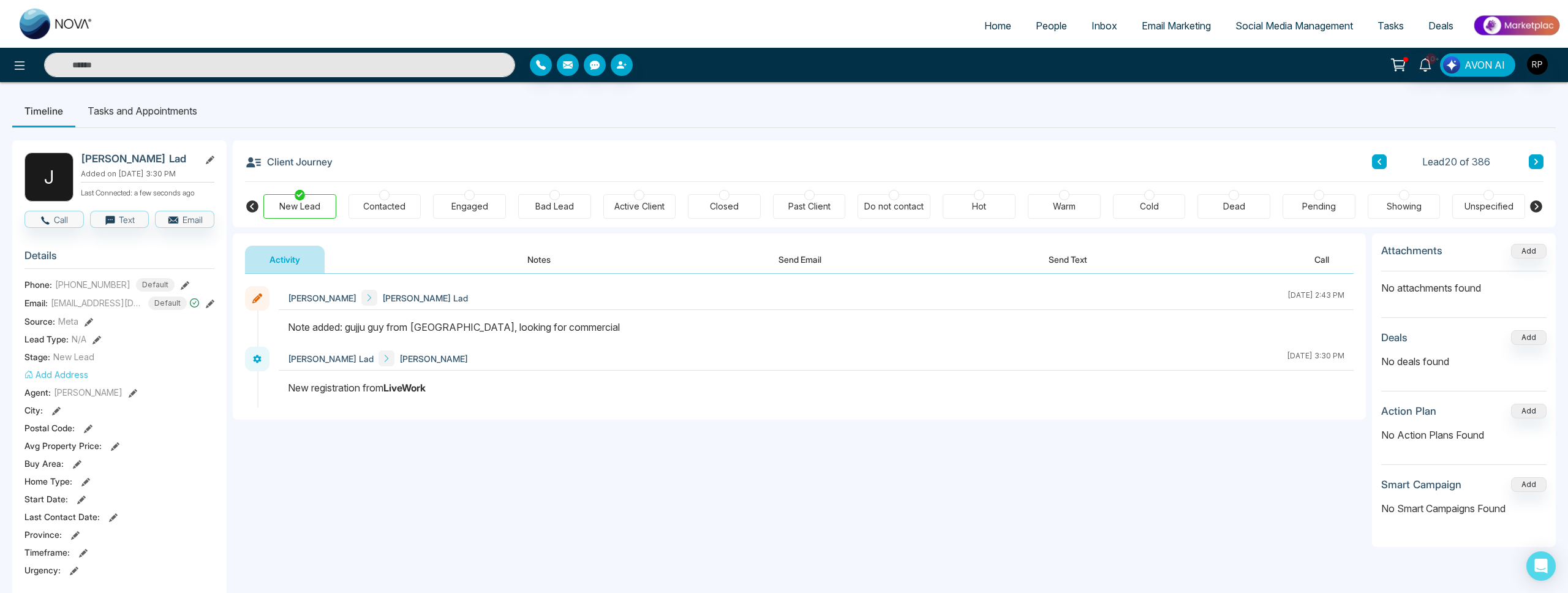
click at [1533, 157] on button at bounding box center [1536, 161] width 14 height 14
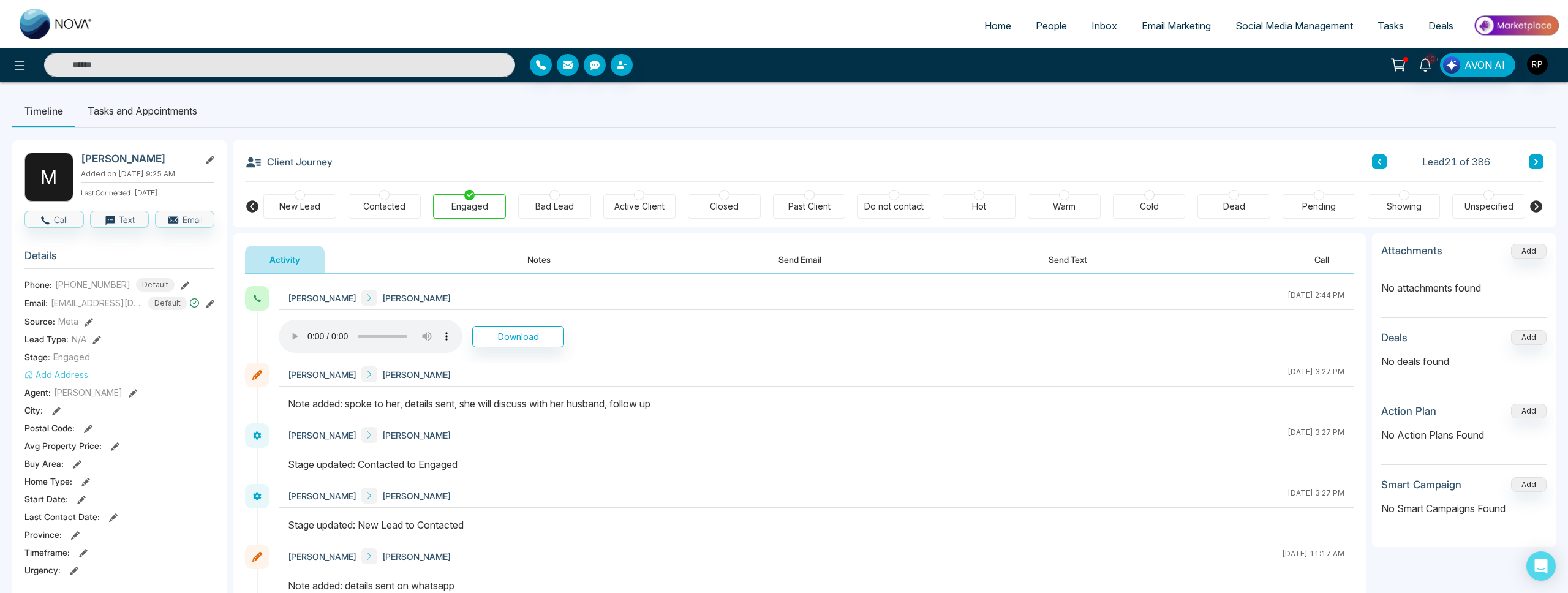
click at [1541, 165] on button at bounding box center [1536, 161] width 14 height 14
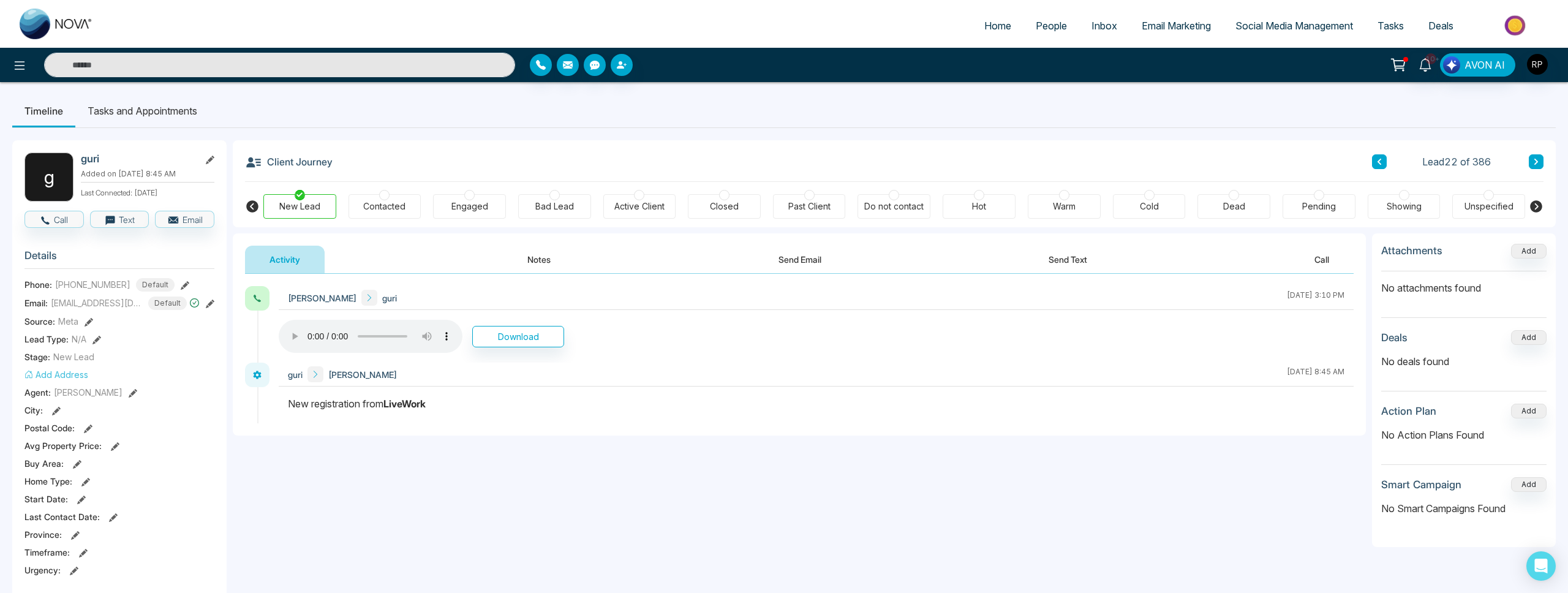
click at [1535, 163] on icon at bounding box center [1536, 162] width 4 height 6
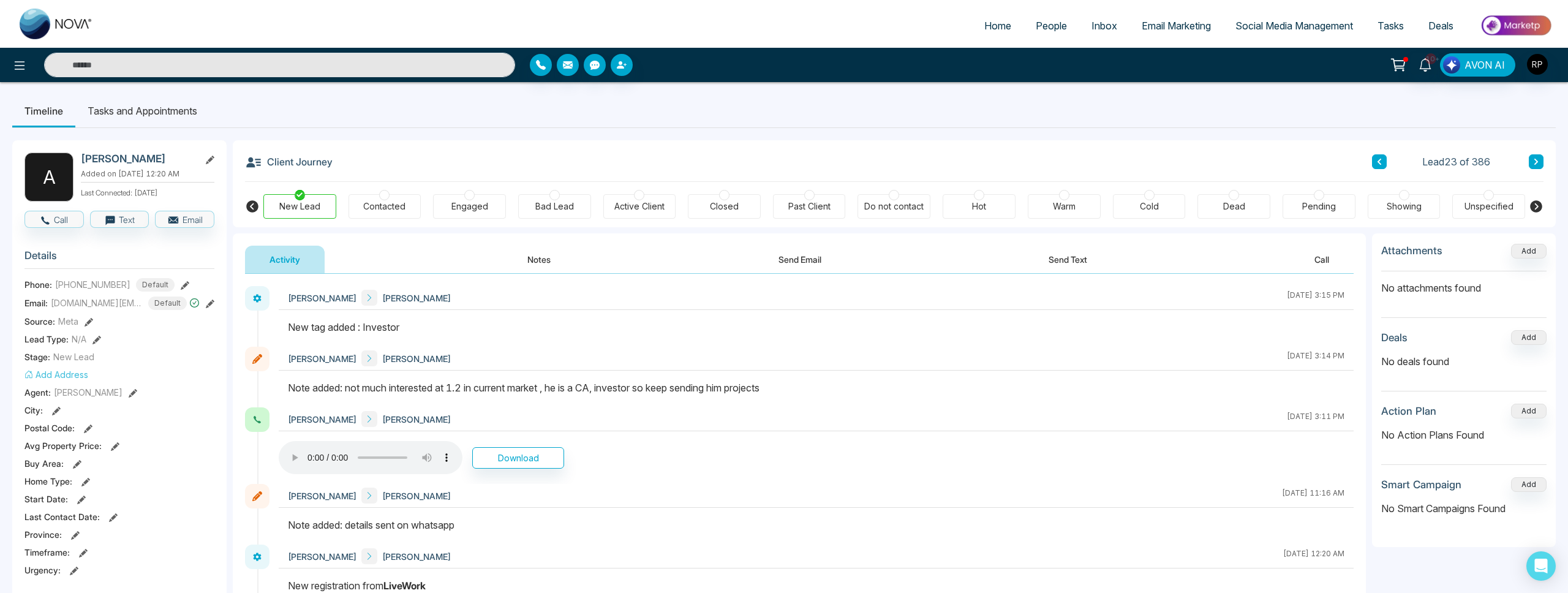
click at [1534, 163] on icon at bounding box center [1536, 162] width 6 height 8
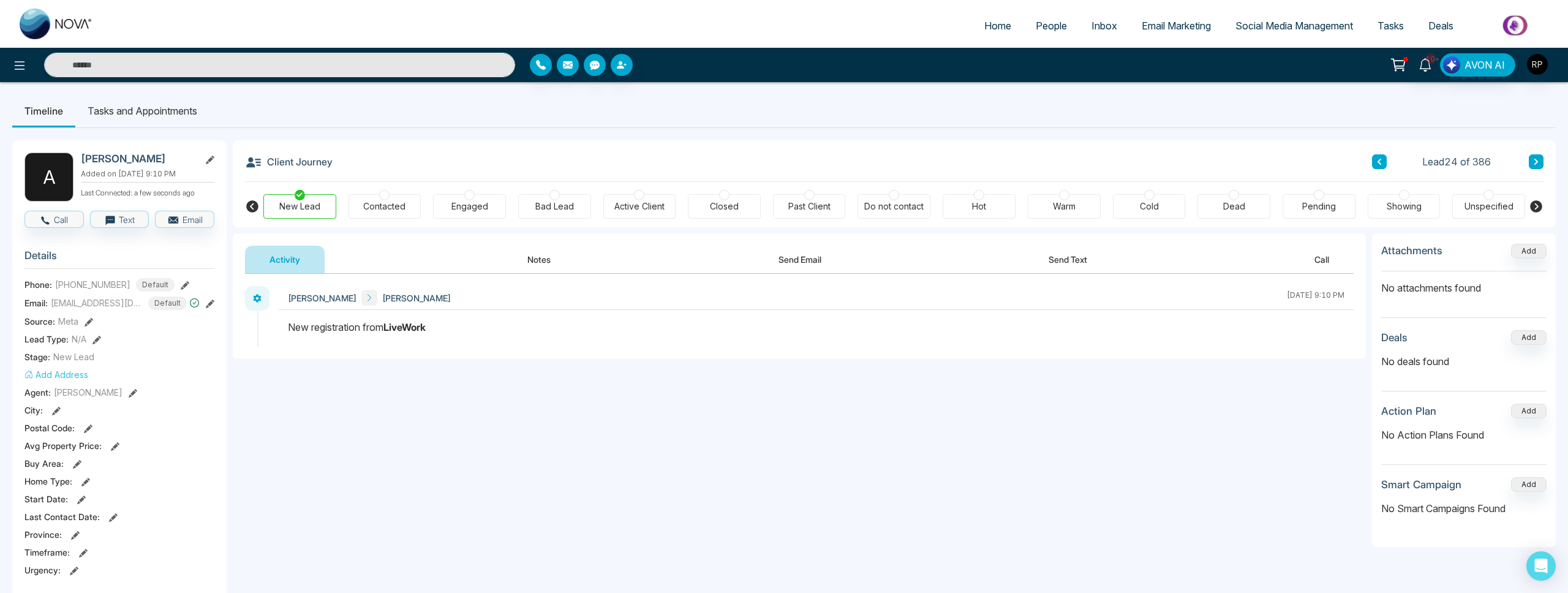
click at [542, 257] on button "Notes" at bounding box center [539, 259] width 72 height 28
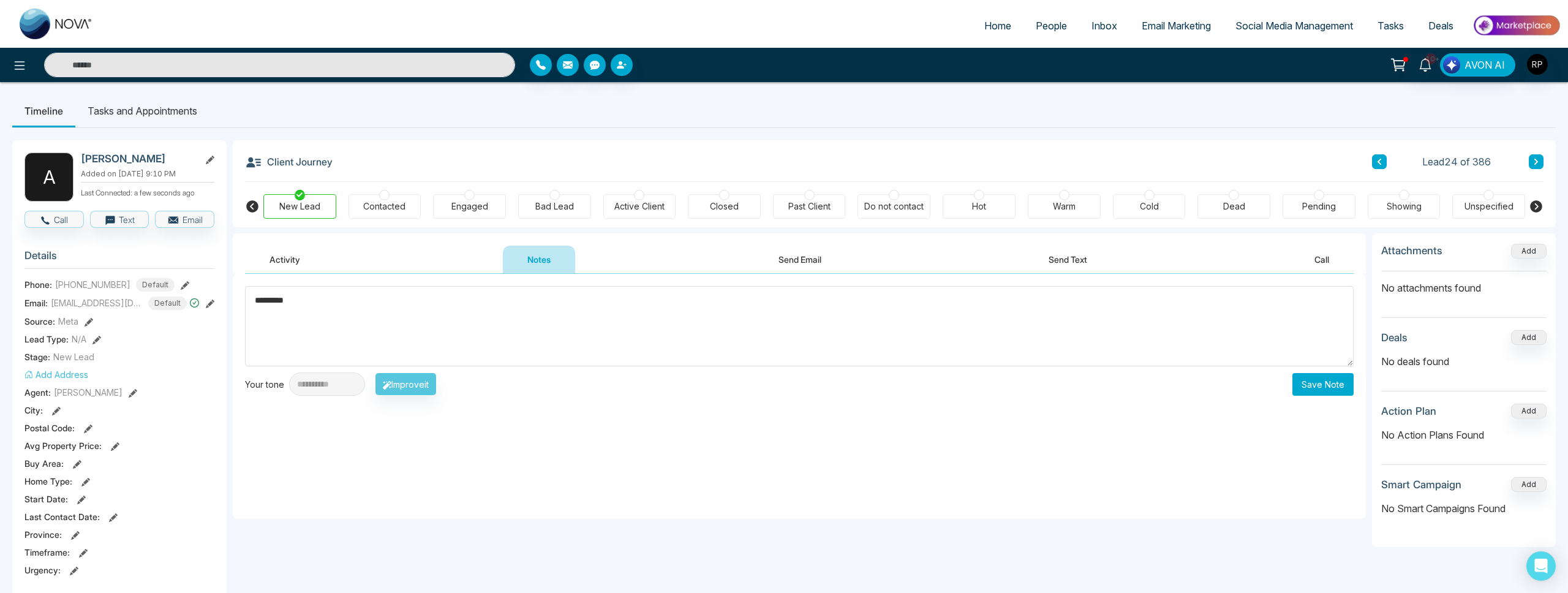
type textarea "*********"
click at [1338, 385] on button "Save Note" at bounding box center [1324, 385] width 62 height 23
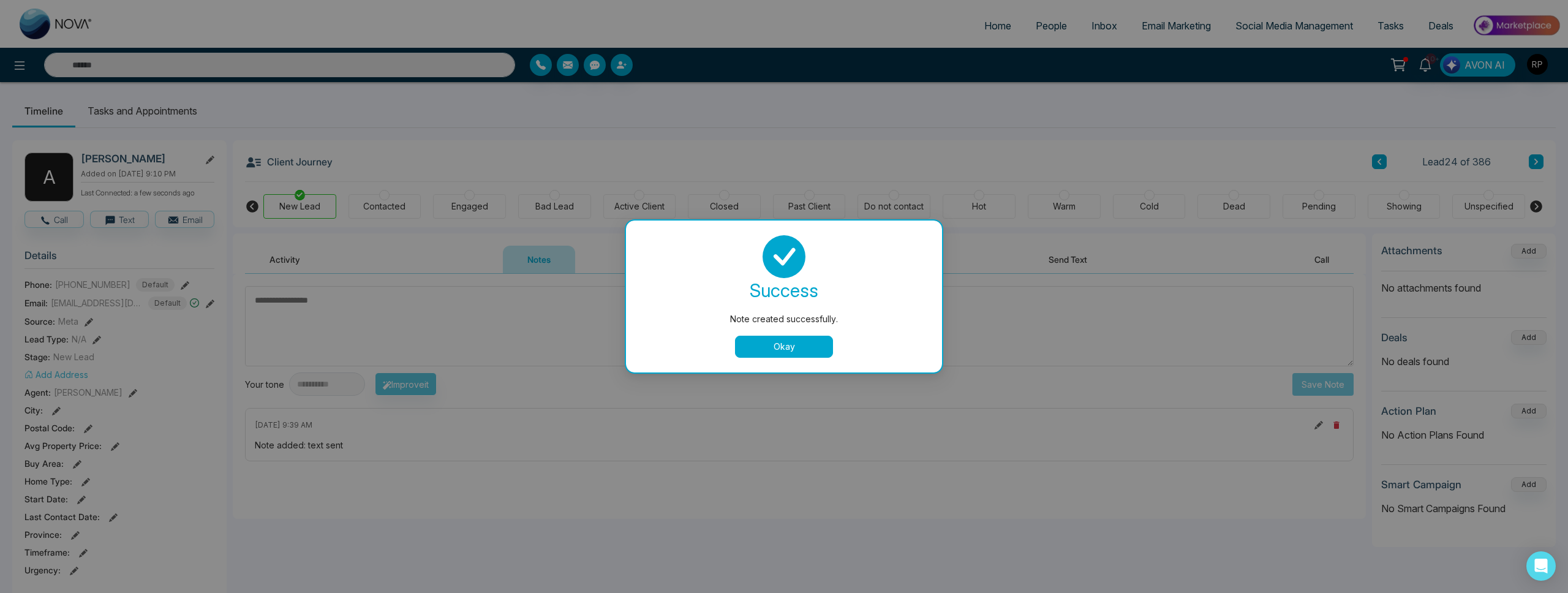
click at [761, 343] on button "Okay" at bounding box center [784, 347] width 98 height 22
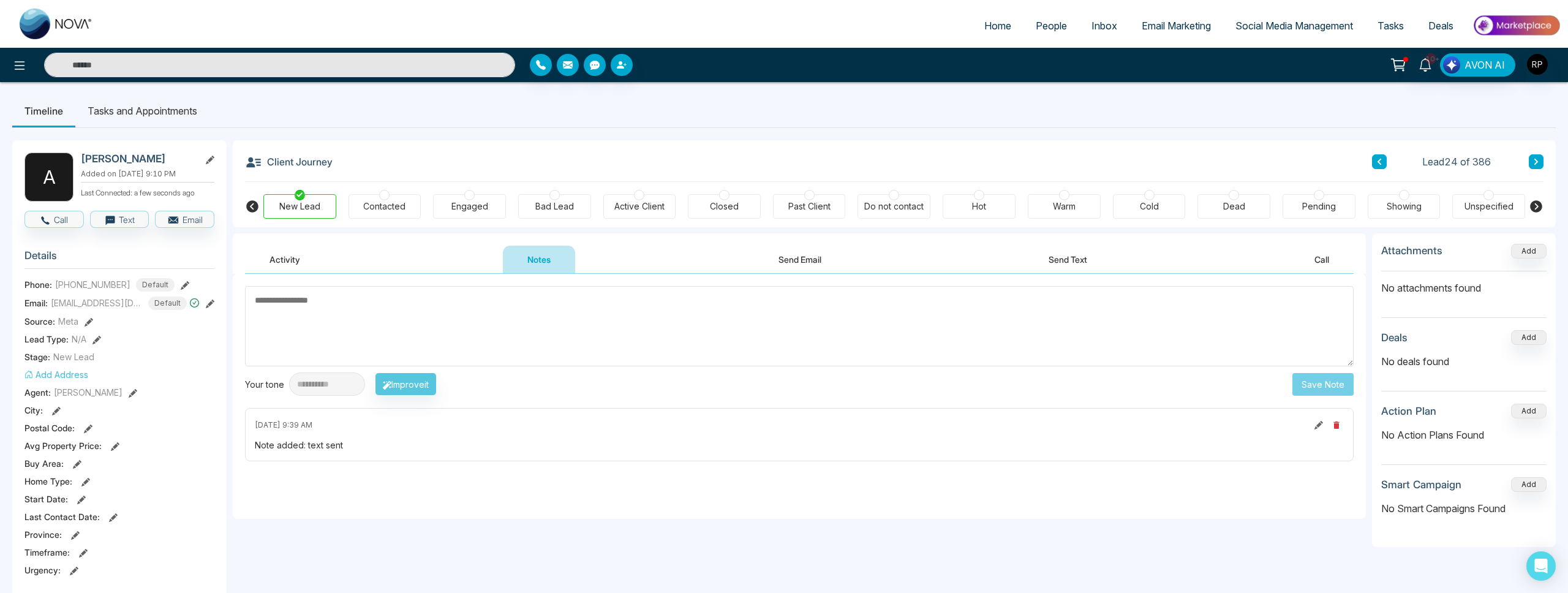
click at [1543, 165] on button at bounding box center [1536, 161] width 14 height 14
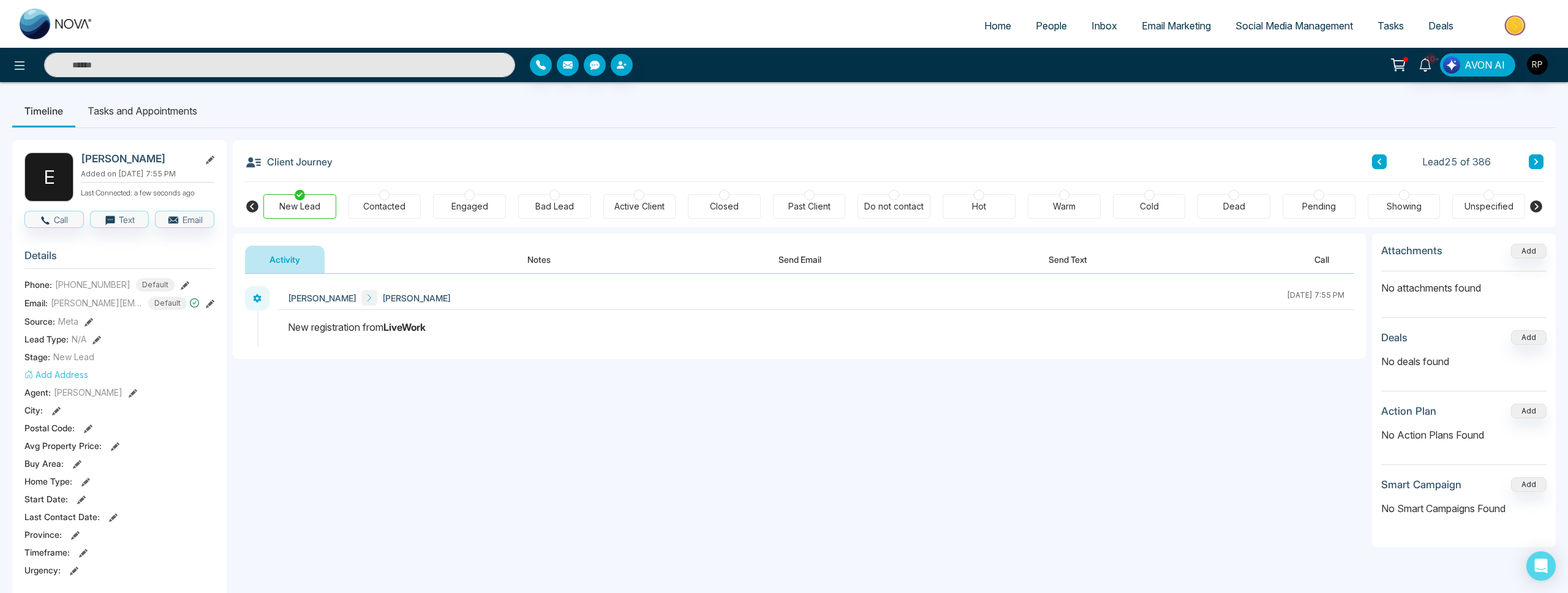
click at [532, 268] on button "Notes" at bounding box center [539, 259] width 72 height 28
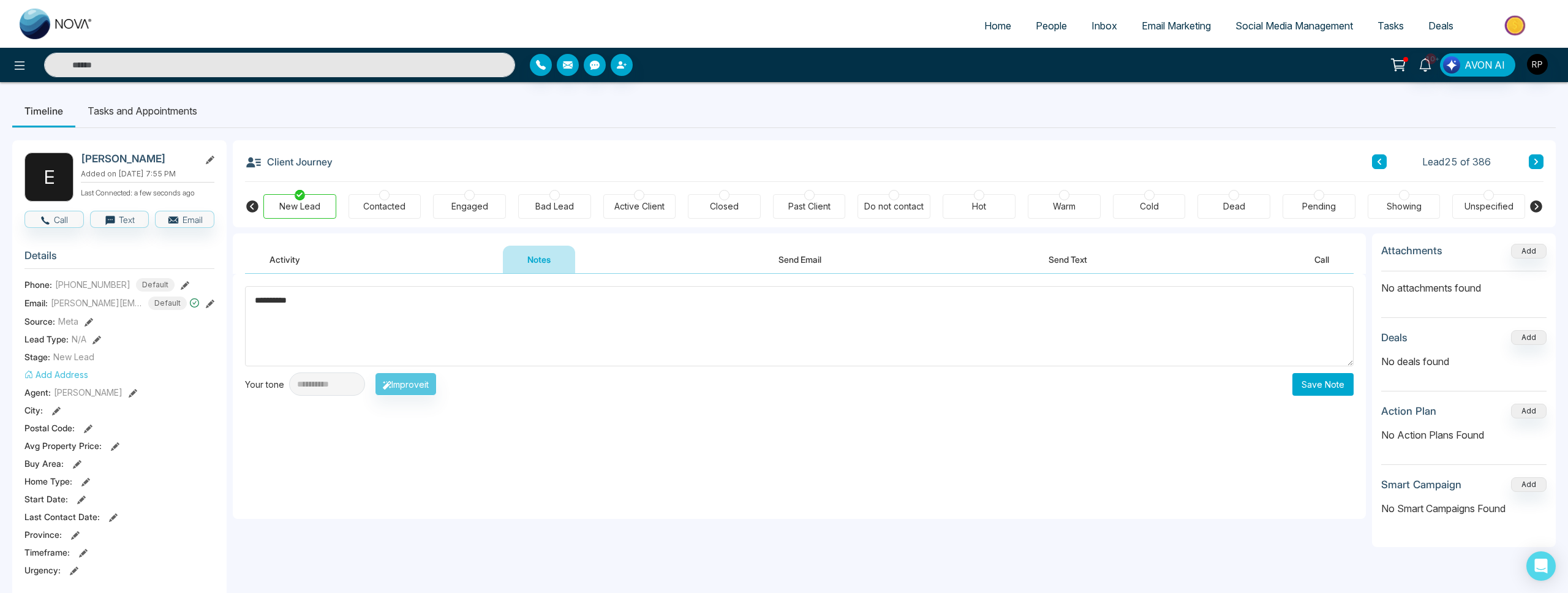
type textarea "*********"
click at [1325, 387] on button "Save Note" at bounding box center [1324, 385] width 62 height 23
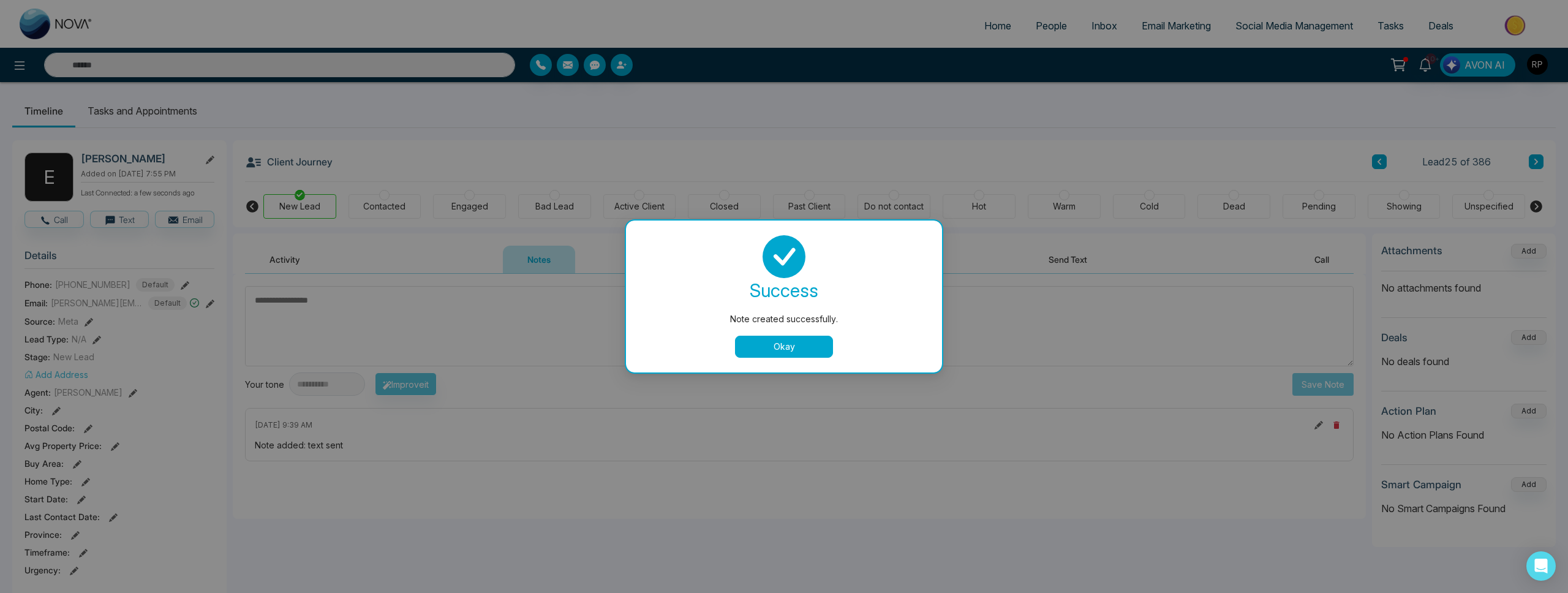
click at [756, 356] on button "Okay" at bounding box center [784, 347] width 98 height 22
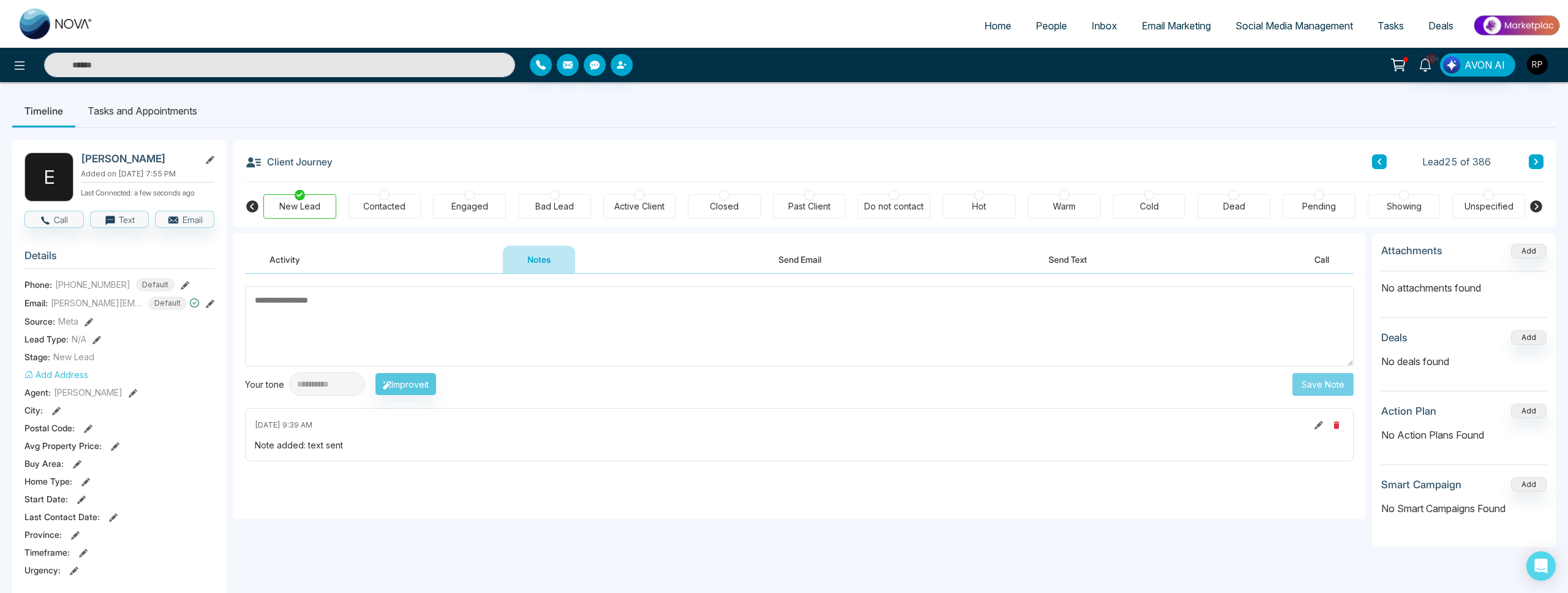
click at [1533, 157] on button at bounding box center [1536, 161] width 14 height 14
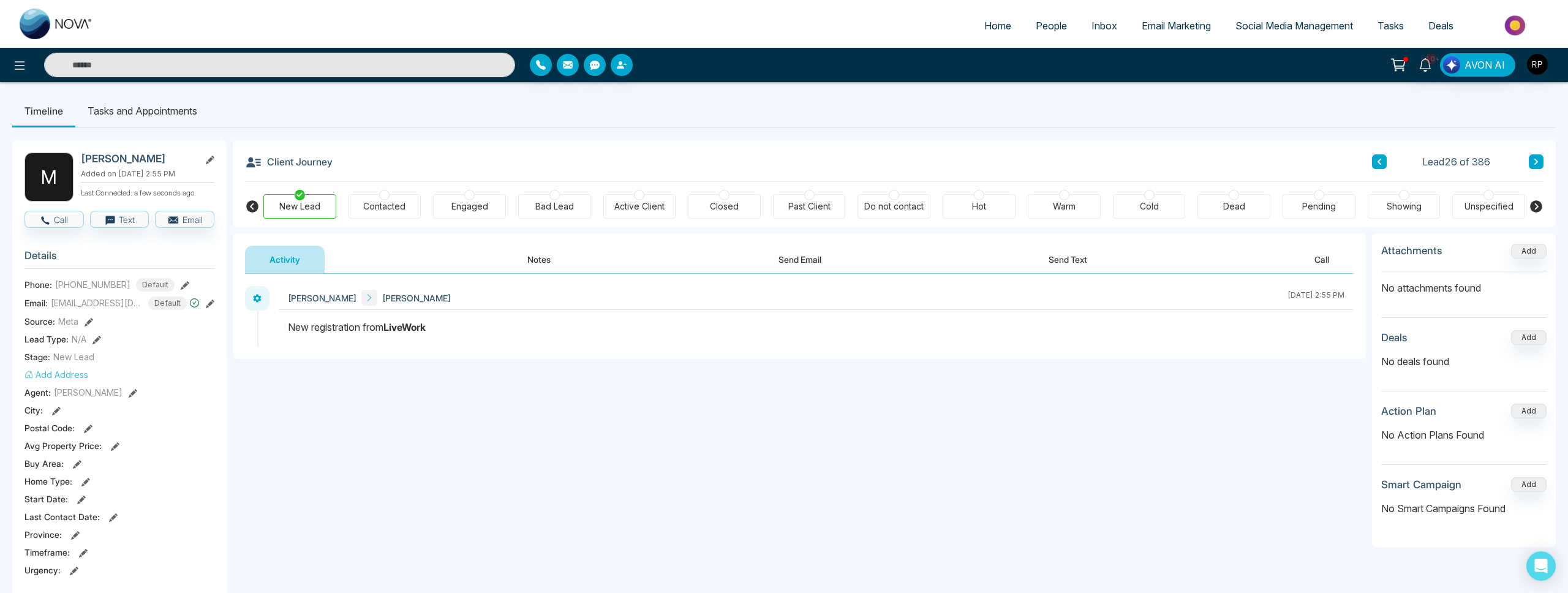
click at [544, 255] on button "Notes" at bounding box center [539, 259] width 72 height 28
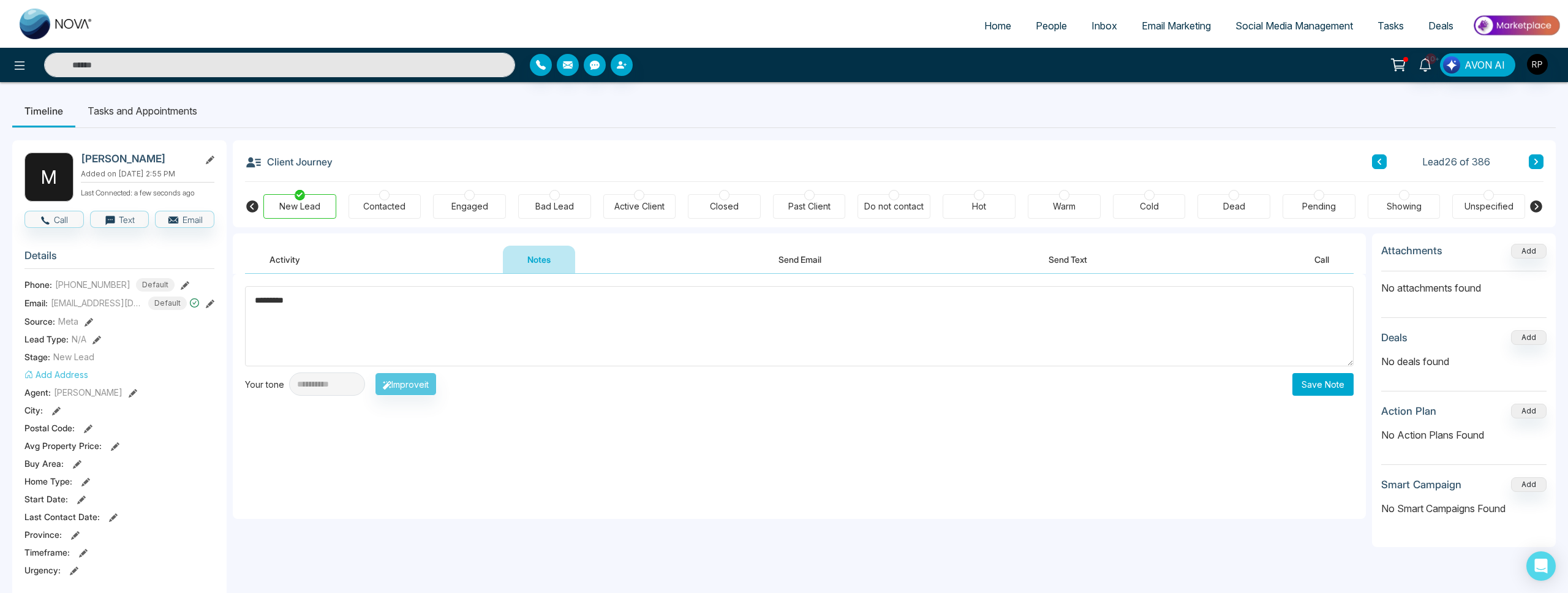
type textarea "*********"
click at [1326, 388] on button "Save Note" at bounding box center [1324, 385] width 62 height 23
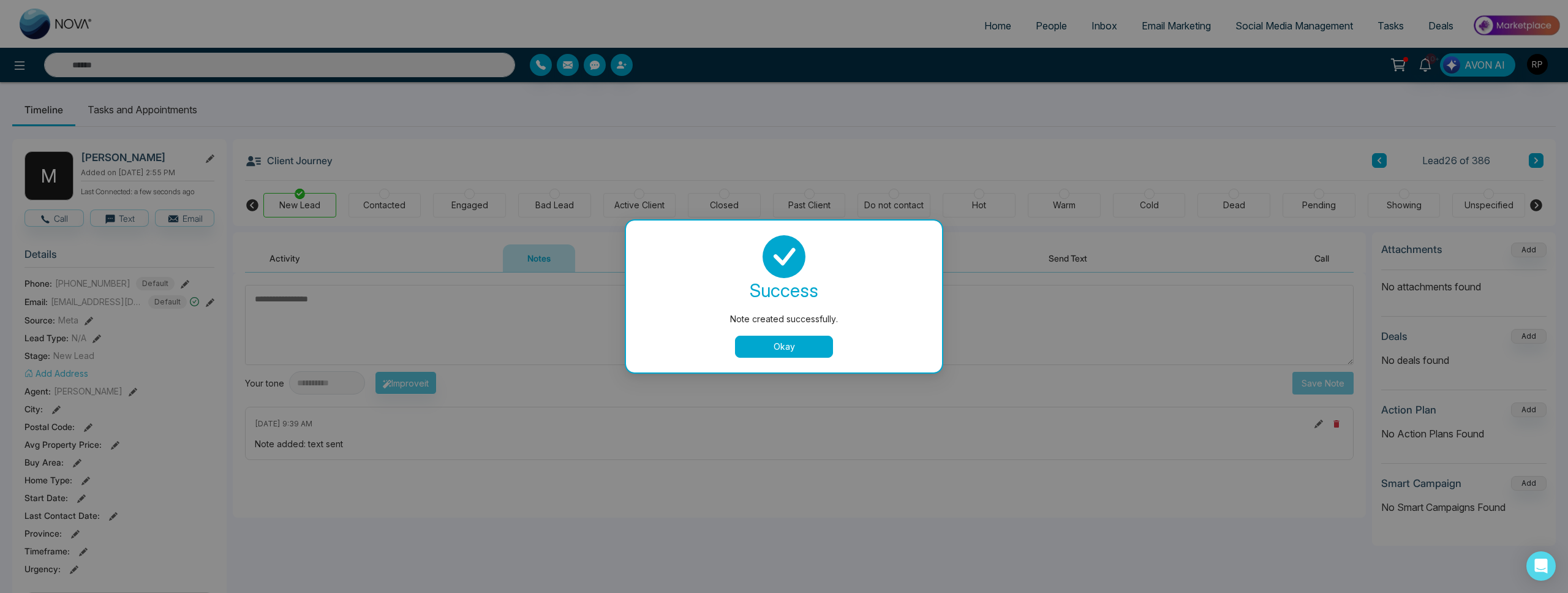
click at [787, 339] on button "Okay" at bounding box center [784, 347] width 98 height 22
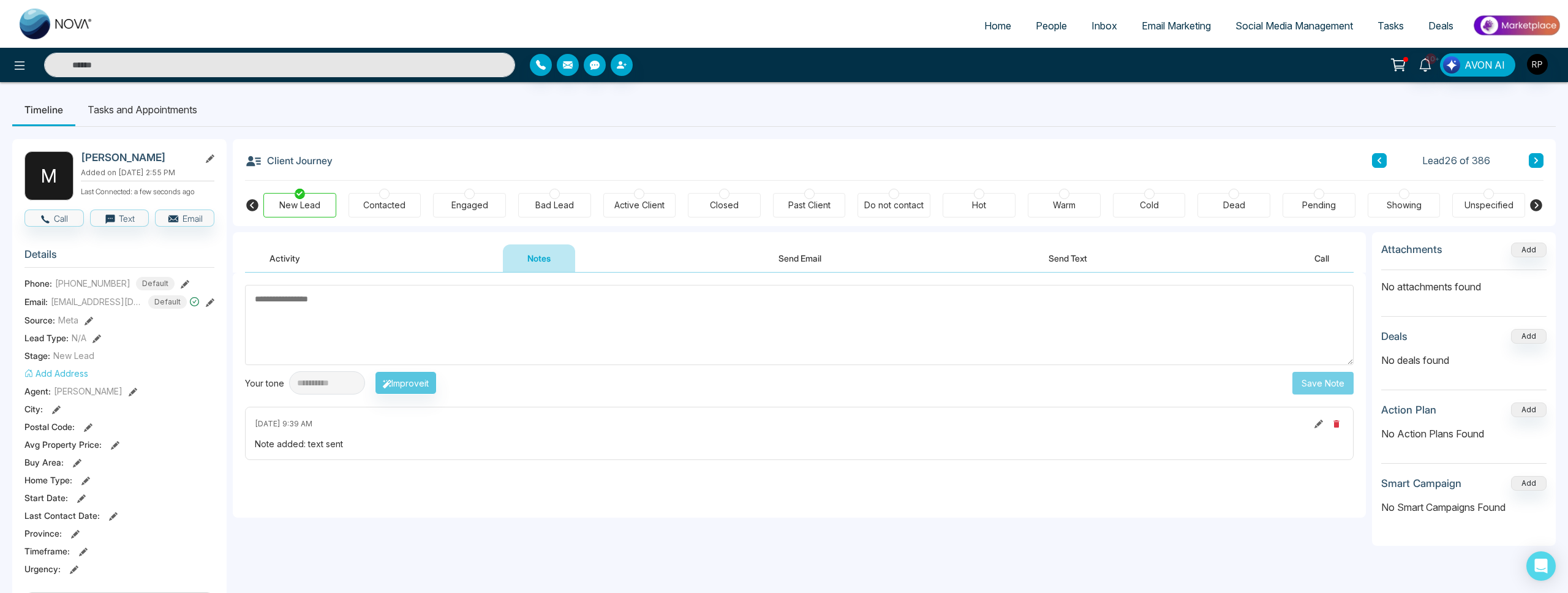
scroll to position [1, 0]
click at [1535, 166] on button at bounding box center [1536, 161] width 14 height 14
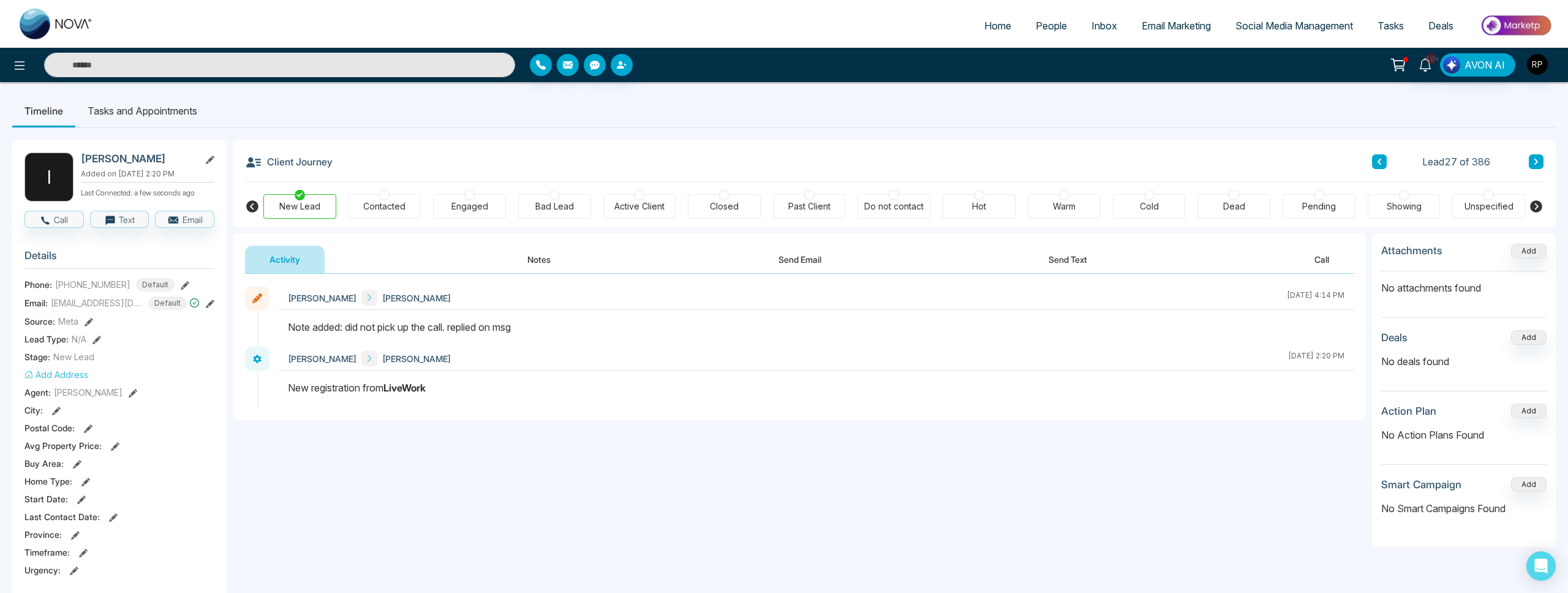
click at [1540, 161] on button at bounding box center [1536, 161] width 14 height 14
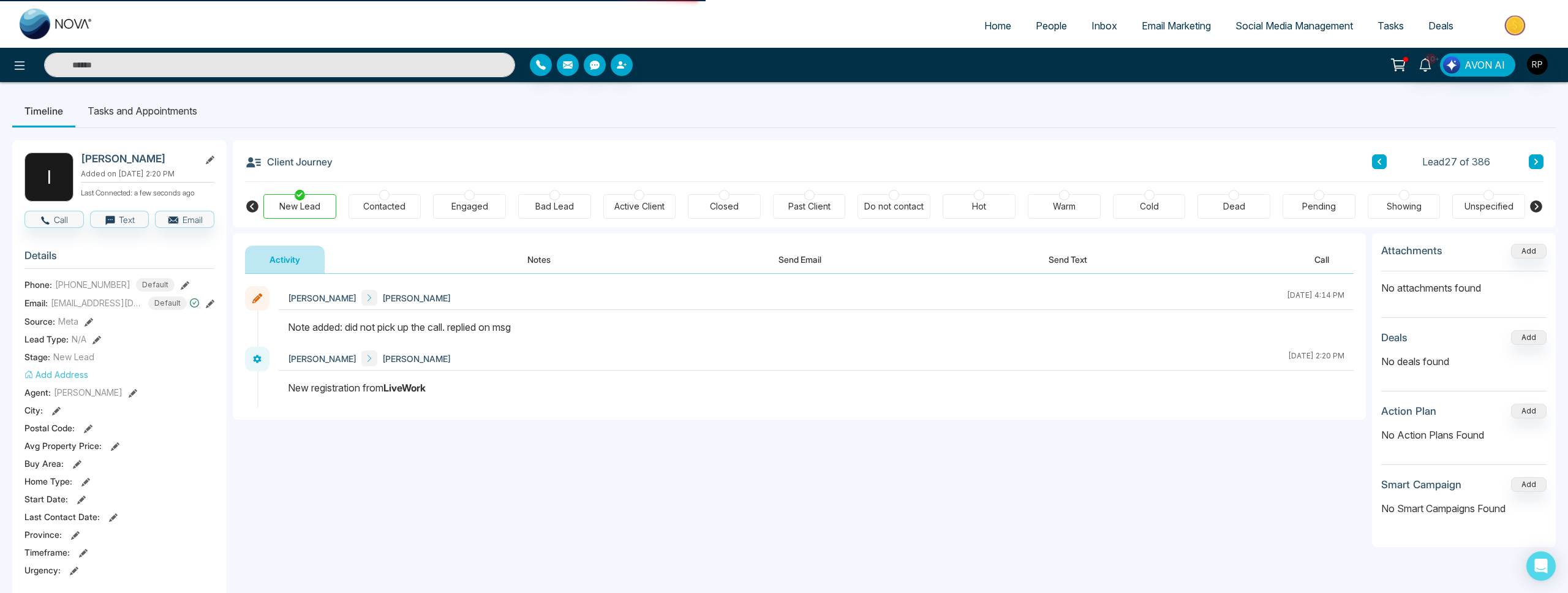
click at [1540, 161] on button at bounding box center [1536, 161] width 14 height 14
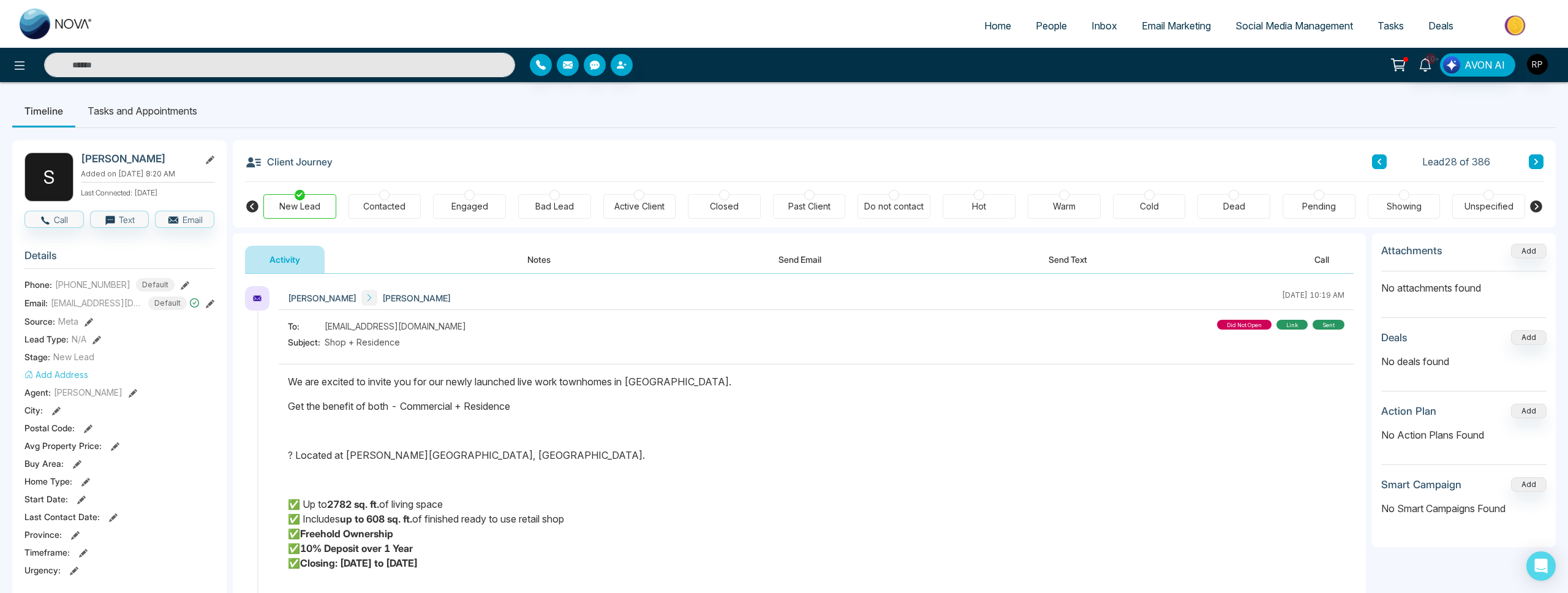
scroll to position [32, 0]
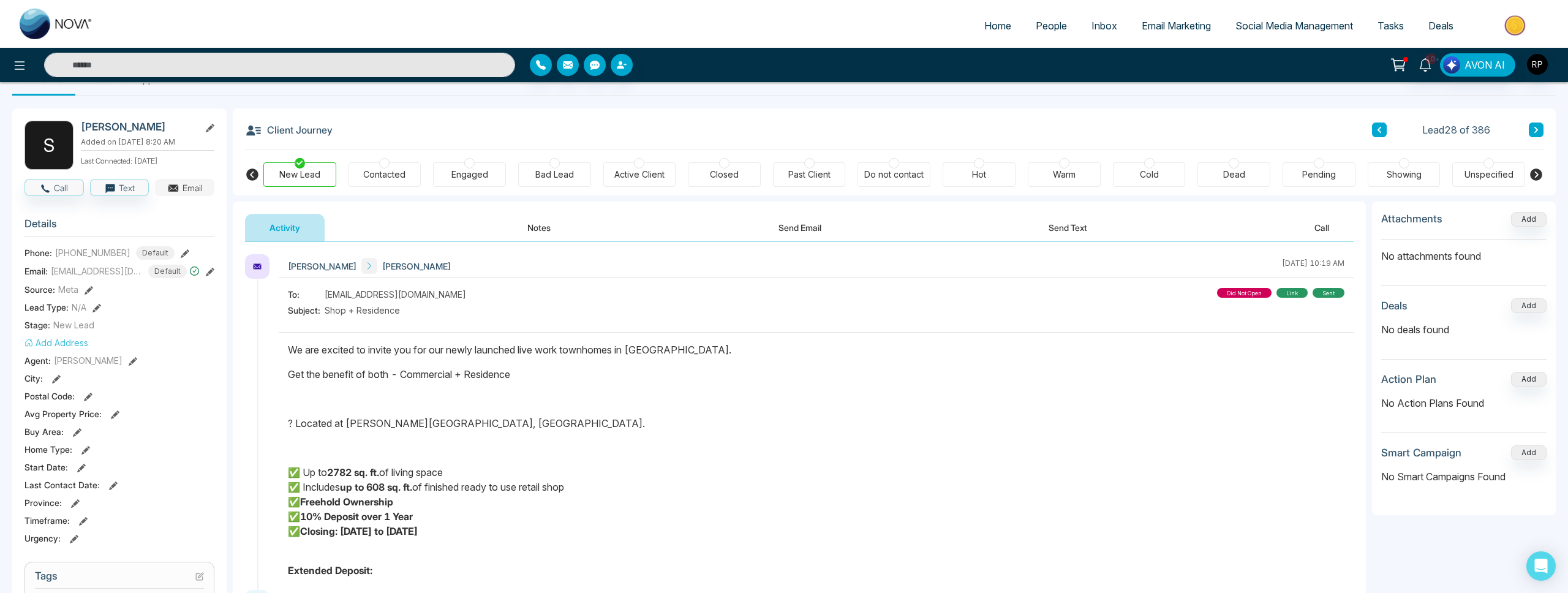
click at [186, 190] on button "Email" at bounding box center [185, 188] width 60 height 17
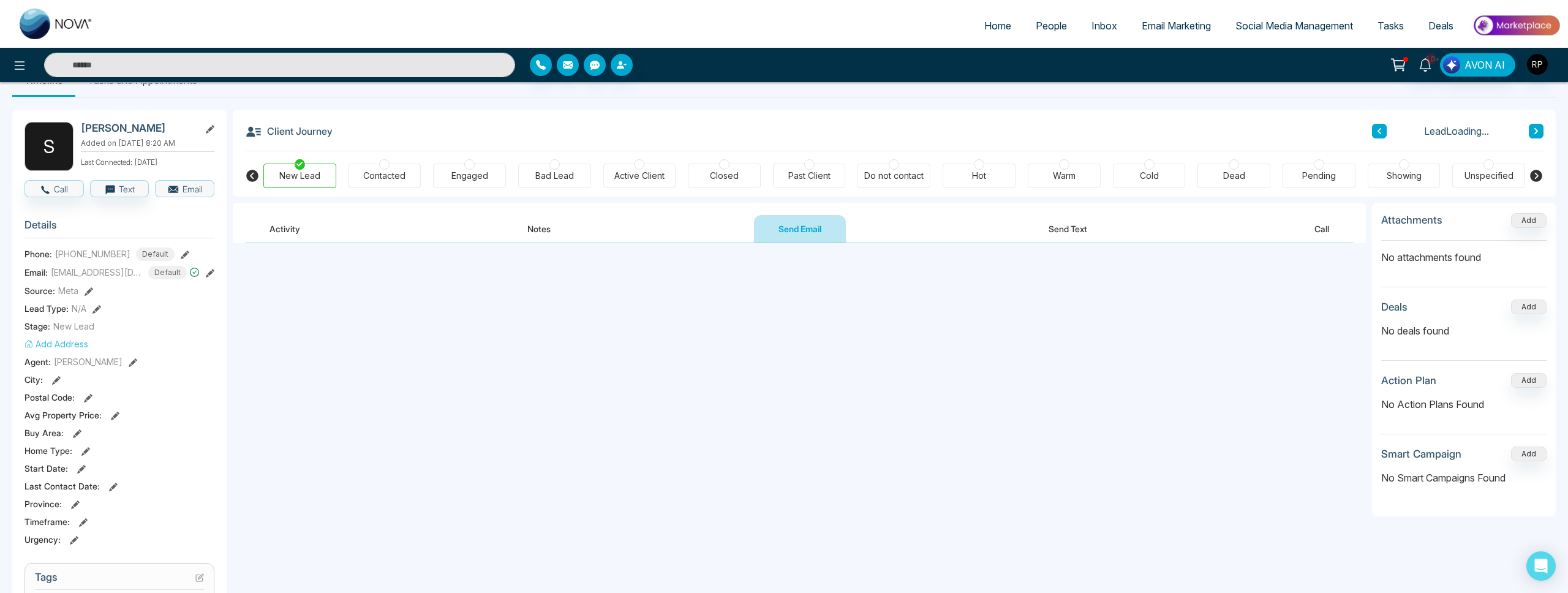
scroll to position [28, 0]
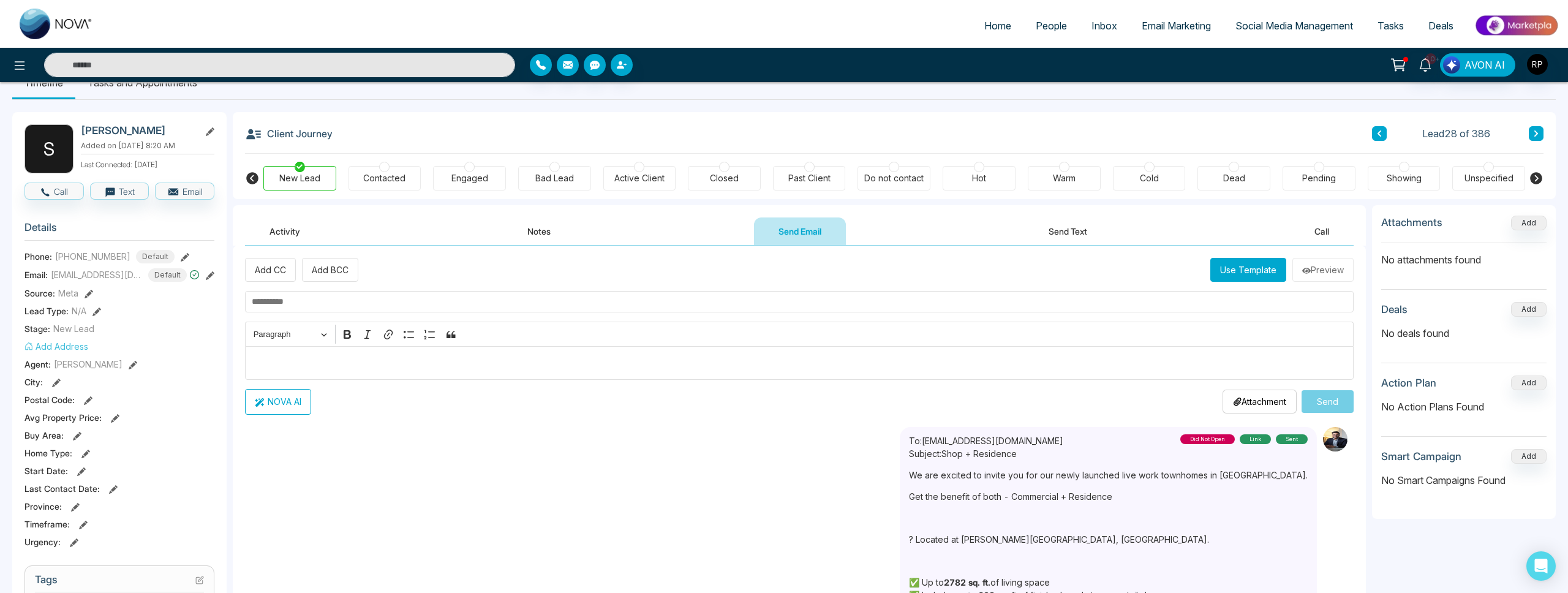
click at [366, 302] on input "text" at bounding box center [800, 301] width 1109 height 21
type input "**********"
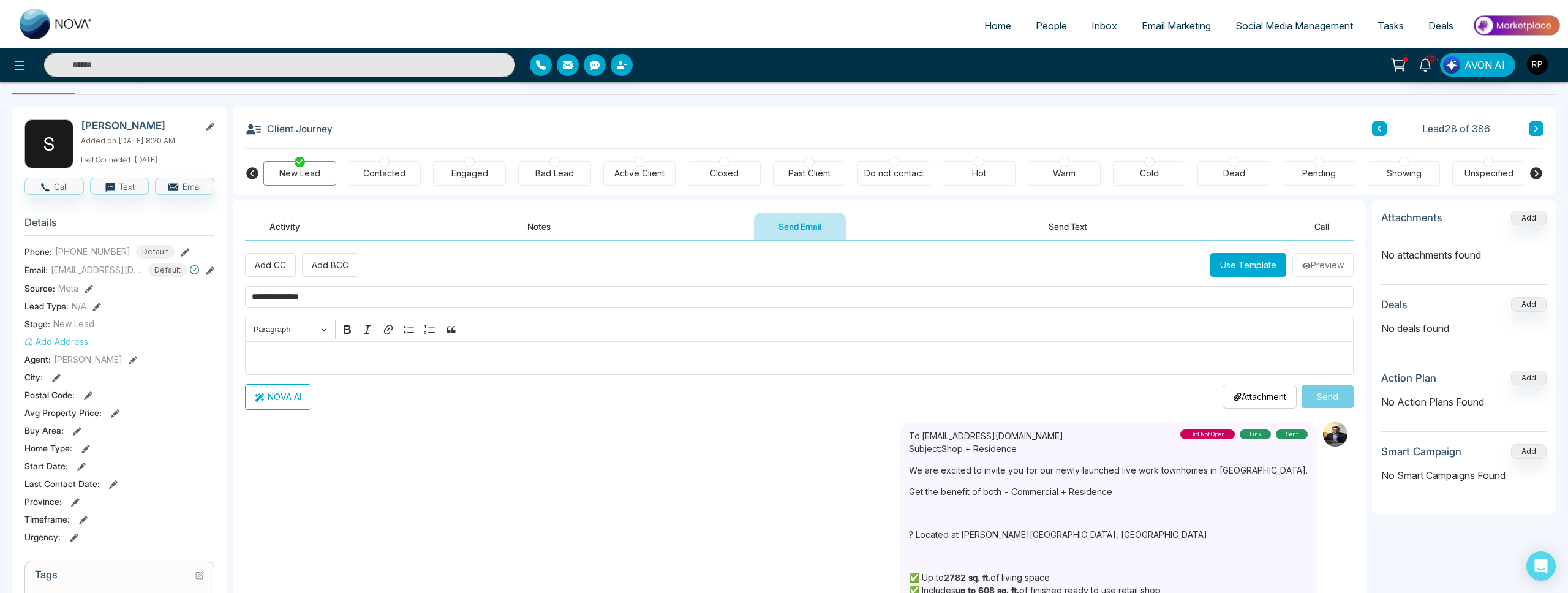
click at [385, 364] on p "Editor editing area: main" at bounding box center [800, 357] width 1096 height 14
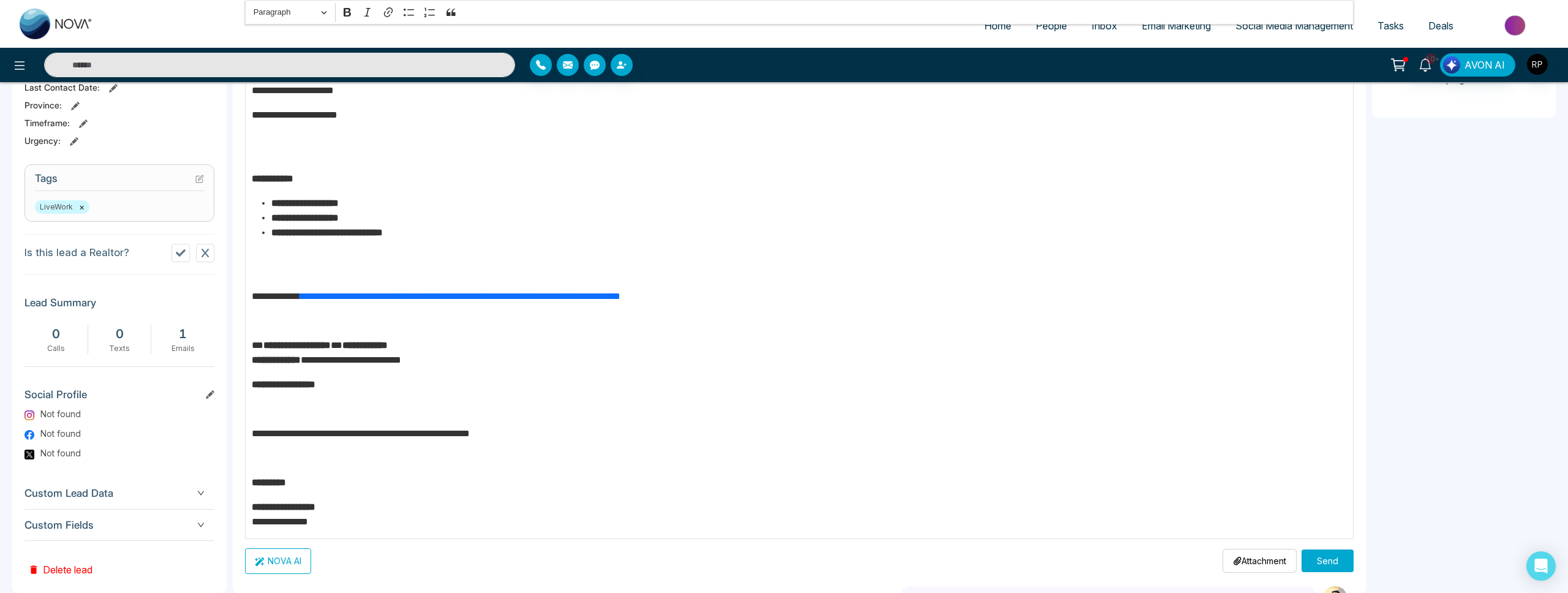
scroll to position [408, 0]
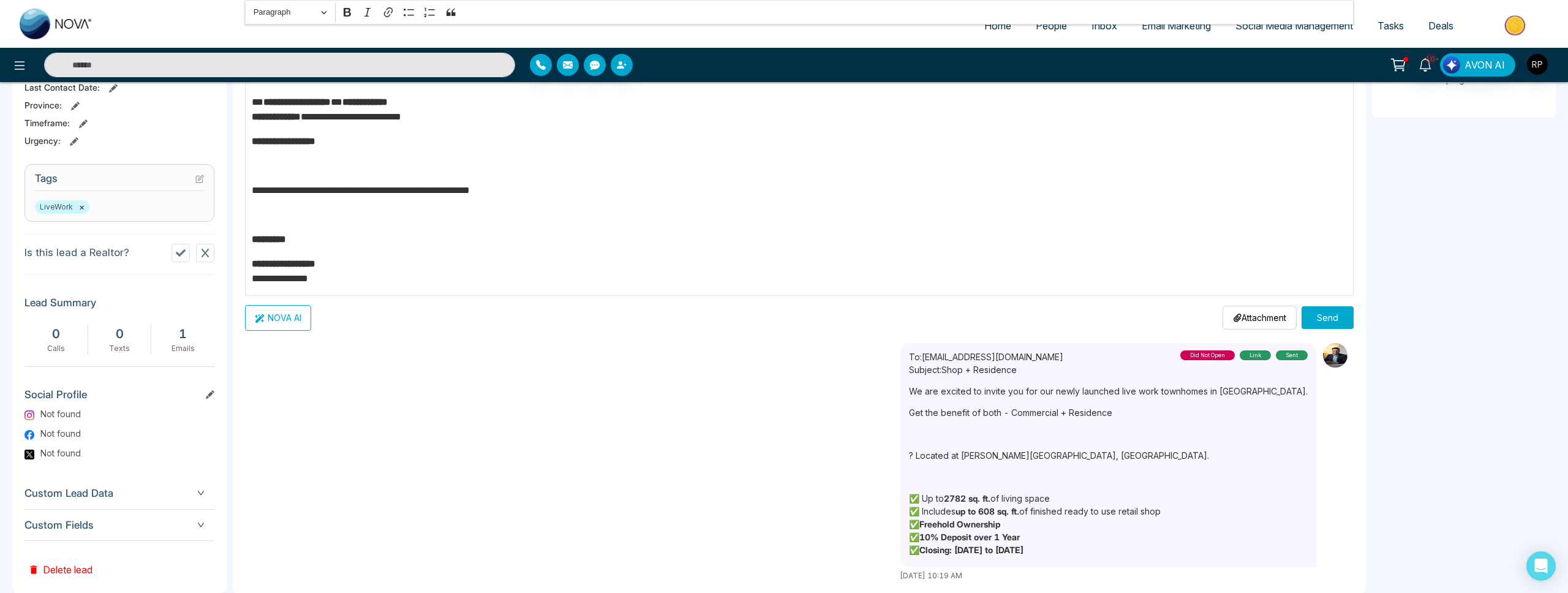
click at [1340, 321] on button "Send" at bounding box center [1327, 318] width 52 height 23
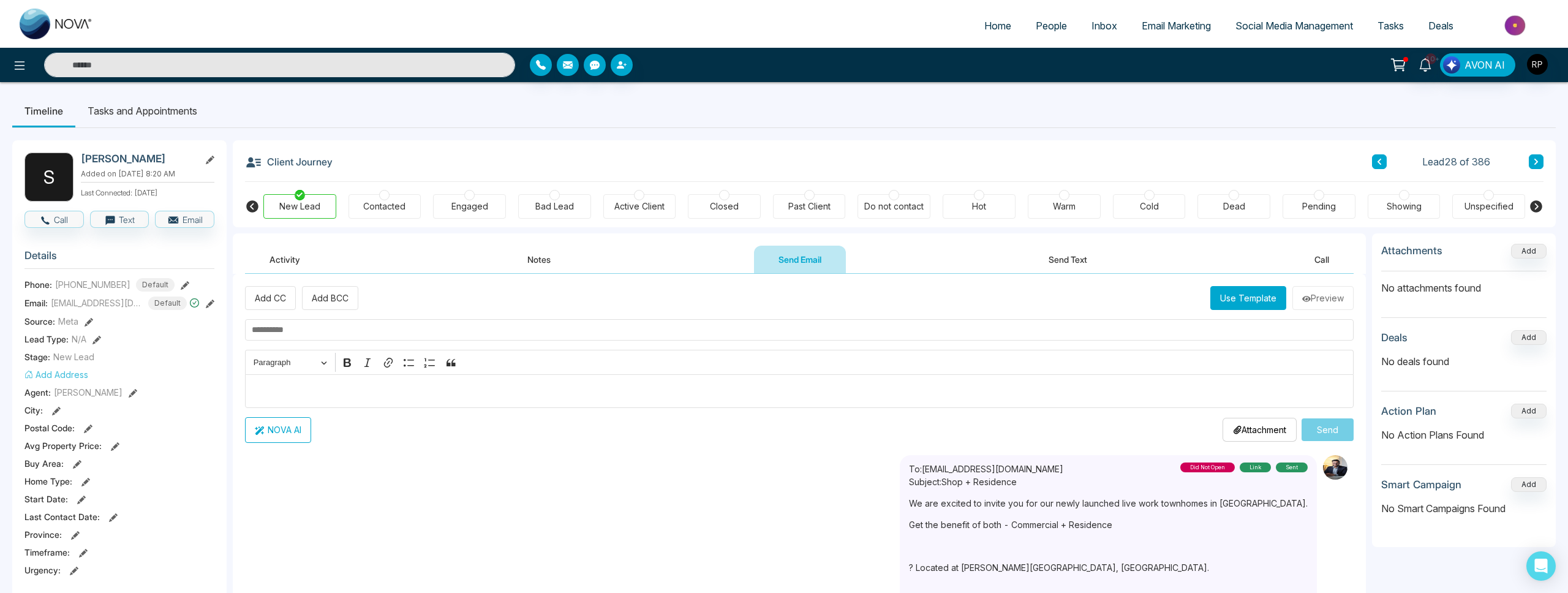
scroll to position [0, 0]
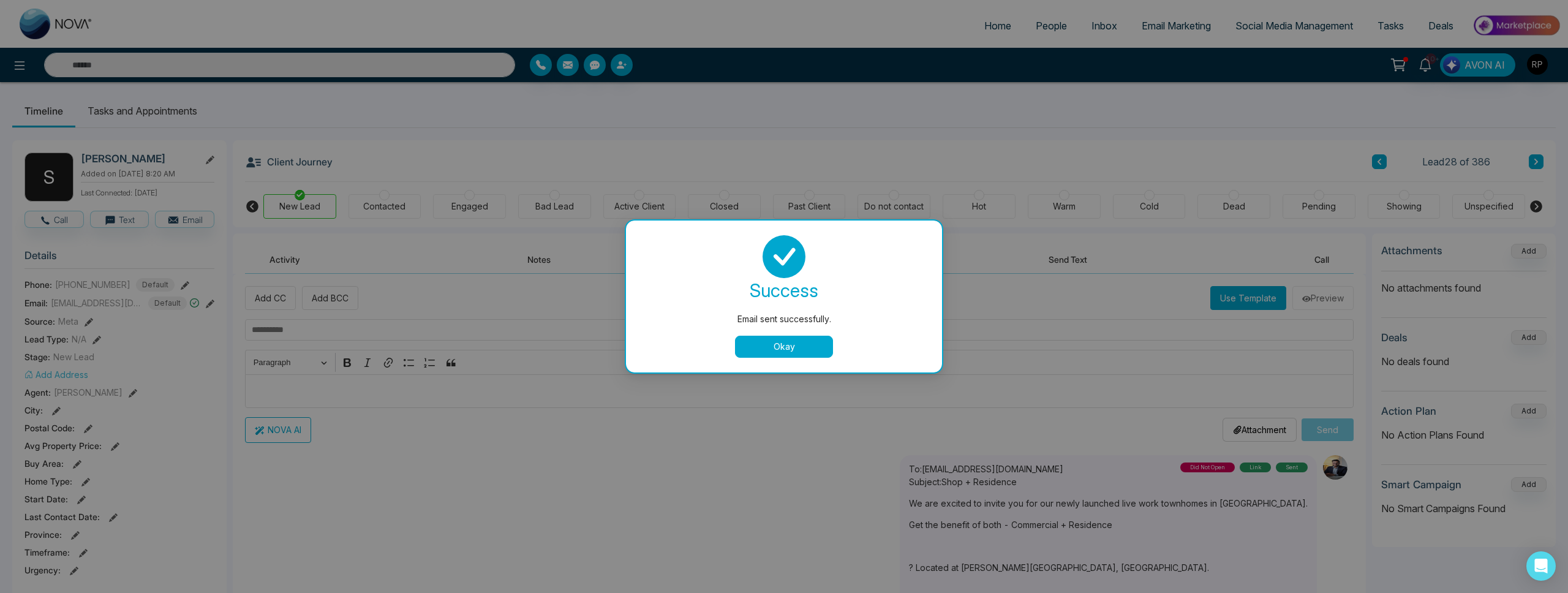
click at [813, 350] on button "Okay" at bounding box center [784, 347] width 98 height 22
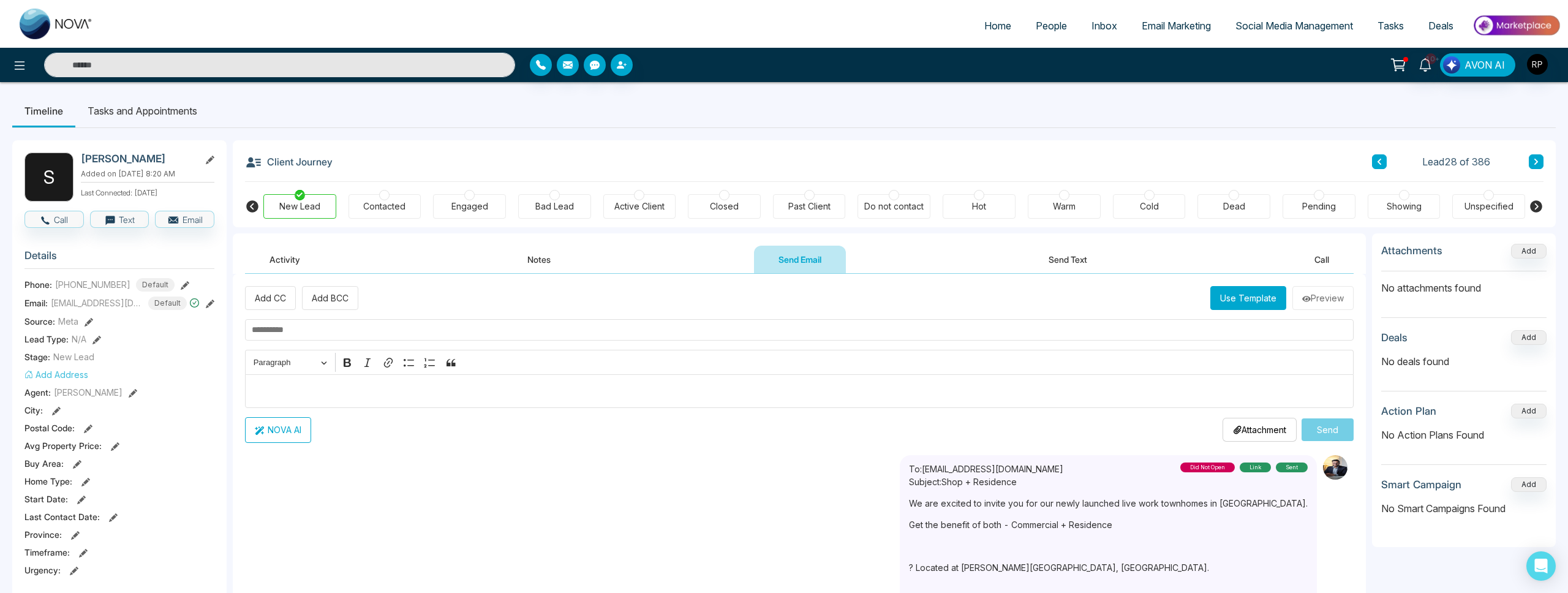
click at [1530, 166] on button at bounding box center [1536, 161] width 14 height 14
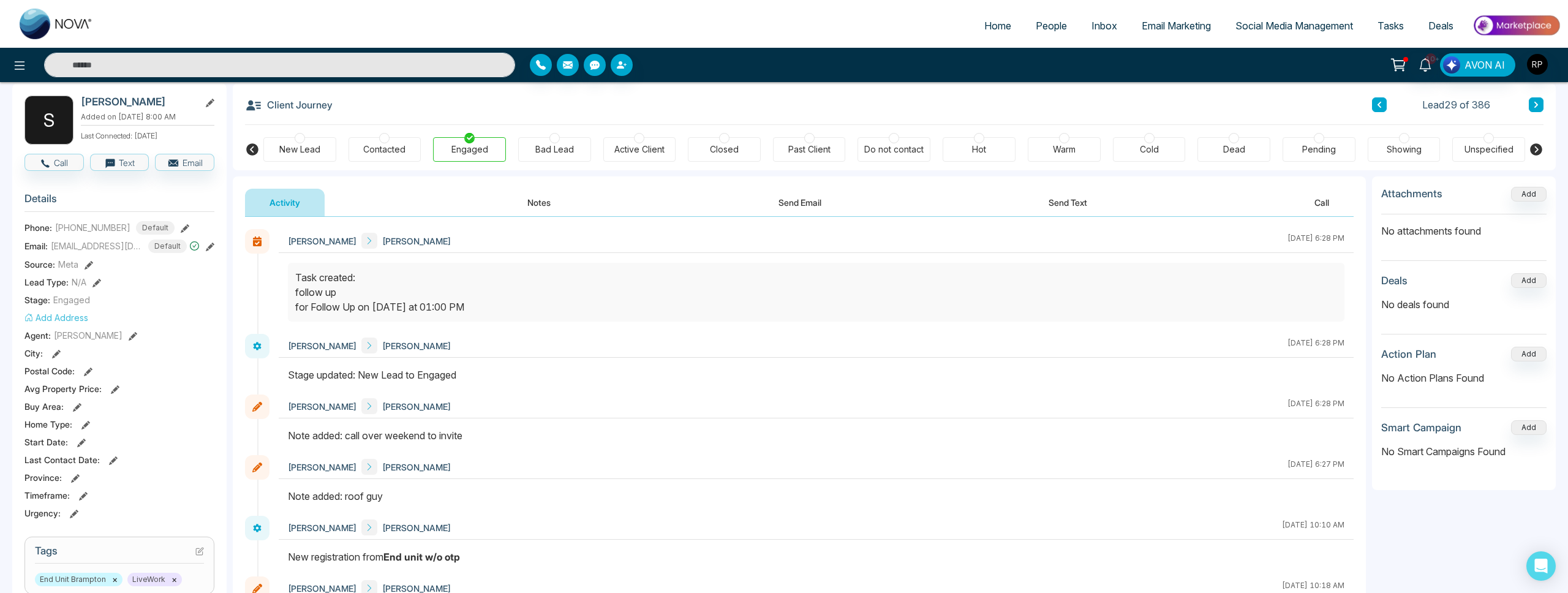
click at [1536, 108] on icon at bounding box center [1536, 105] width 6 height 8
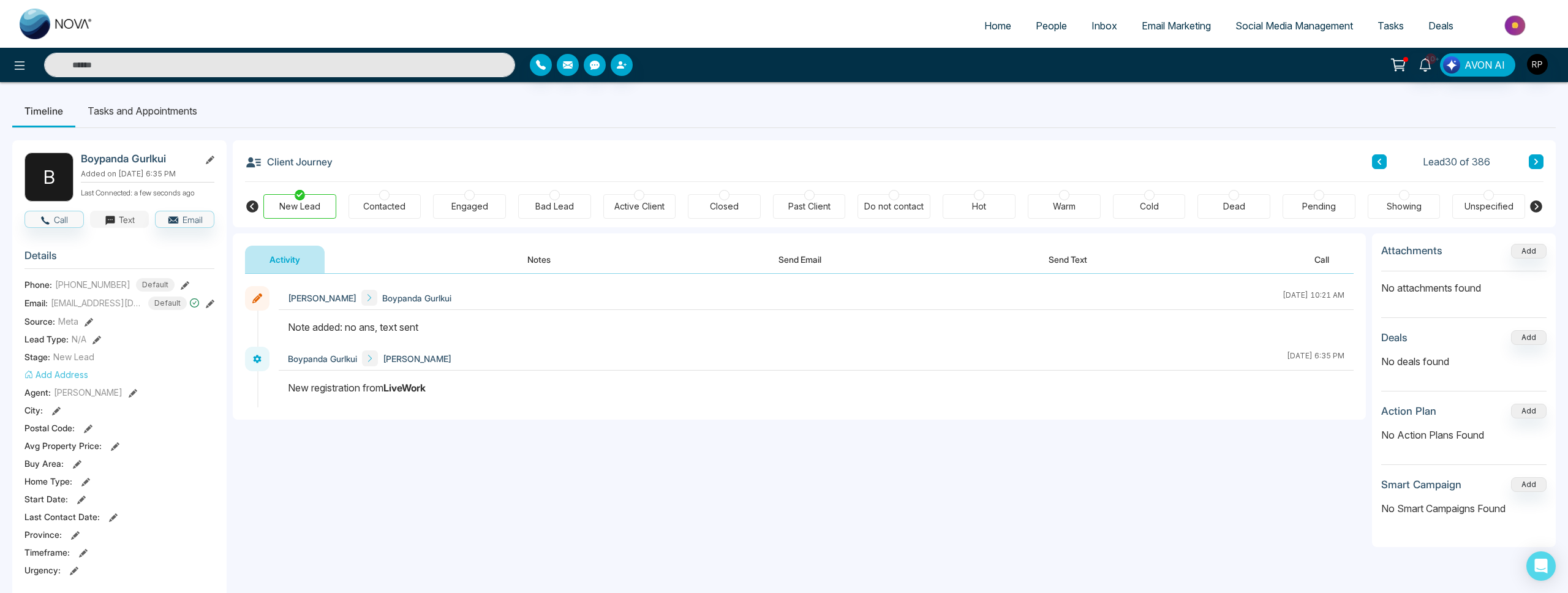
click at [136, 221] on button "Text" at bounding box center [120, 219] width 60 height 17
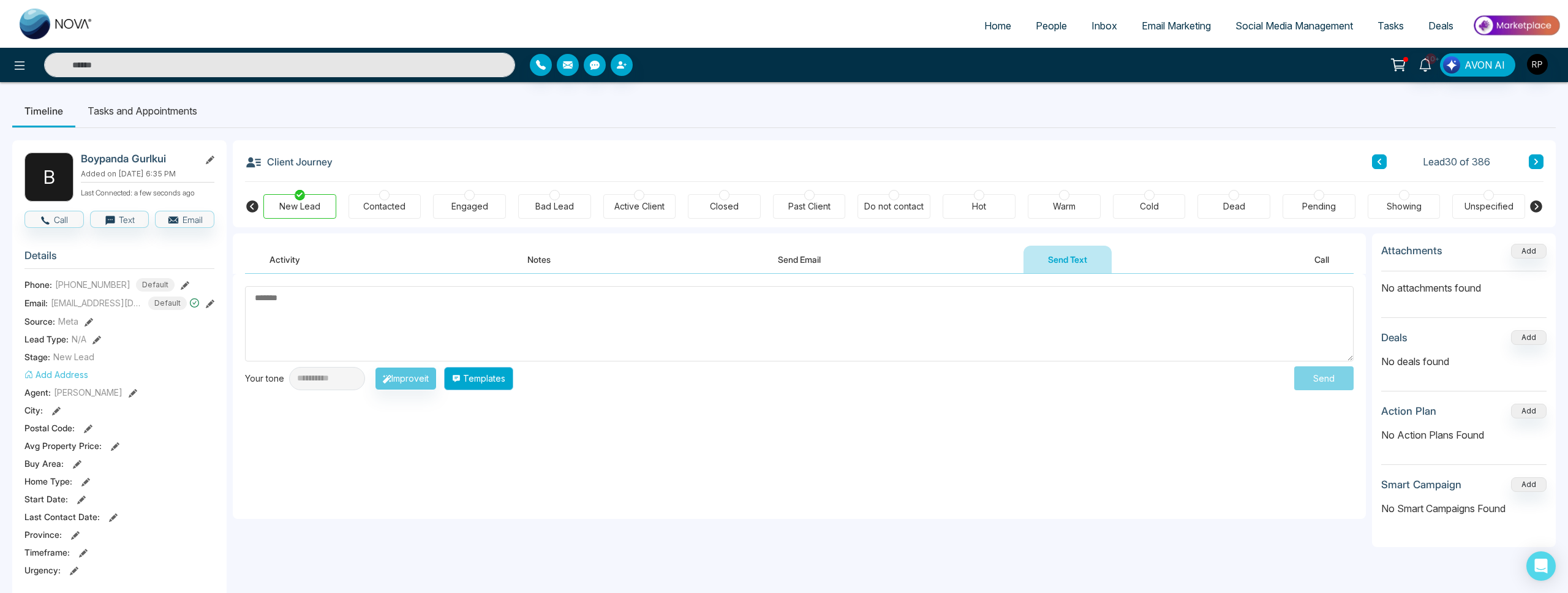
click at [504, 381] on button "Templates" at bounding box center [478, 378] width 69 height 23
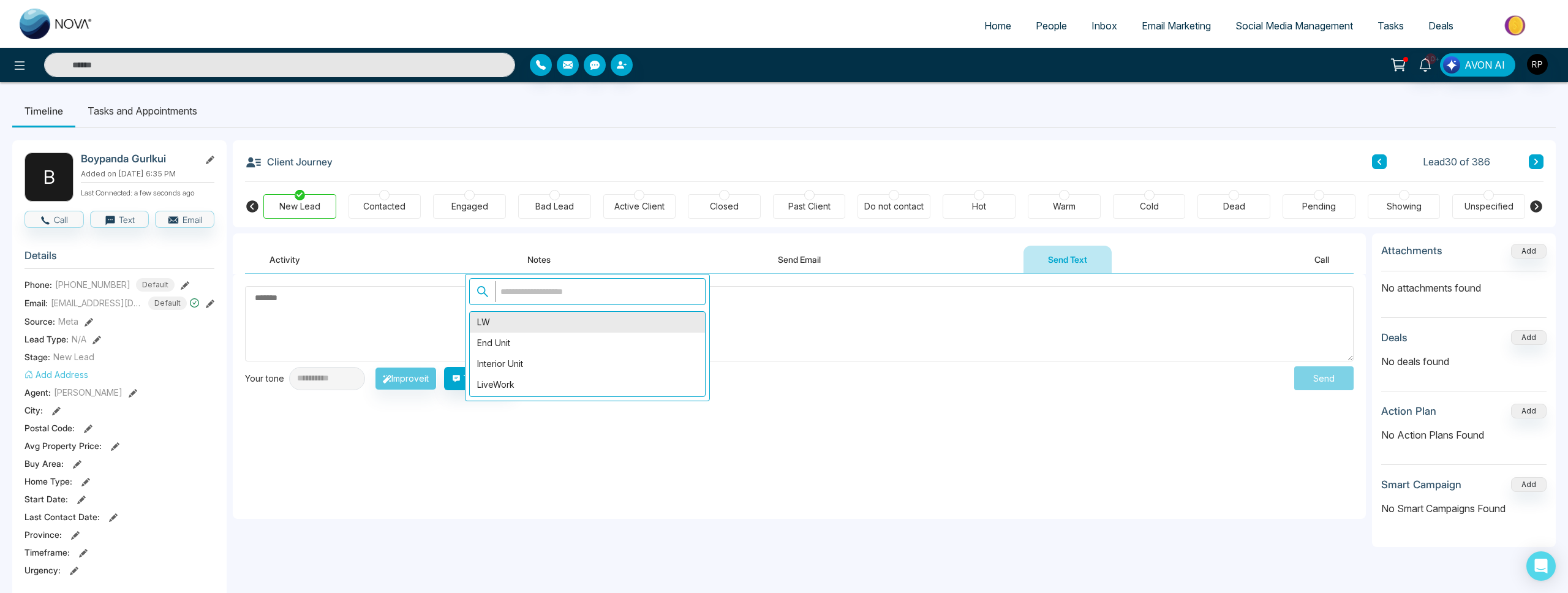
click at [493, 322] on div "LW" at bounding box center [587, 322] width 235 height 21
type textarea "**********"
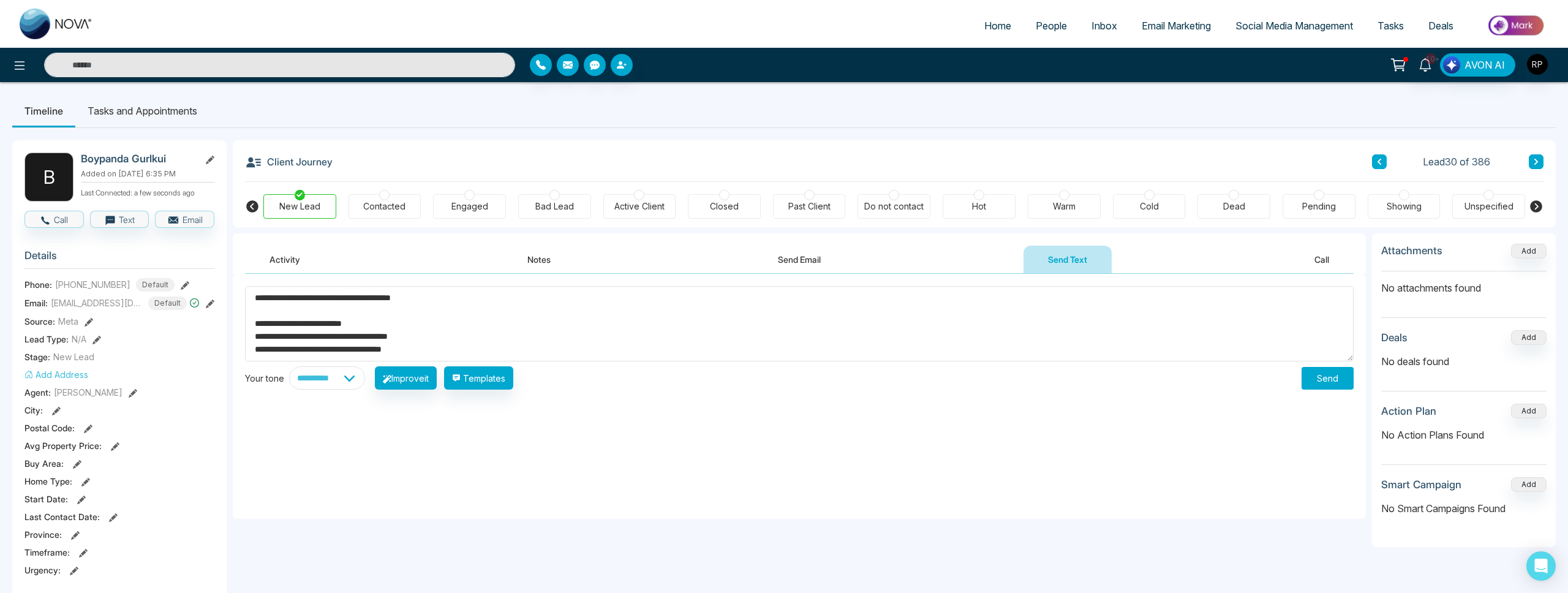
click at [1314, 375] on button "Send" at bounding box center [1327, 378] width 52 height 23
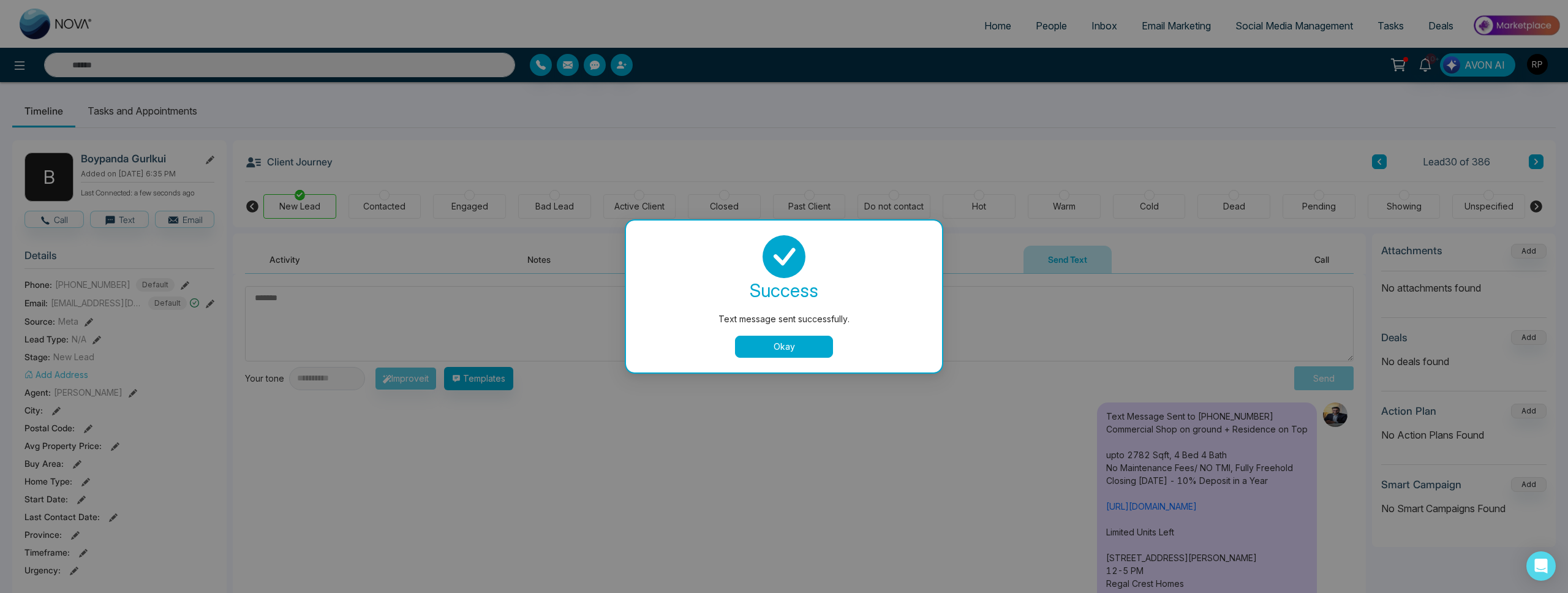
drag, startPoint x: 780, startPoint y: 347, endPoint x: 919, endPoint y: 340, distance: 139.2
click at [784, 347] on button "Okay" at bounding box center [784, 347] width 98 height 22
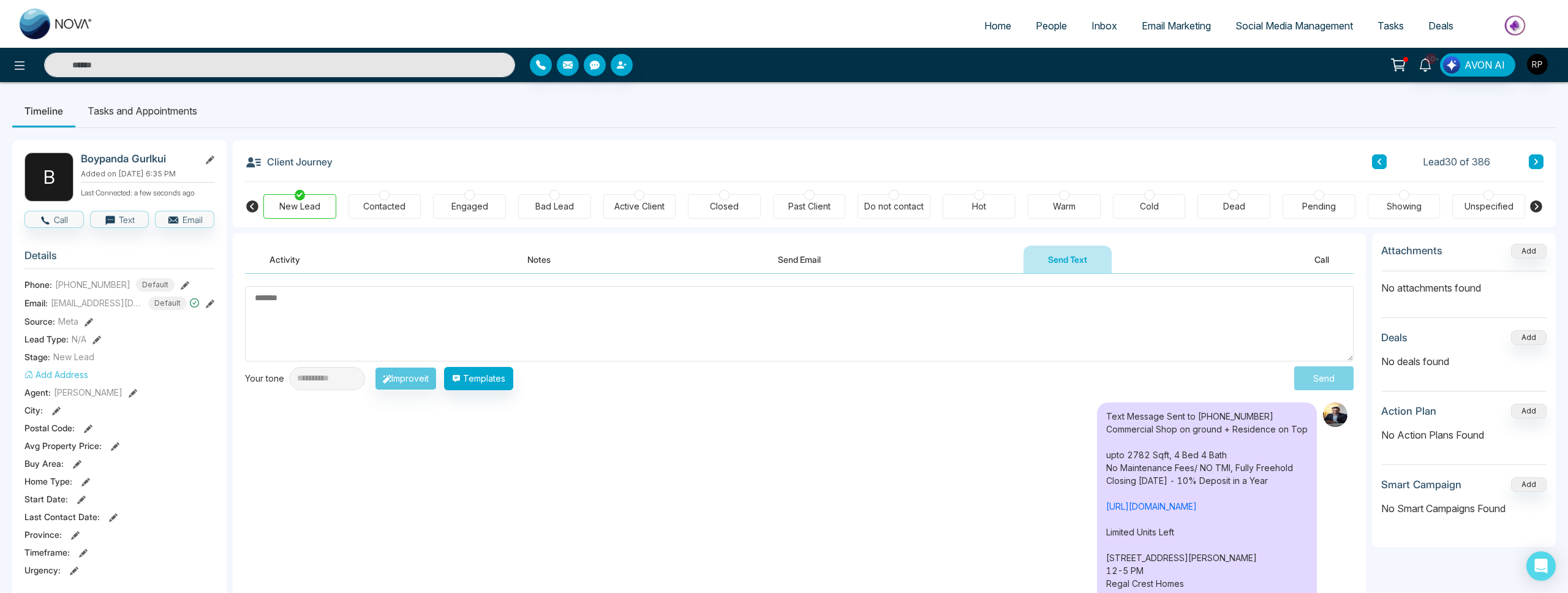
click at [1529, 165] on button at bounding box center [1536, 161] width 14 height 14
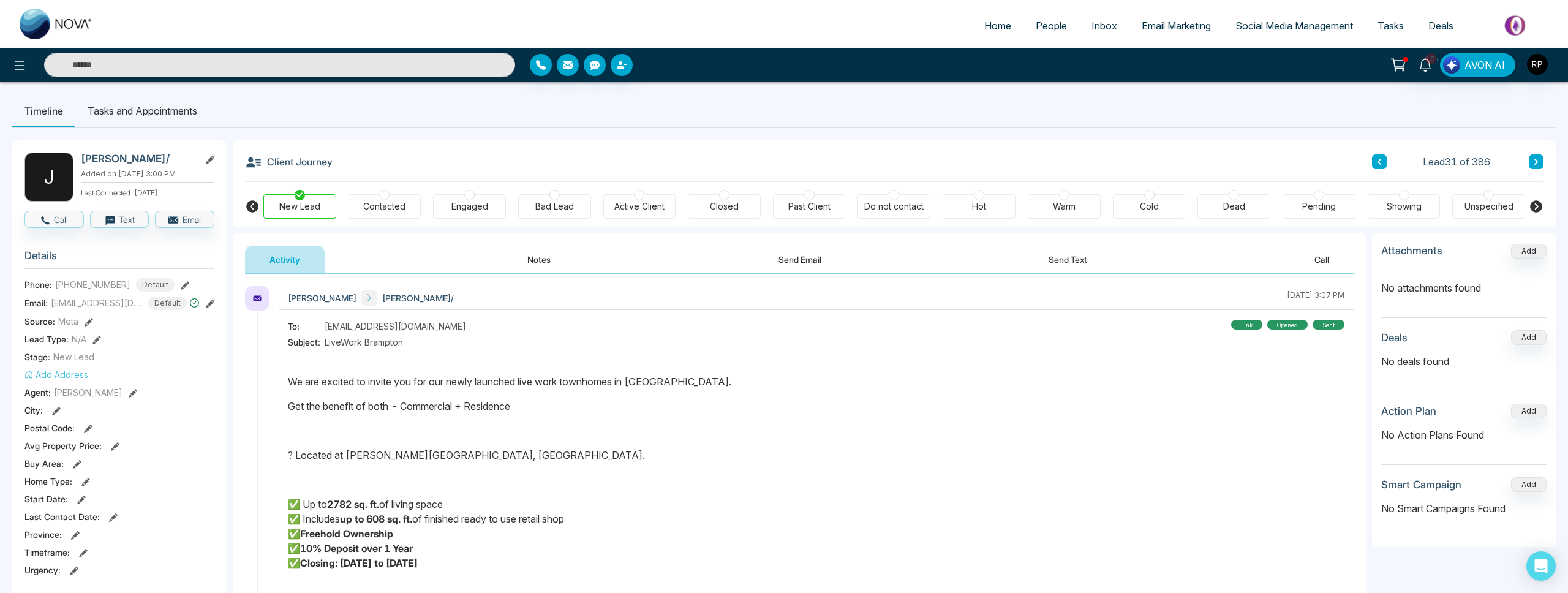
scroll to position [1, 0]
click at [192, 219] on button "Email" at bounding box center [185, 219] width 60 height 17
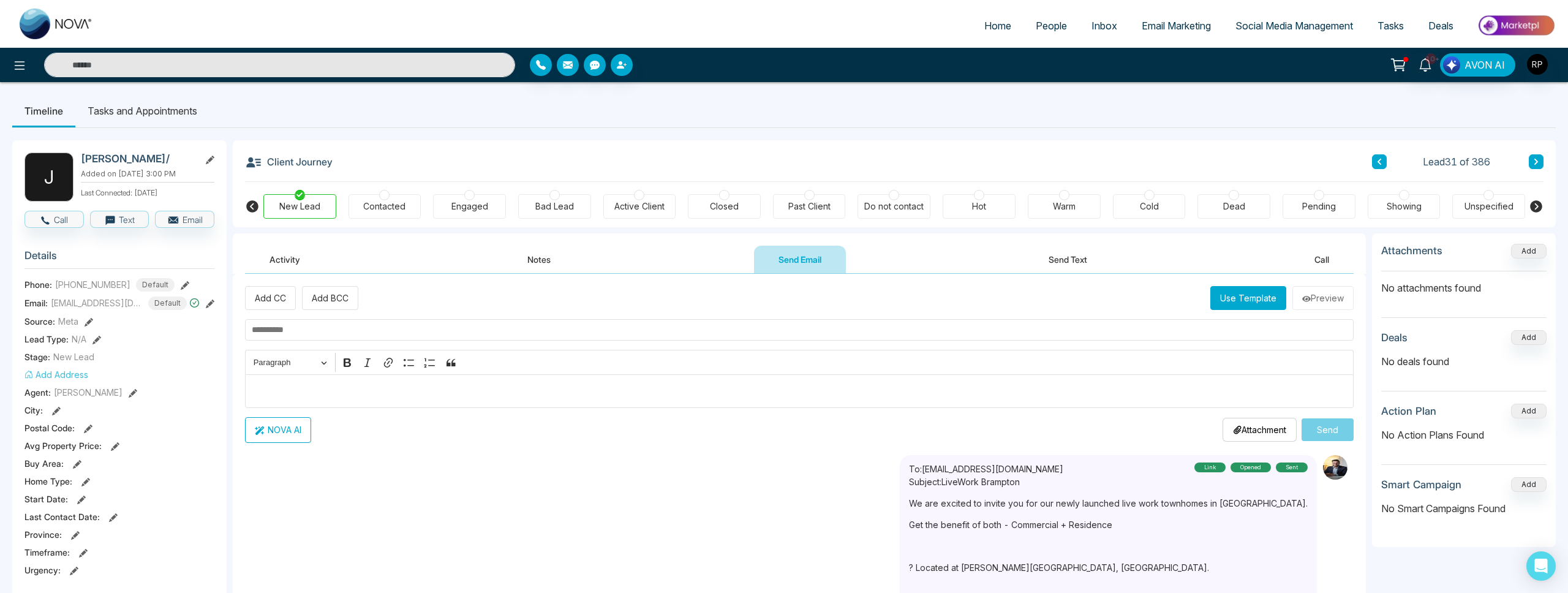
click at [317, 326] on input "text" at bounding box center [800, 330] width 1109 height 21
type input "**********"
click at [334, 392] on p "Editor editing area: main" at bounding box center [800, 390] width 1096 height 14
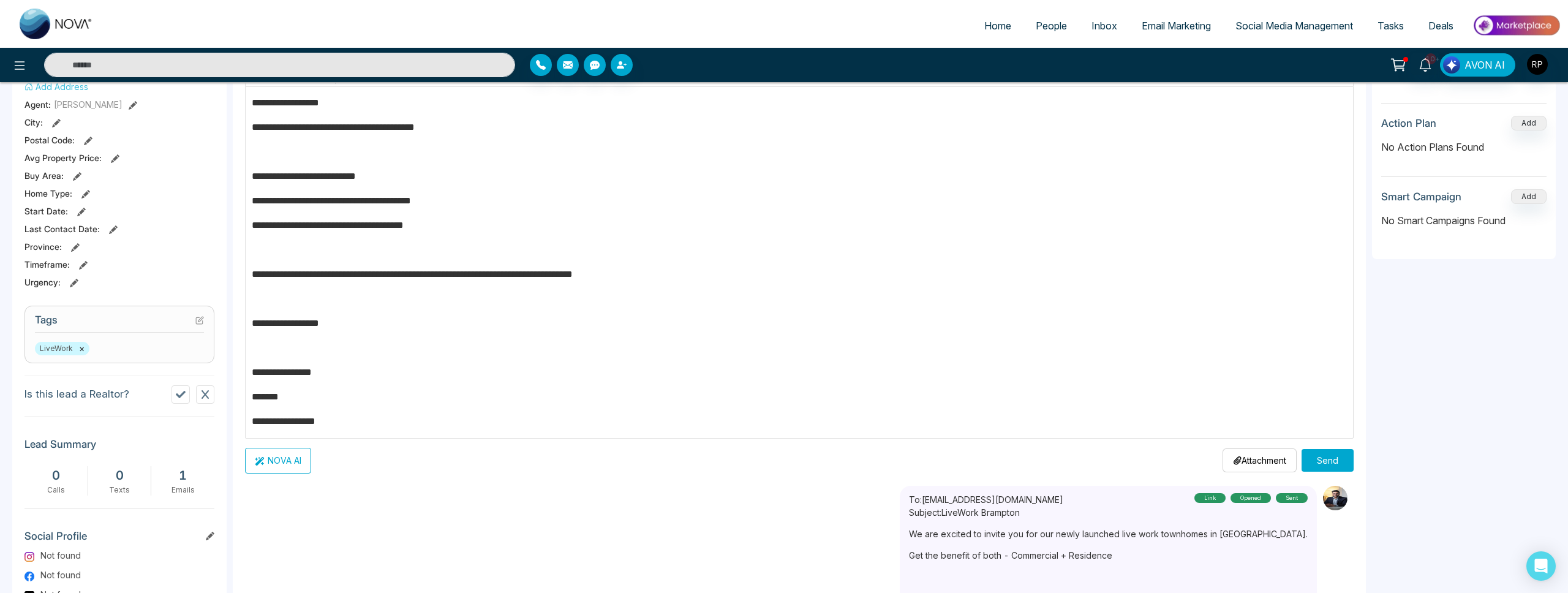
scroll to position [314, 0]
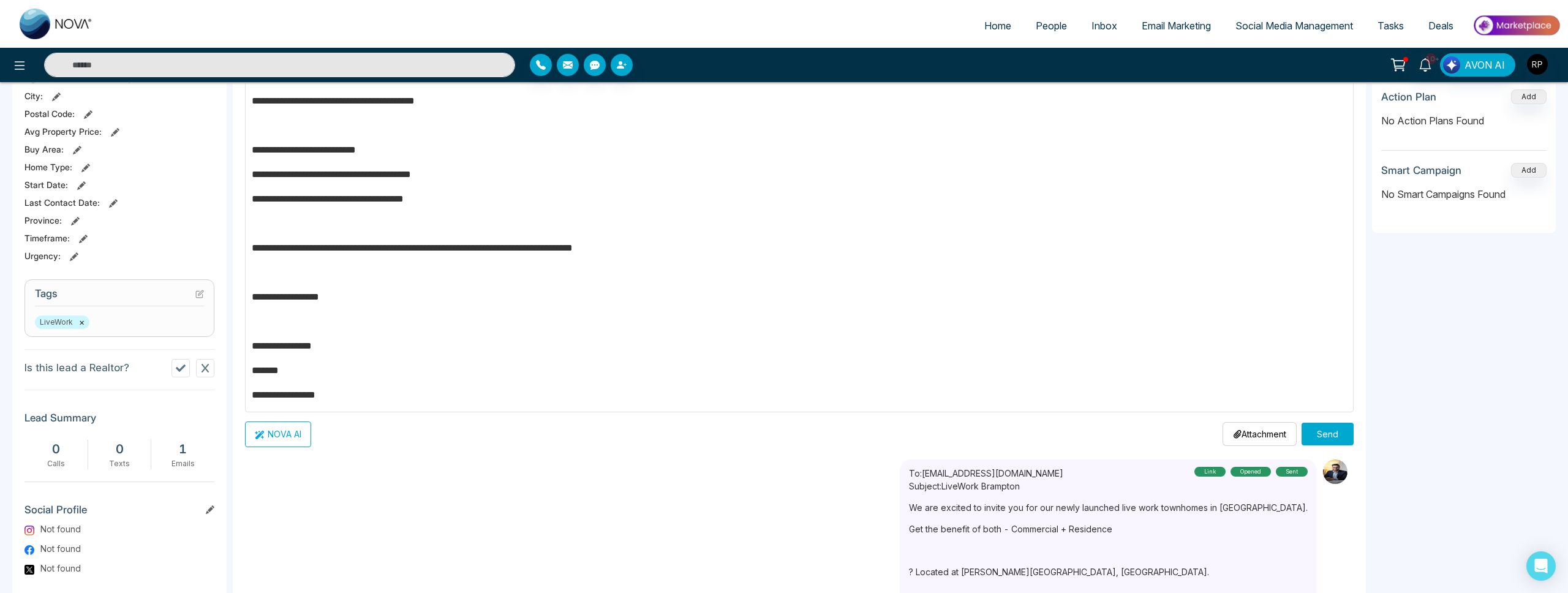
click at [1326, 424] on button "Send" at bounding box center [1327, 434] width 52 height 23
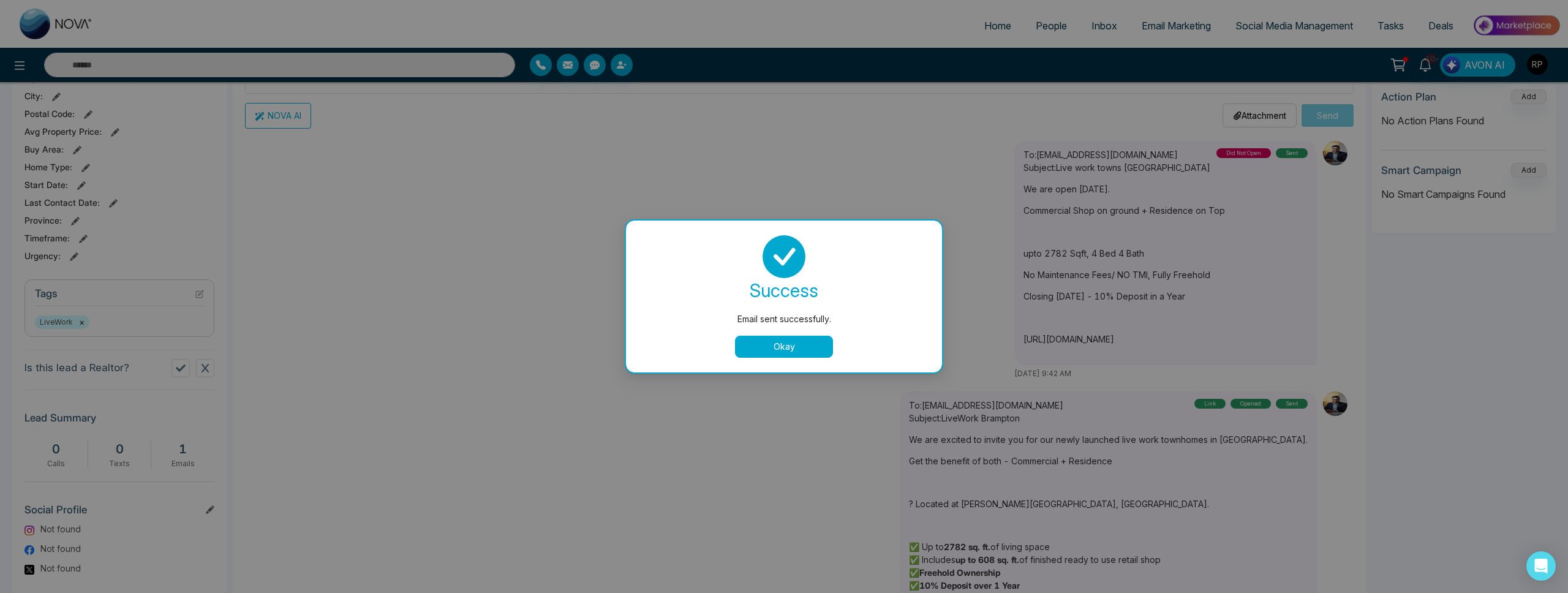
scroll to position [0, 0]
click at [758, 336] on button "Okay" at bounding box center [784, 347] width 98 height 22
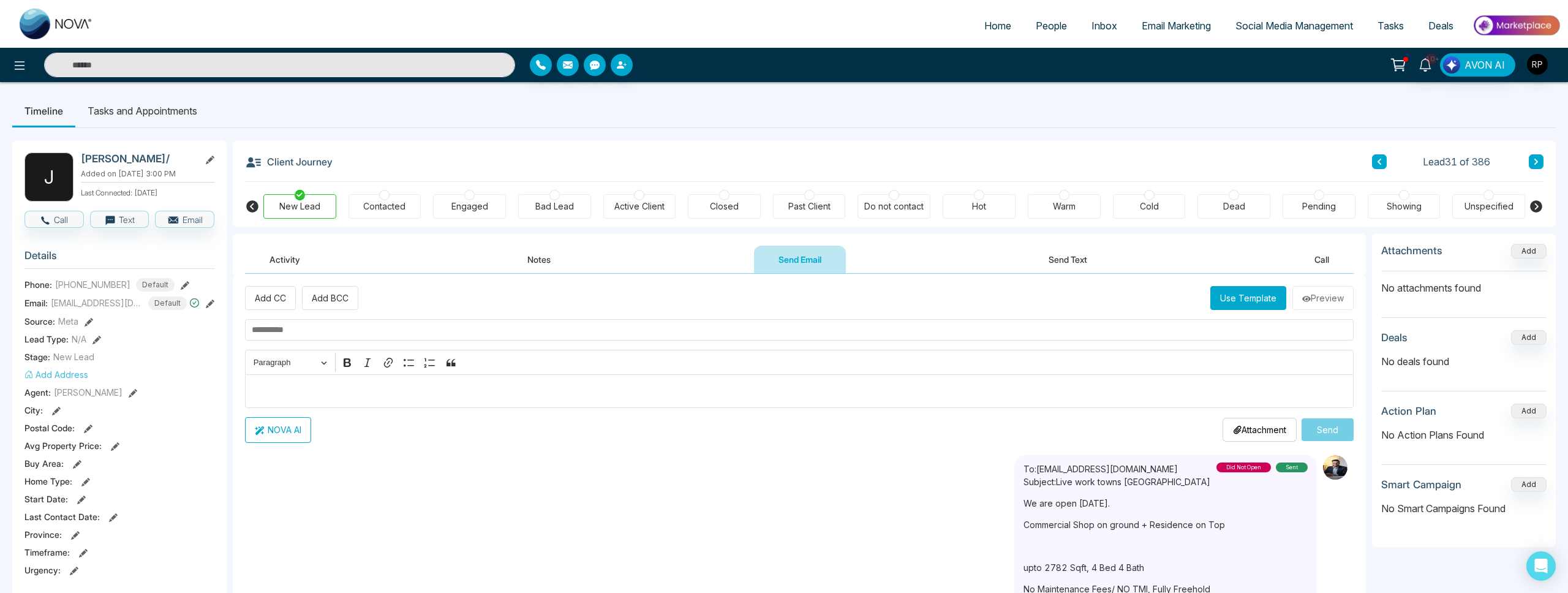
click at [1534, 162] on icon at bounding box center [1536, 162] width 6 height 8
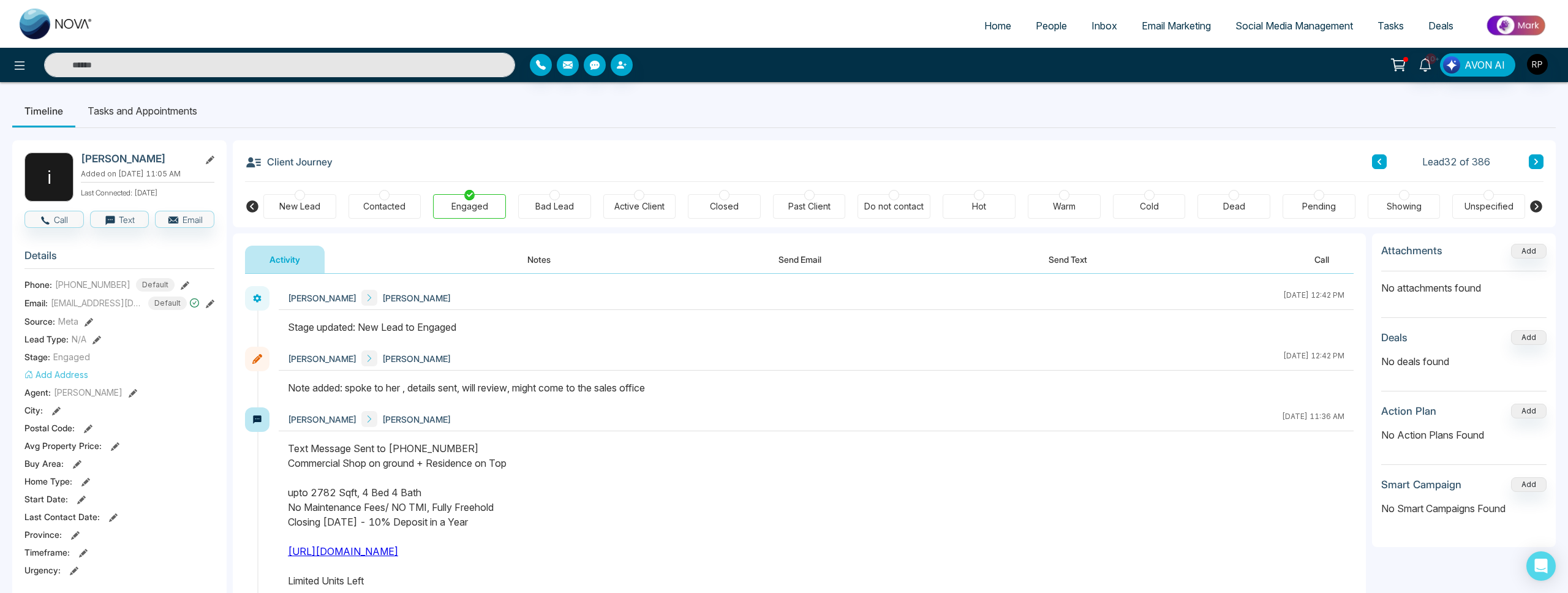
click at [1023, 27] on link "People" at bounding box center [1051, 26] width 56 height 23
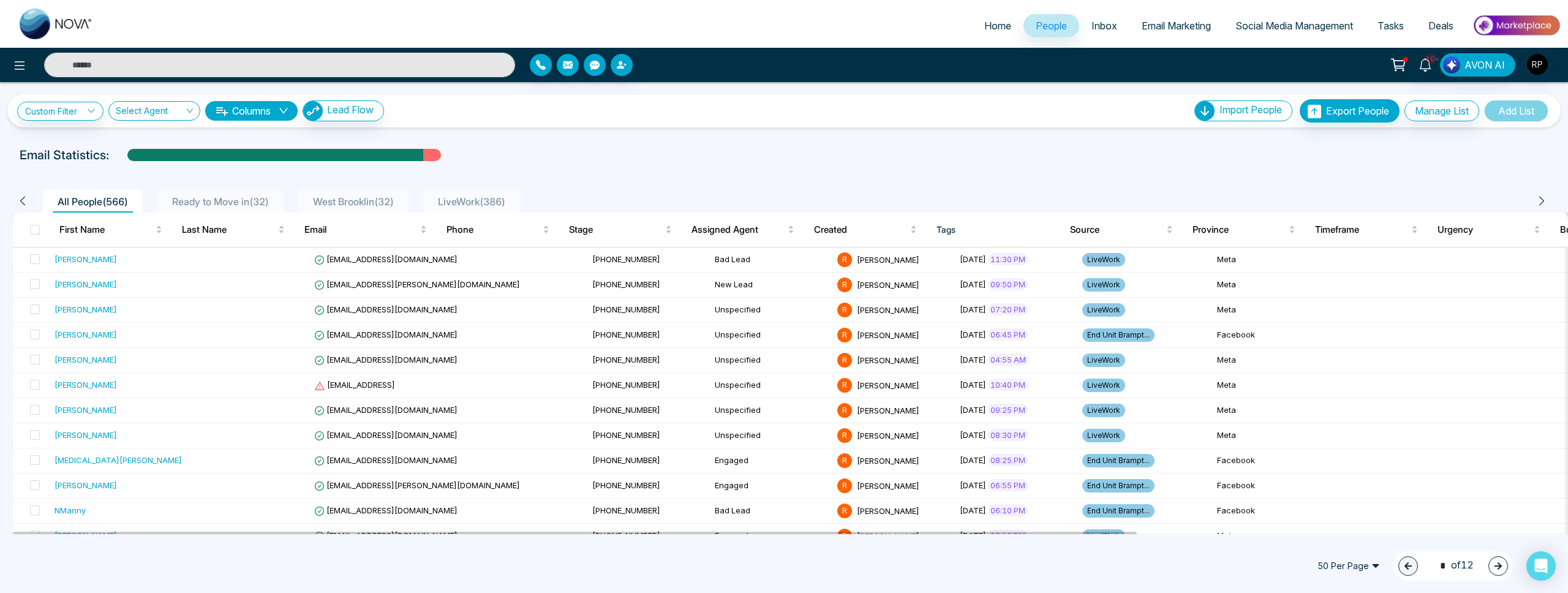
click at [490, 196] on span "LiveWork ( 386 )" at bounding box center [472, 201] width 77 height 13
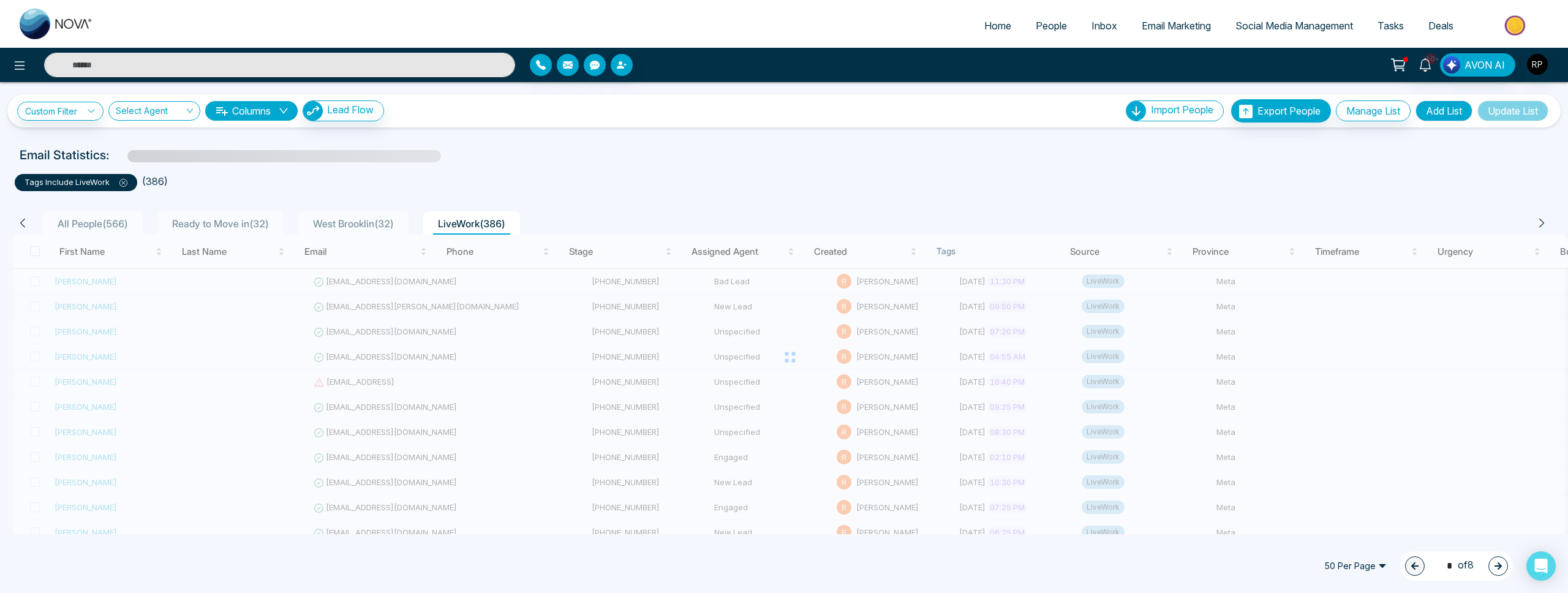
scroll to position [0, 3]
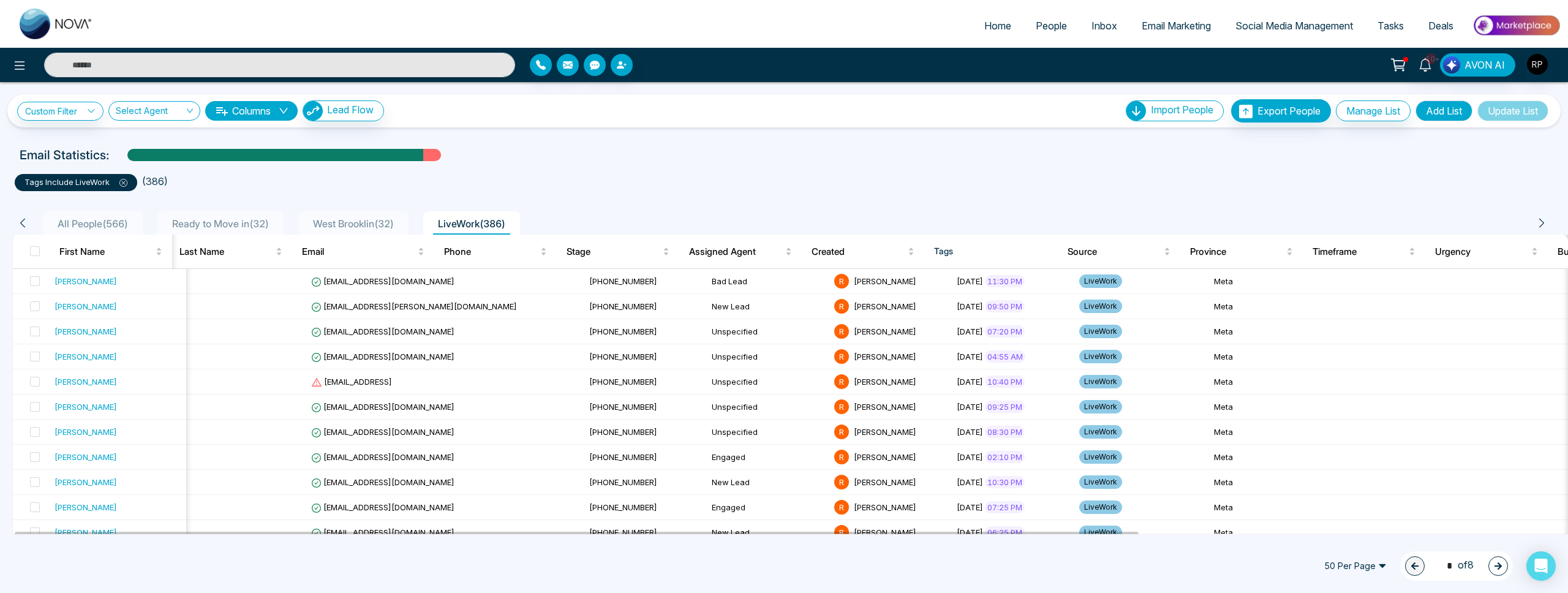
click at [248, 221] on span "Ready to Move in ( 32 )" at bounding box center [220, 223] width 107 height 13
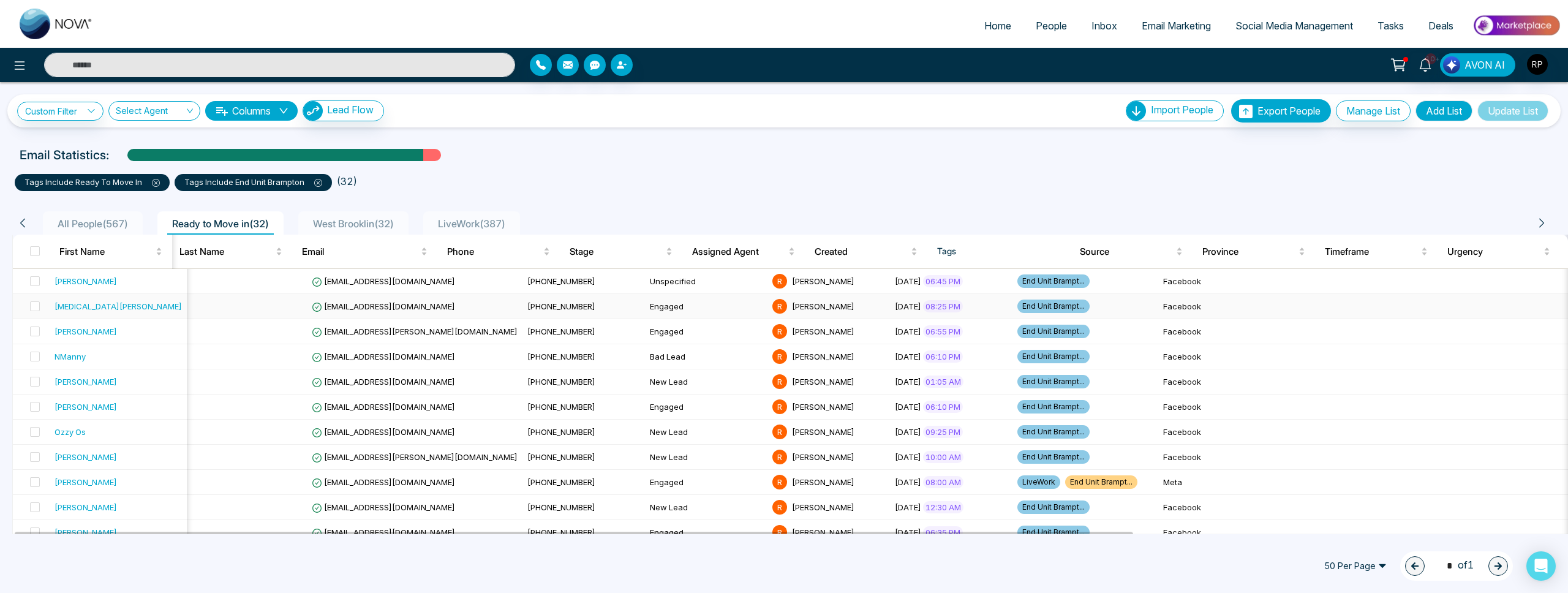
click at [101, 311] on div "[MEDICAL_DATA][PERSON_NAME]" at bounding box center [118, 306] width 127 height 13
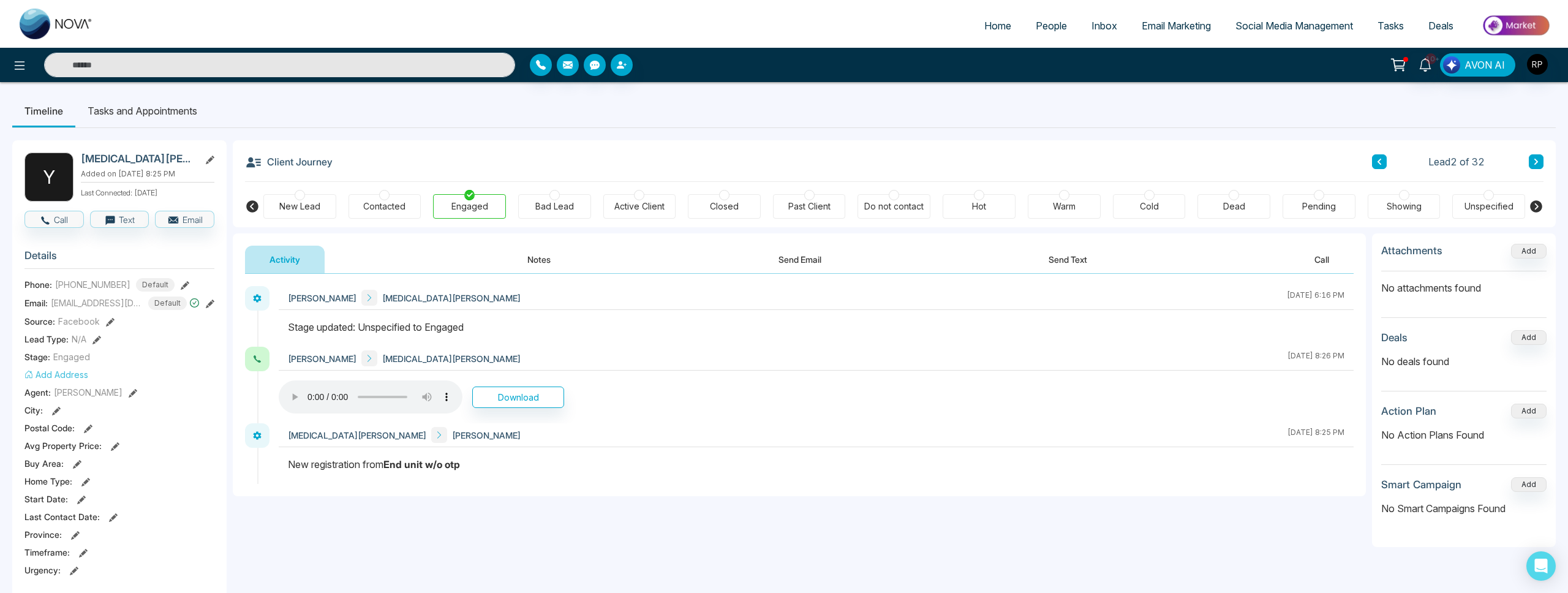
click at [538, 250] on button "Notes" at bounding box center [539, 259] width 72 height 28
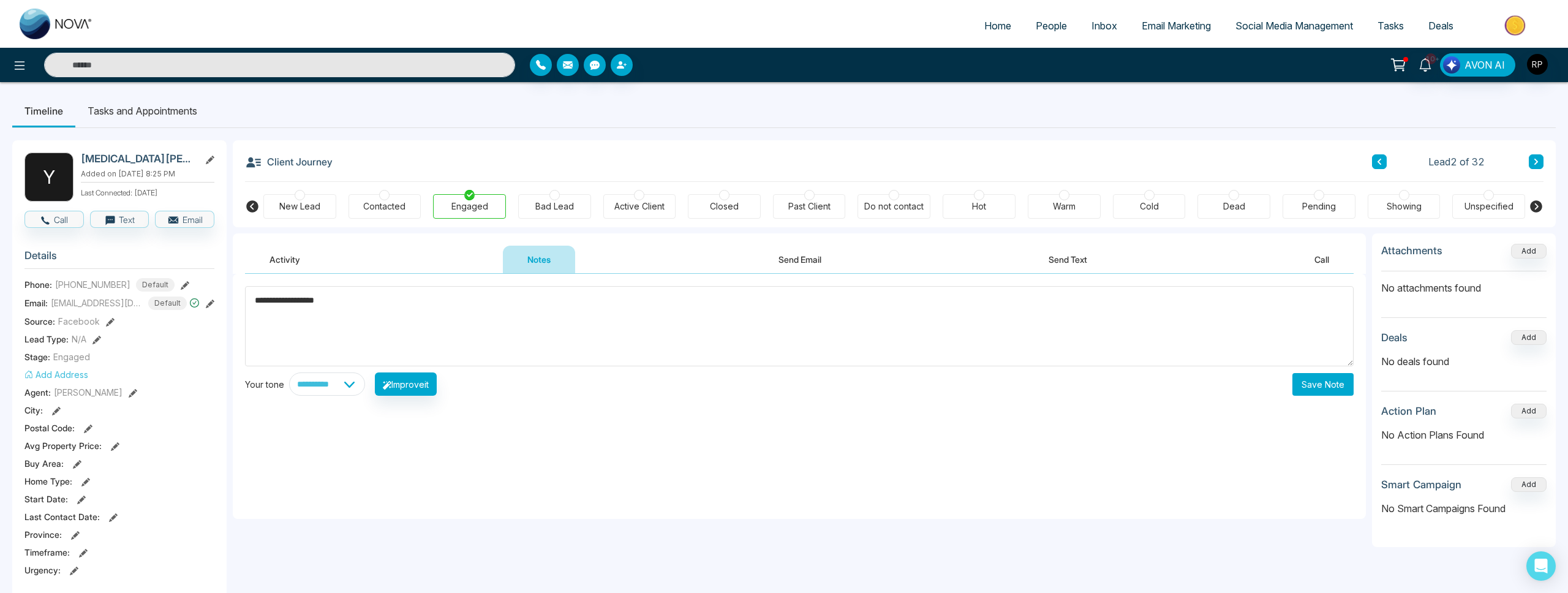
type textarea "**********"
click at [1305, 376] on button "Save Note" at bounding box center [1324, 385] width 62 height 23
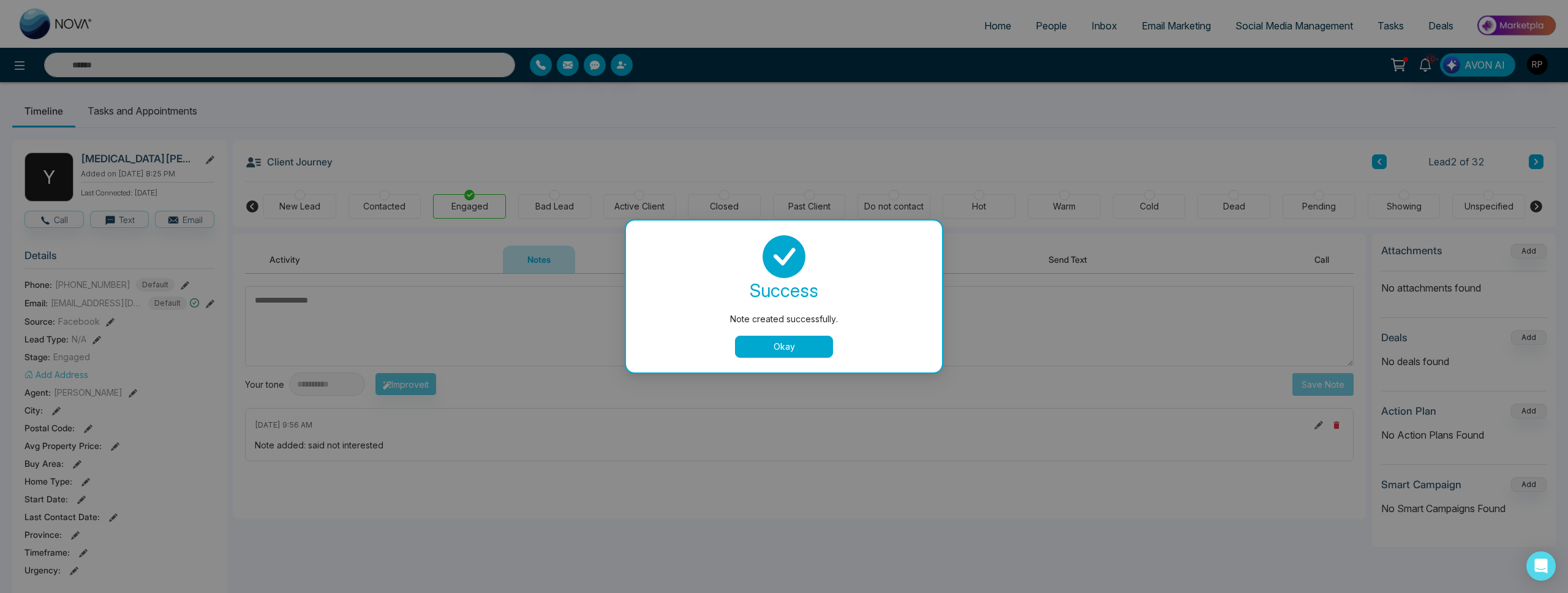
click at [796, 354] on button "Okay" at bounding box center [784, 347] width 98 height 22
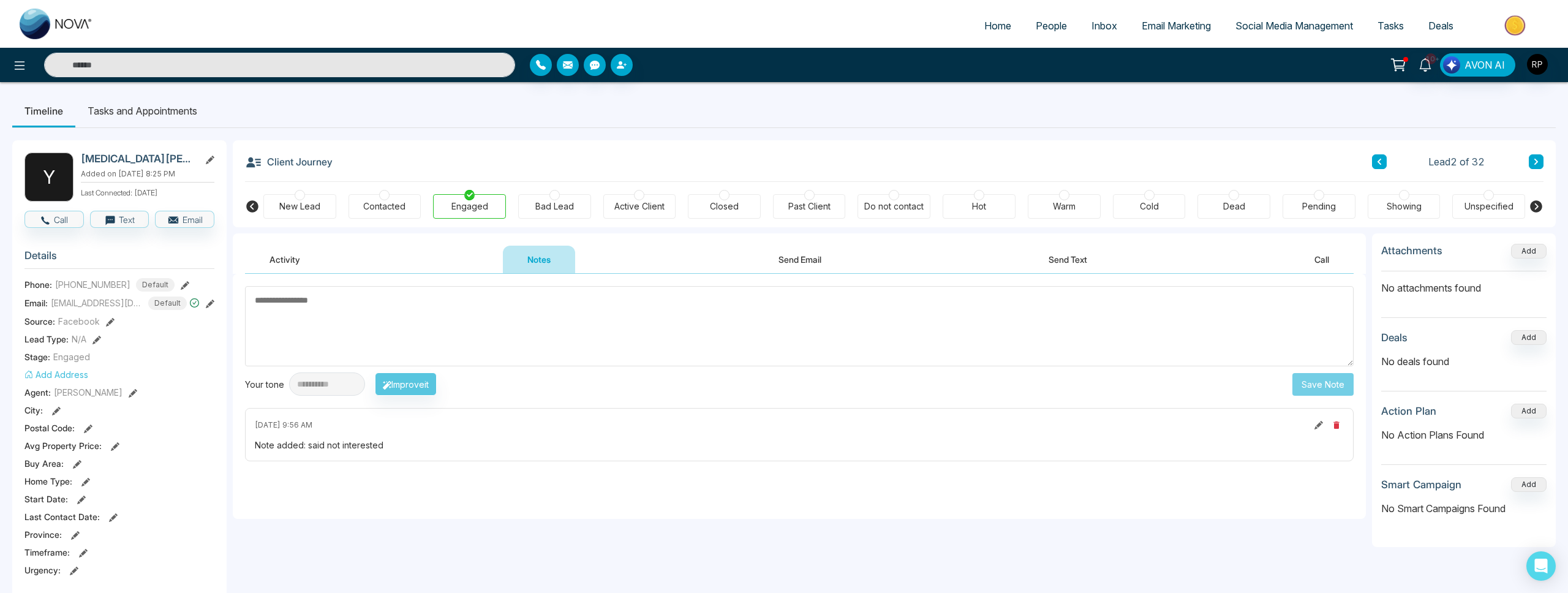
click at [572, 209] on div "Bad Lead" at bounding box center [554, 206] width 39 height 13
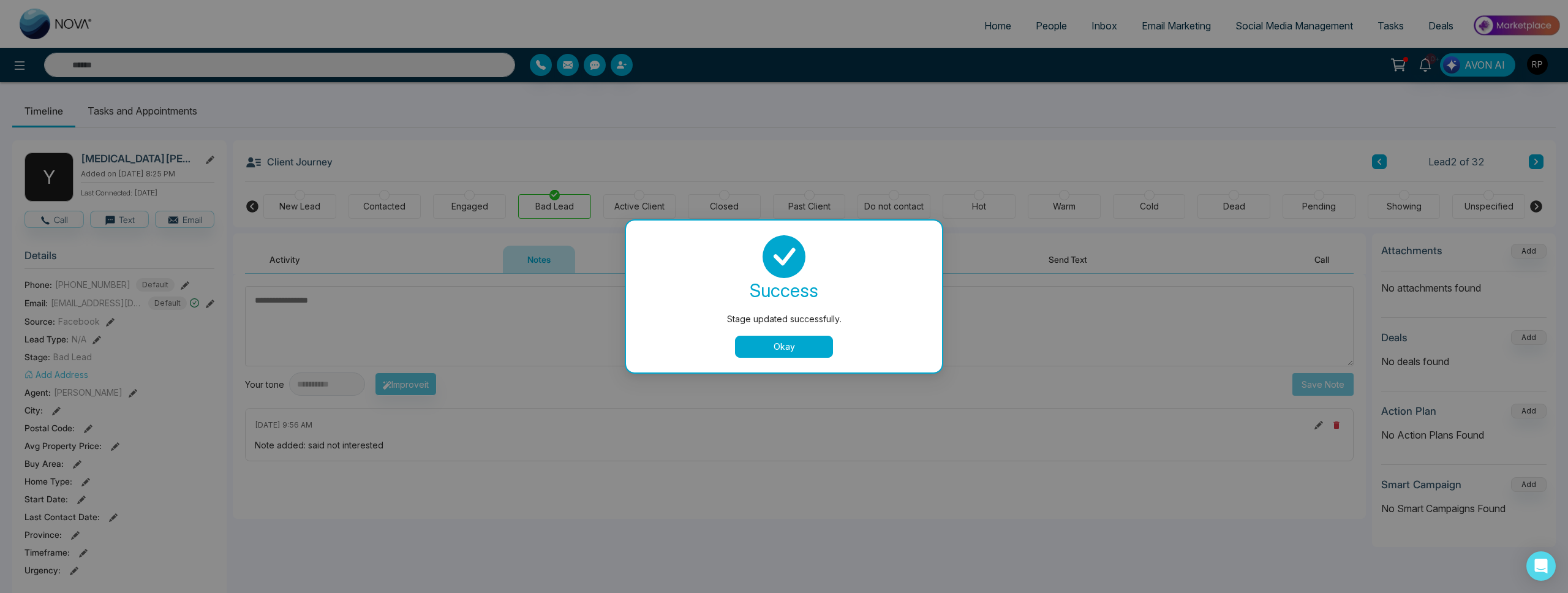
click at [1532, 164] on div "Stage updated successfully. success Stage updated successfully. Okay" at bounding box center [784, 296] width 1568 height 593
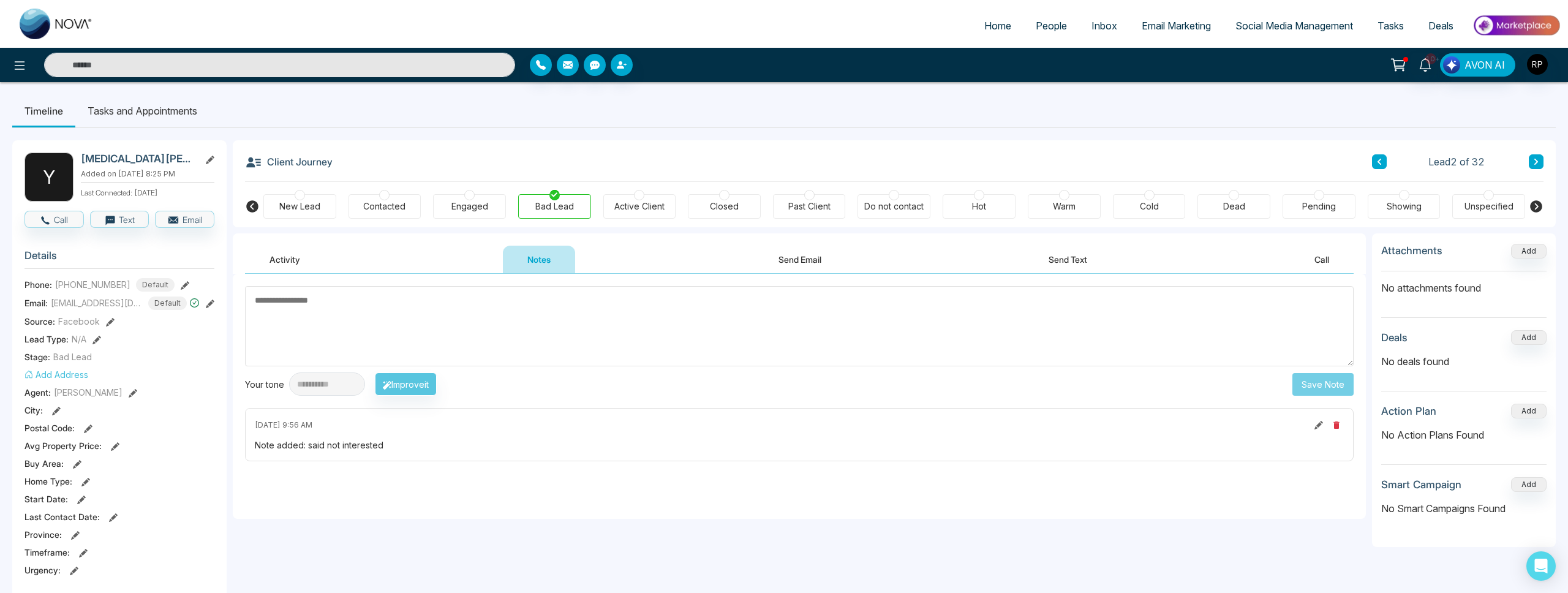
click at [1537, 163] on icon at bounding box center [1536, 162] width 4 height 6
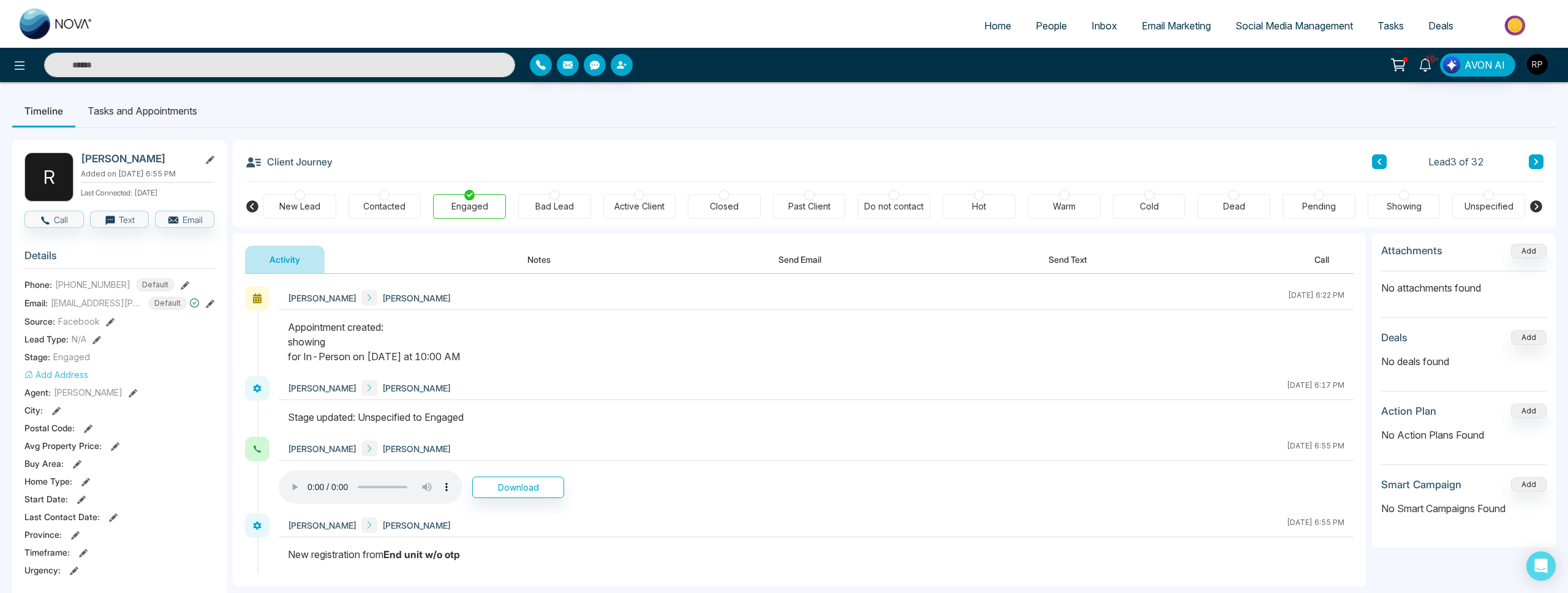
scroll to position [1, 0]
